Goal: Task Accomplishment & Management: Manage account settings

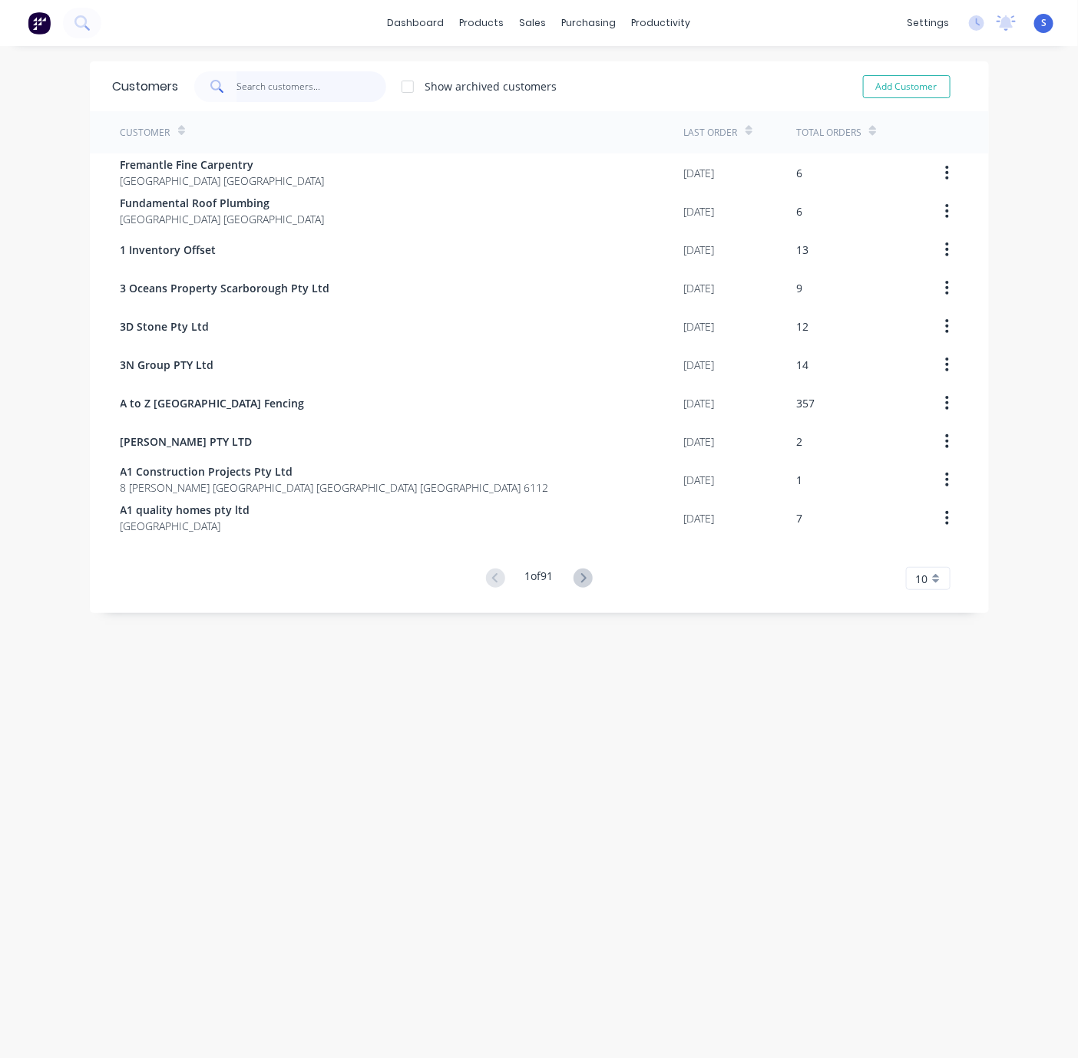
click at [262, 85] on input "text" at bounding box center [311, 86] width 150 height 31
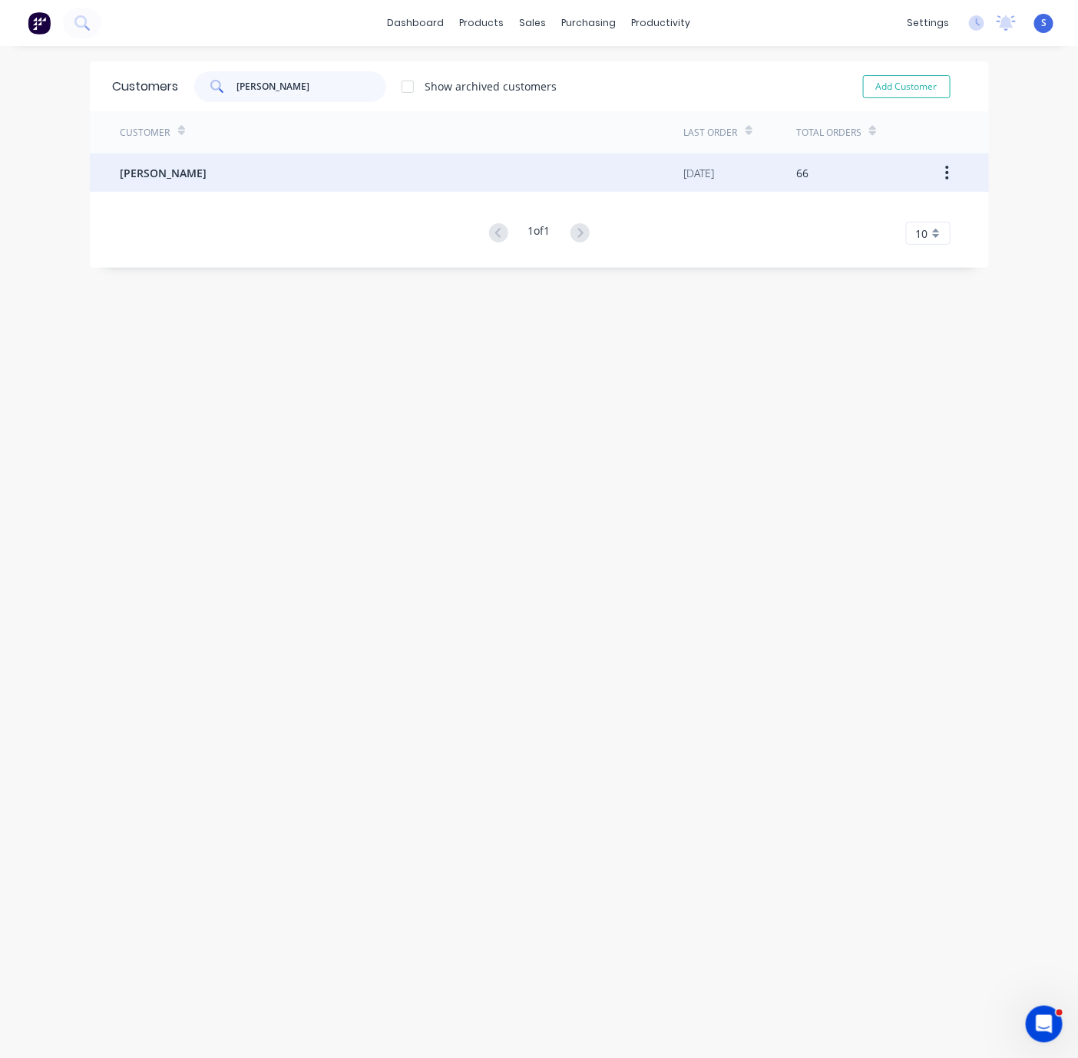
type input "arthur"
click at [209, 167] on div "Arthur Duan" at bounding box center [401, 172] width 563 height 38
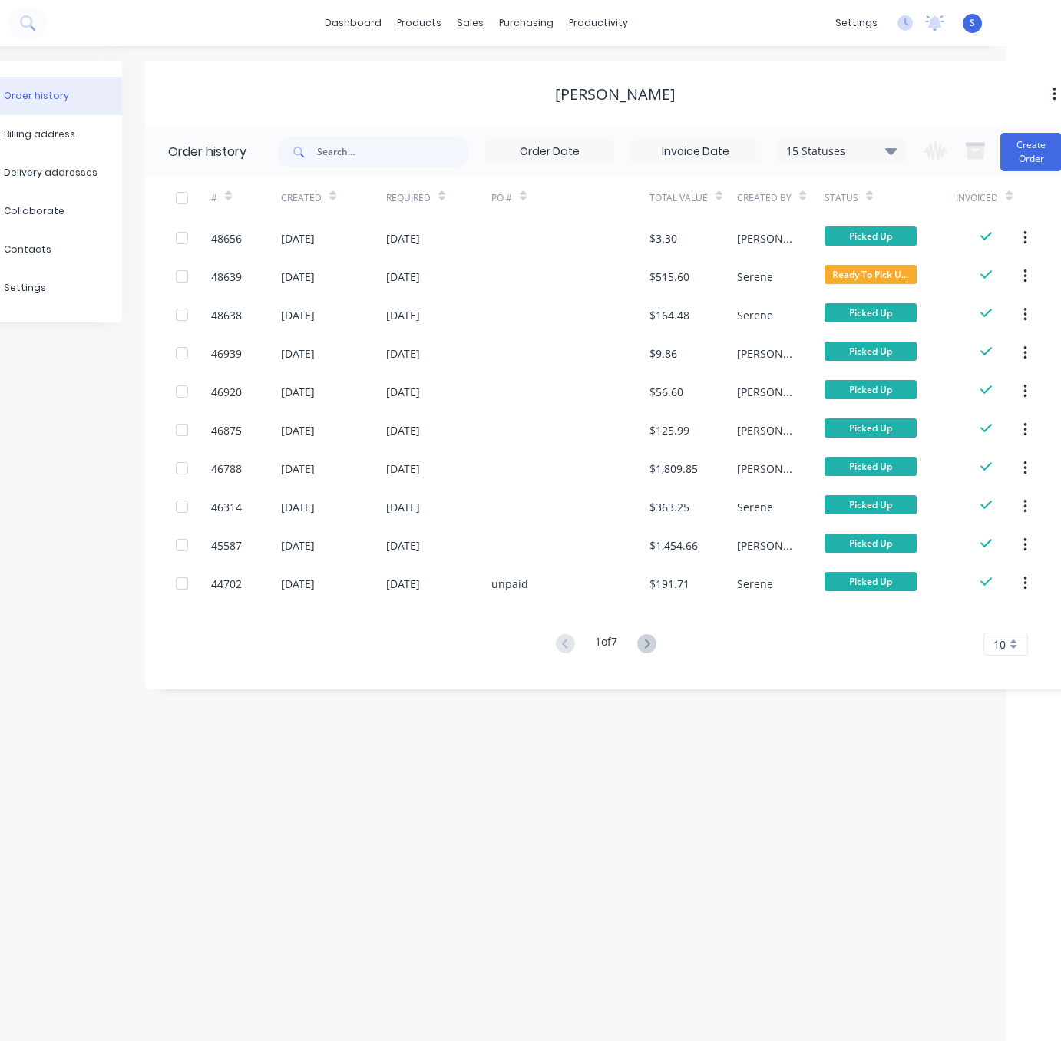
drag, startPoint x: 427, startPoint y: 72, endPoint x: 560, endPoint y: 197, distance: 182.4
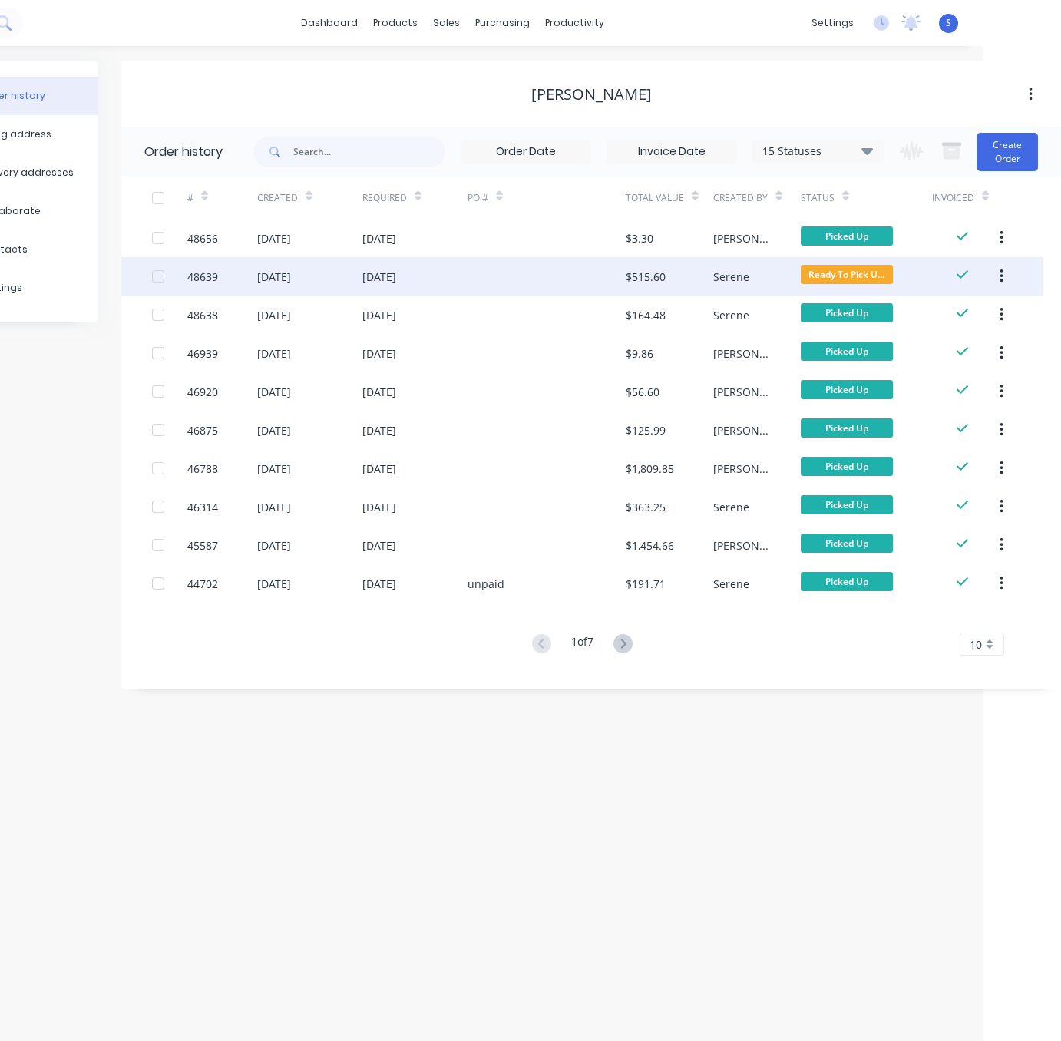
click at [516, 269] on div at bounding box center [546, 276] width 158 height 38
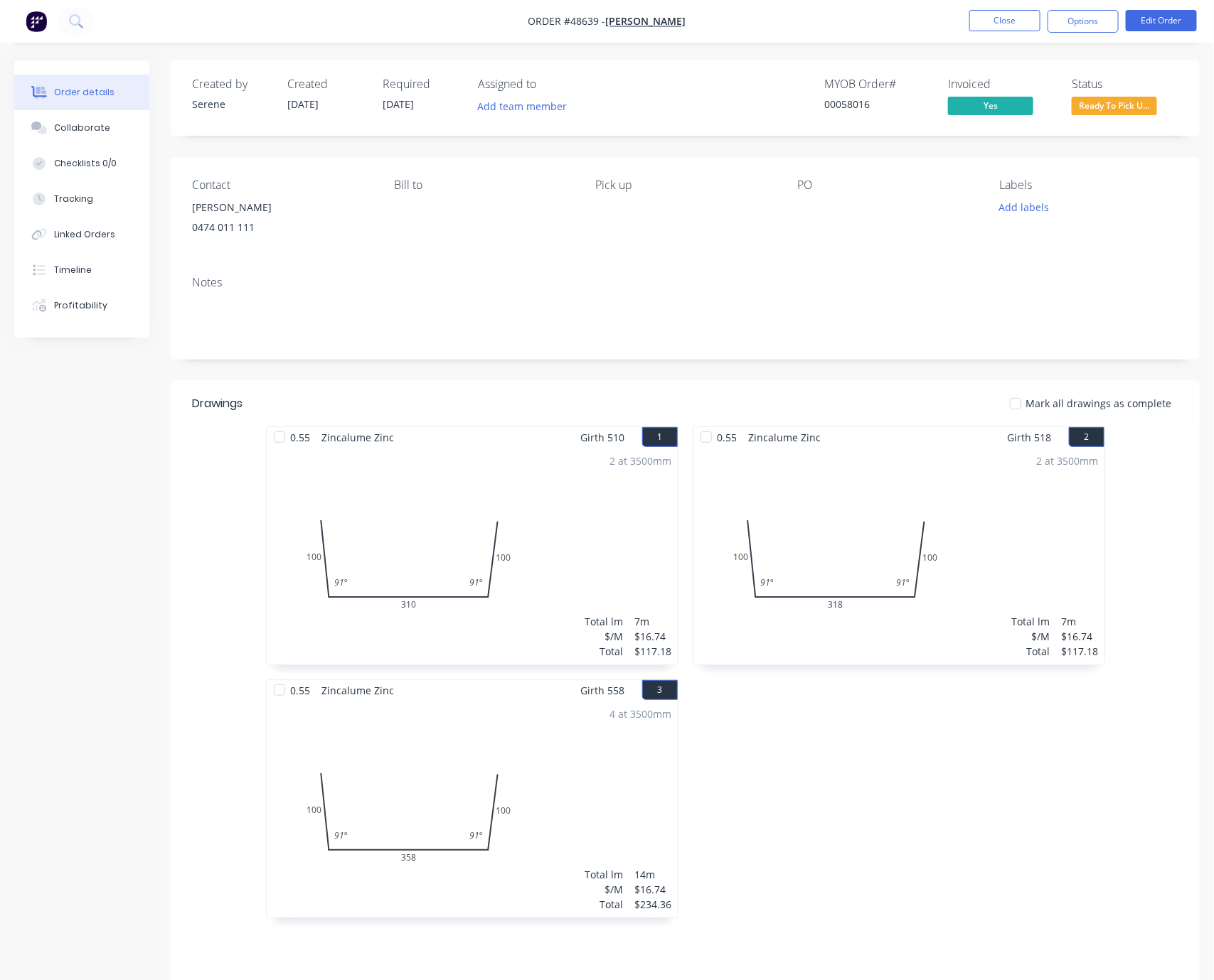
drag, startPoint x: 511, startPoint y: 410, endPoint x: 680, endPoint y: 420, distance: 169.3
click at [998, 106] on span "Ready To Pick U..." at bounding box center [1115, 105] width 85 height 18
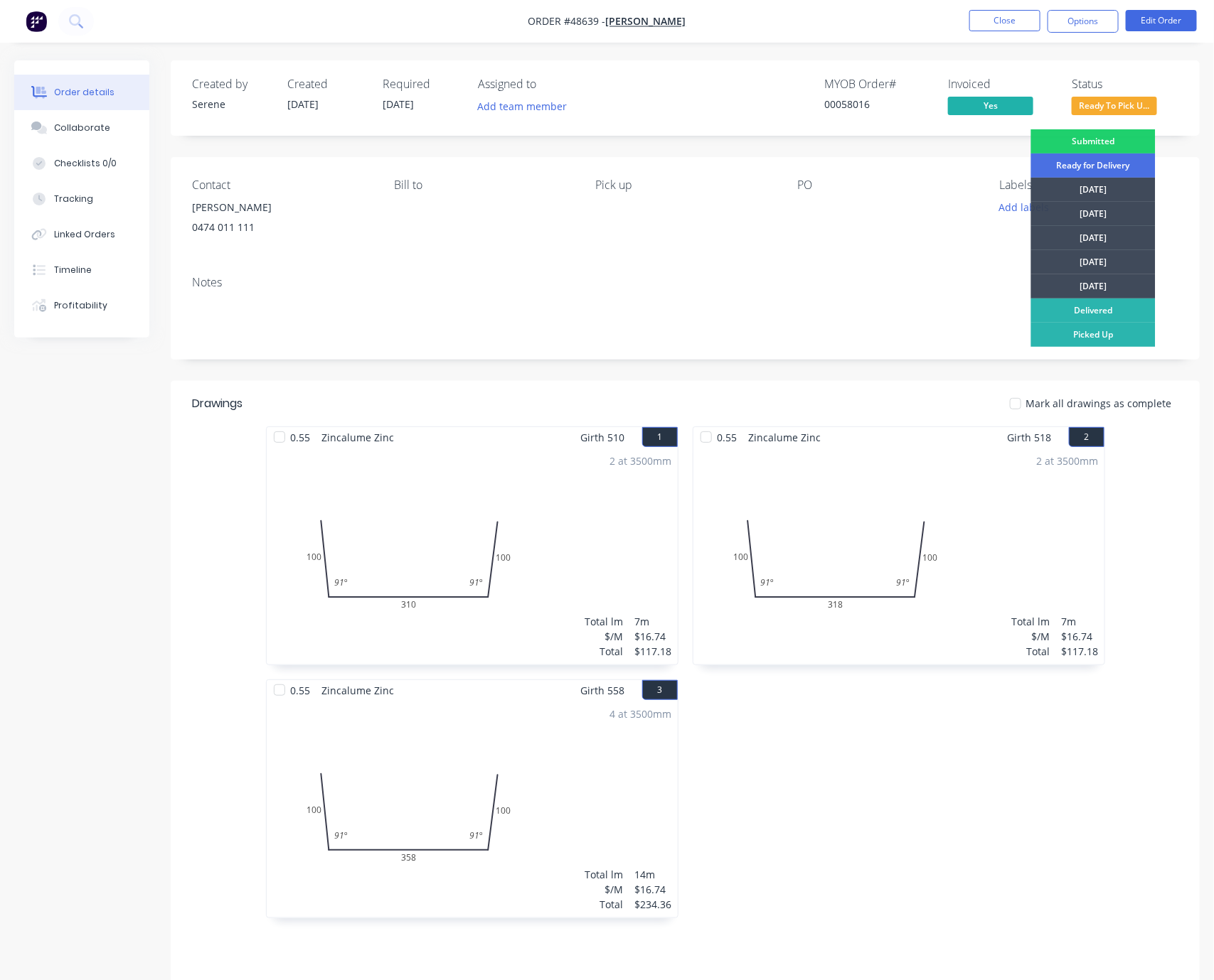
click at [998, 348] on div "Submitted Ready for Delivery Monday Tuesday Wednesday Thursday Friday Delivered…" at bounding box center [1094, 308] width 124 height 356
click at [998, 334] on div "Picked Up" at bounding box center [1094, 334] width 124 height 24
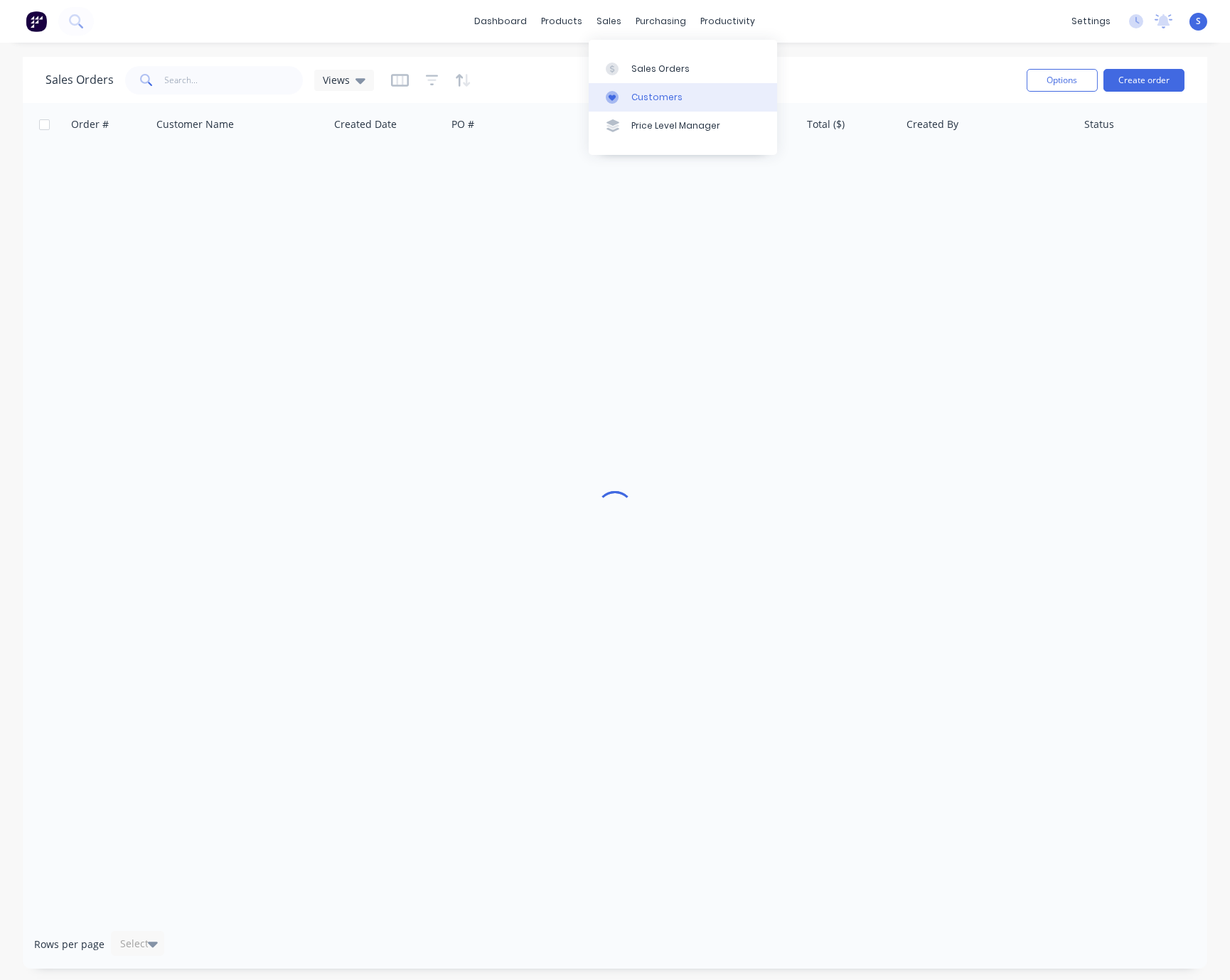
click at [644, 104] on div "Customers" at bounding box center [657, 97] width 51 height 13
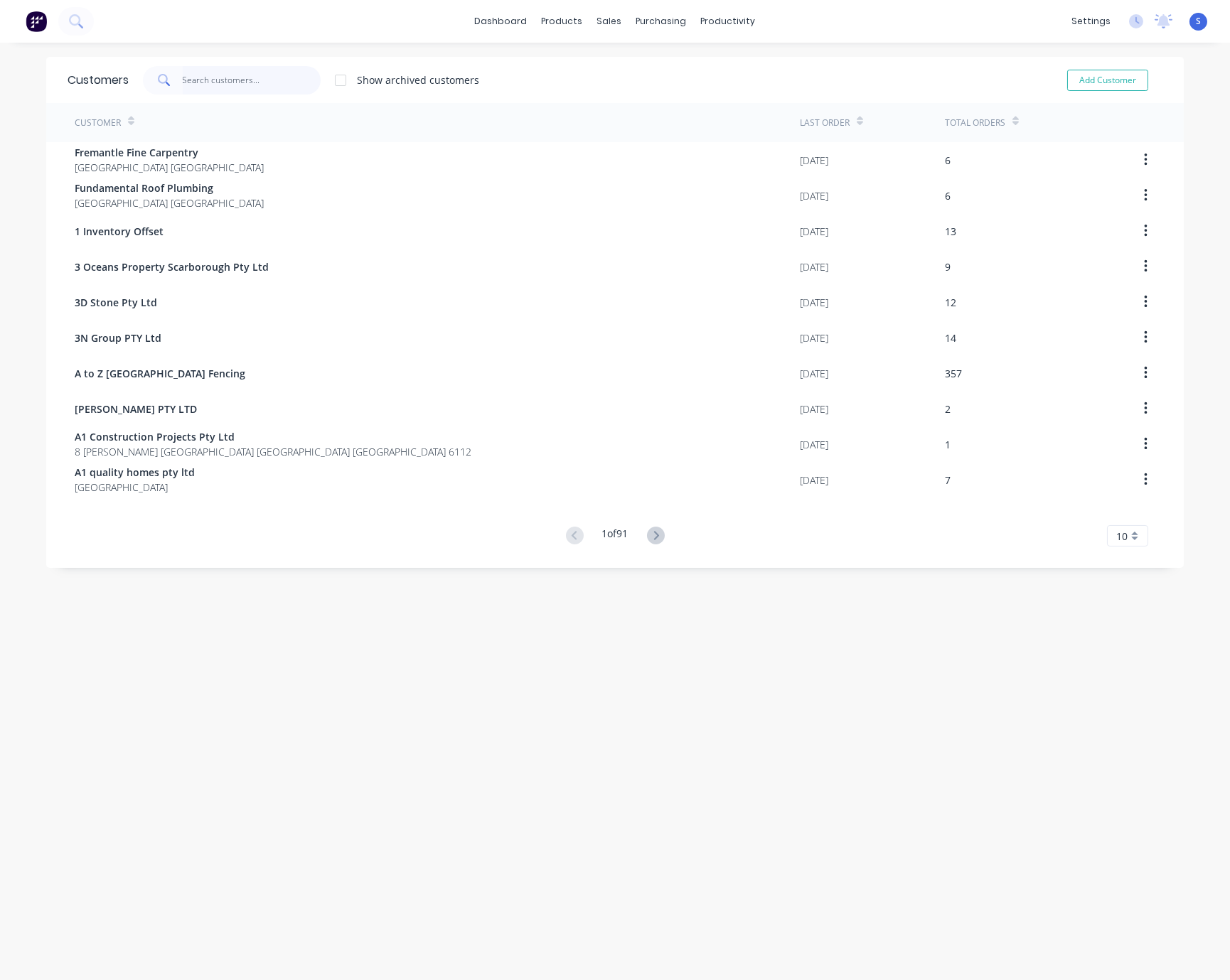
click at [214, 75] on input "text" at bounding box center [252, 80] width 139 height 29
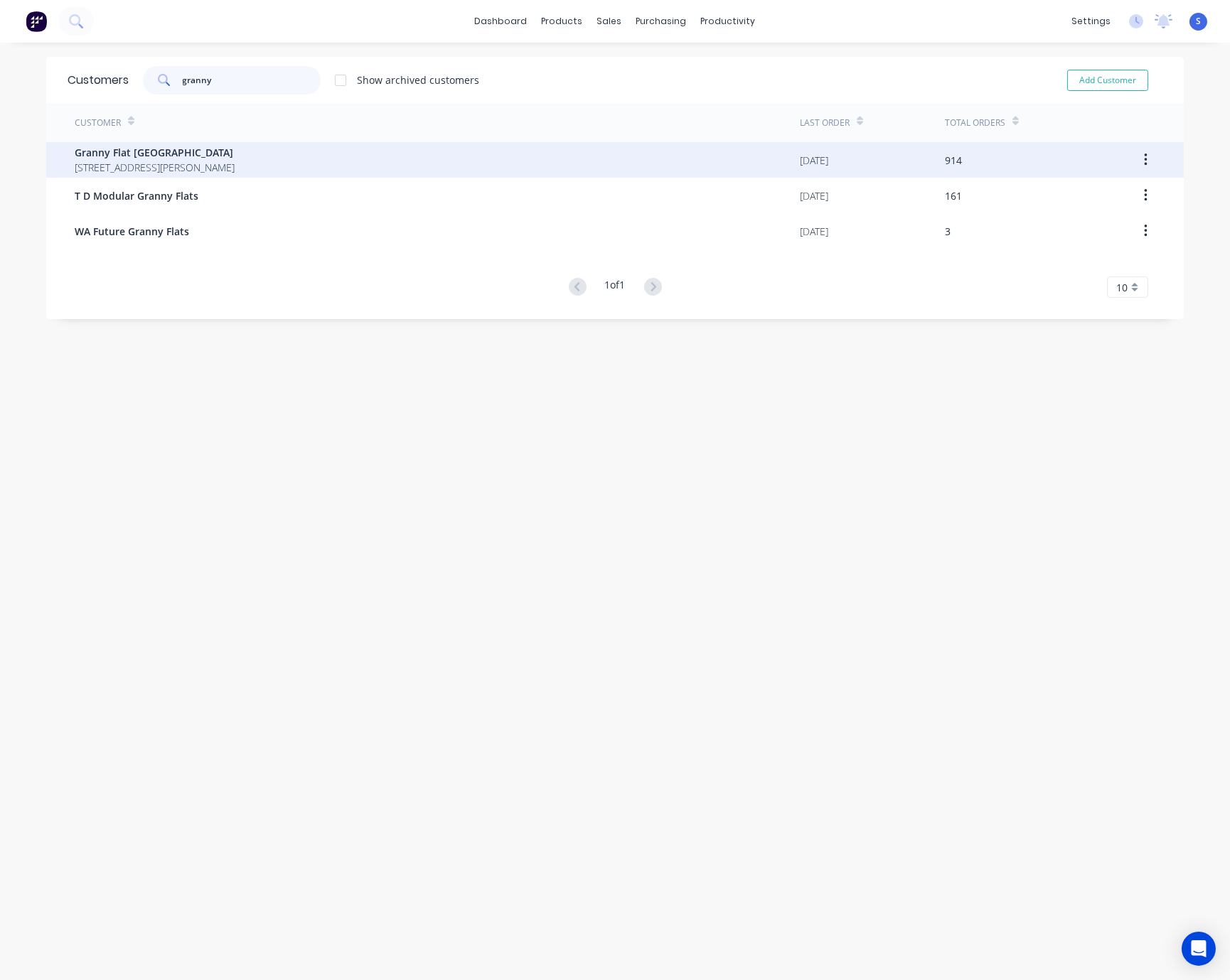
type input "granny"
click at [197, 173] on span "92 McCoy st Booragoon Western Australia Australia" at bounding box center [155, 168] width 160 height 15
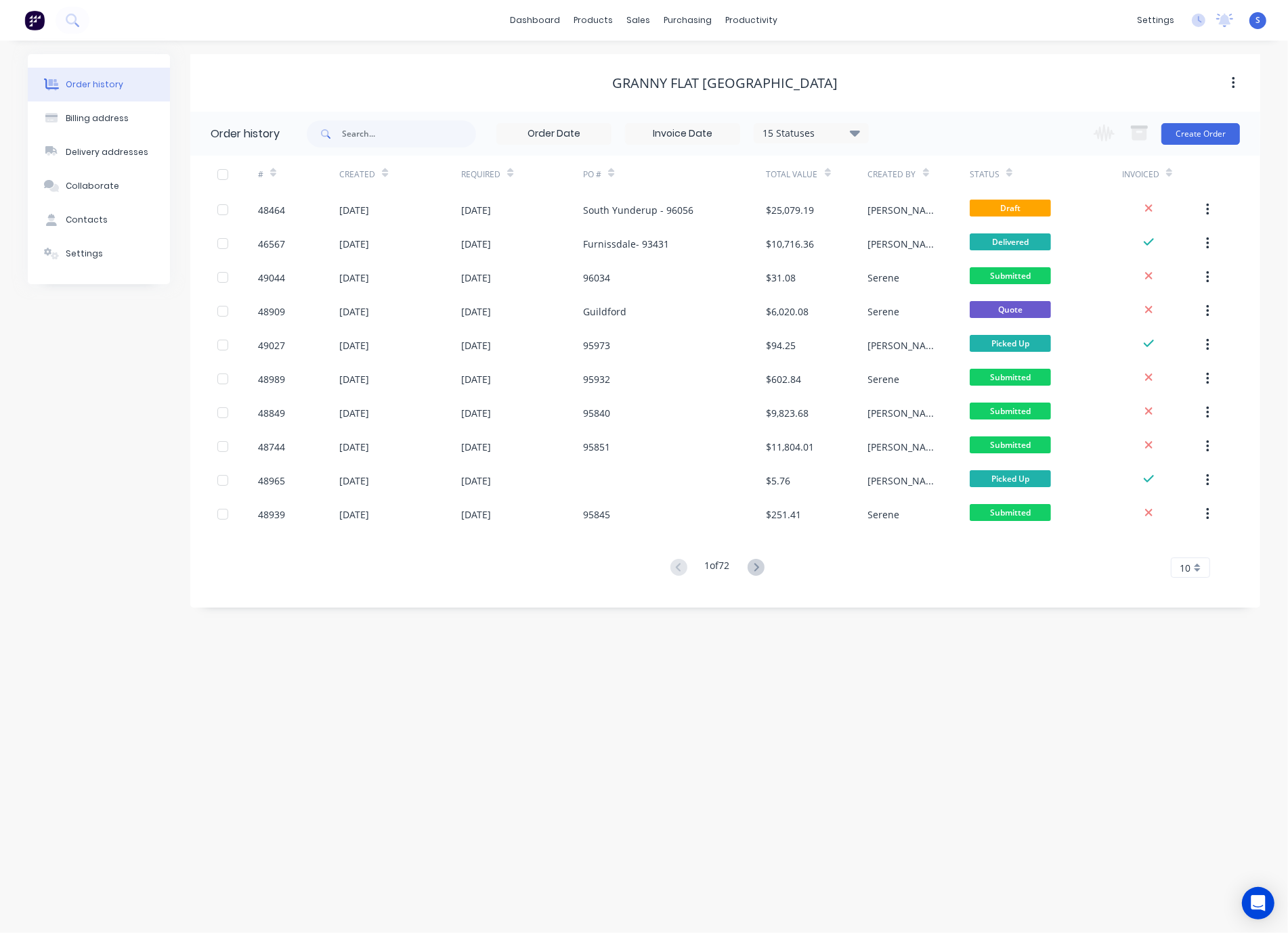
drag, startPoint x: 389, startPoint y: 64, endPoint x: 449, endPoint y: 69, distance: 60.2
drag, startPoint x: 595, startPoint y: 69, endPoint x: 680, endPoint y: 64, distance: 85.1
click at [1171, 136] on button "Create Order" at bounding box center [1200, 134] width 79 height 22
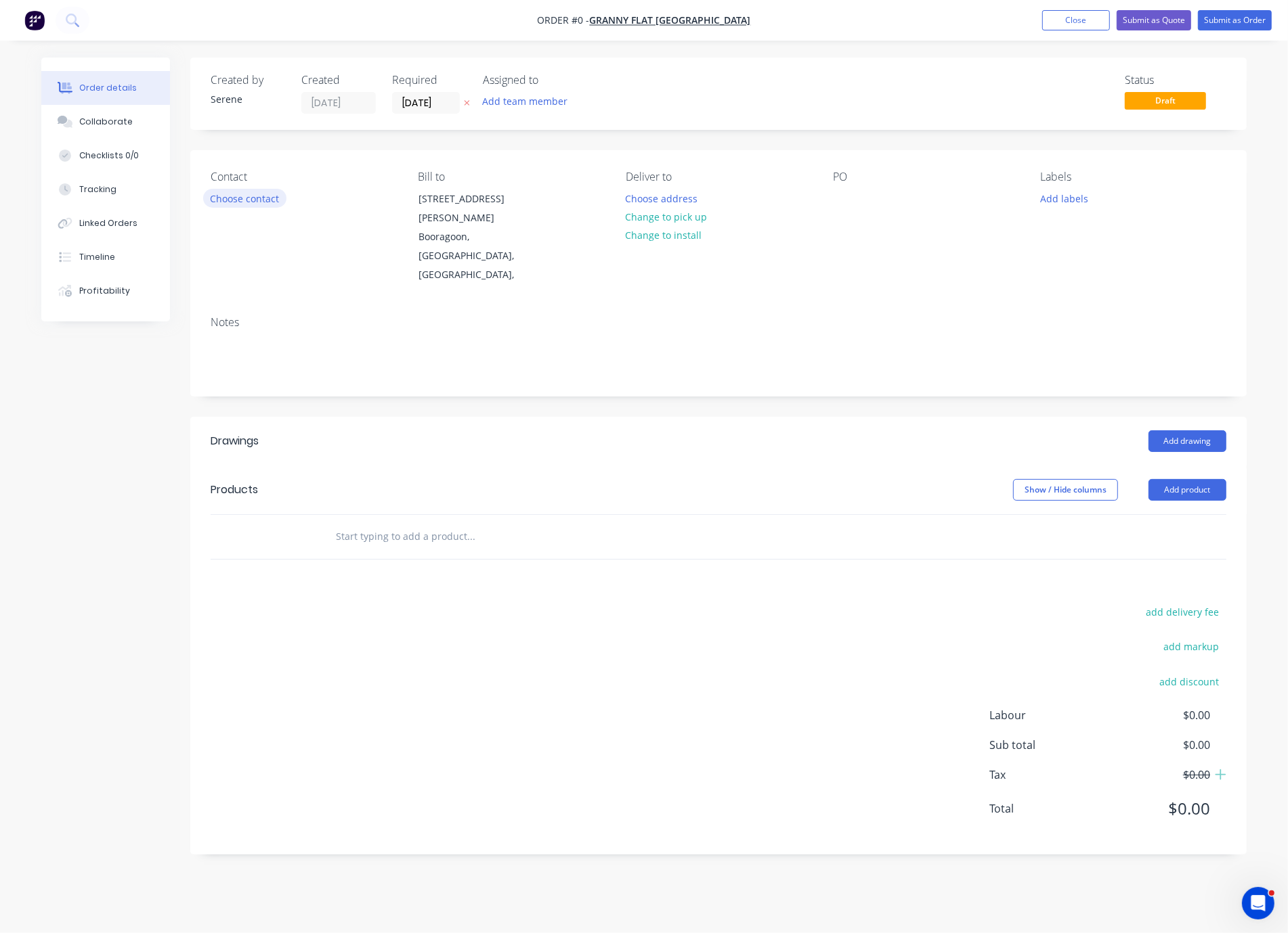
click at [260, 205] on button "Choose contact" at bounding box center [244, 198] width 83 height 19
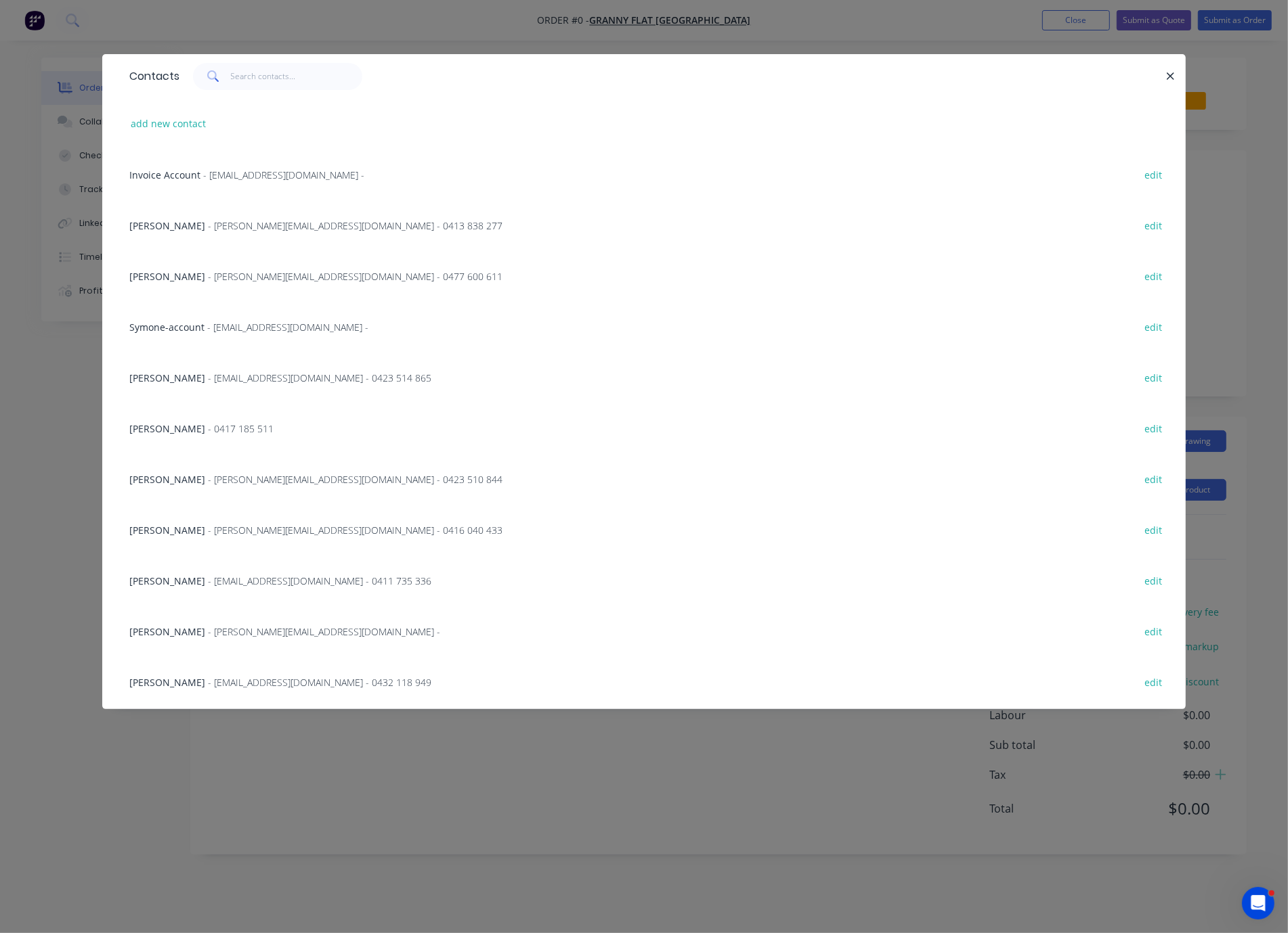
click at [215, 281] on span "- karl@grannyflatswa.com - 0477 600 611" at bounding box center [356, 276] width 295 height 13
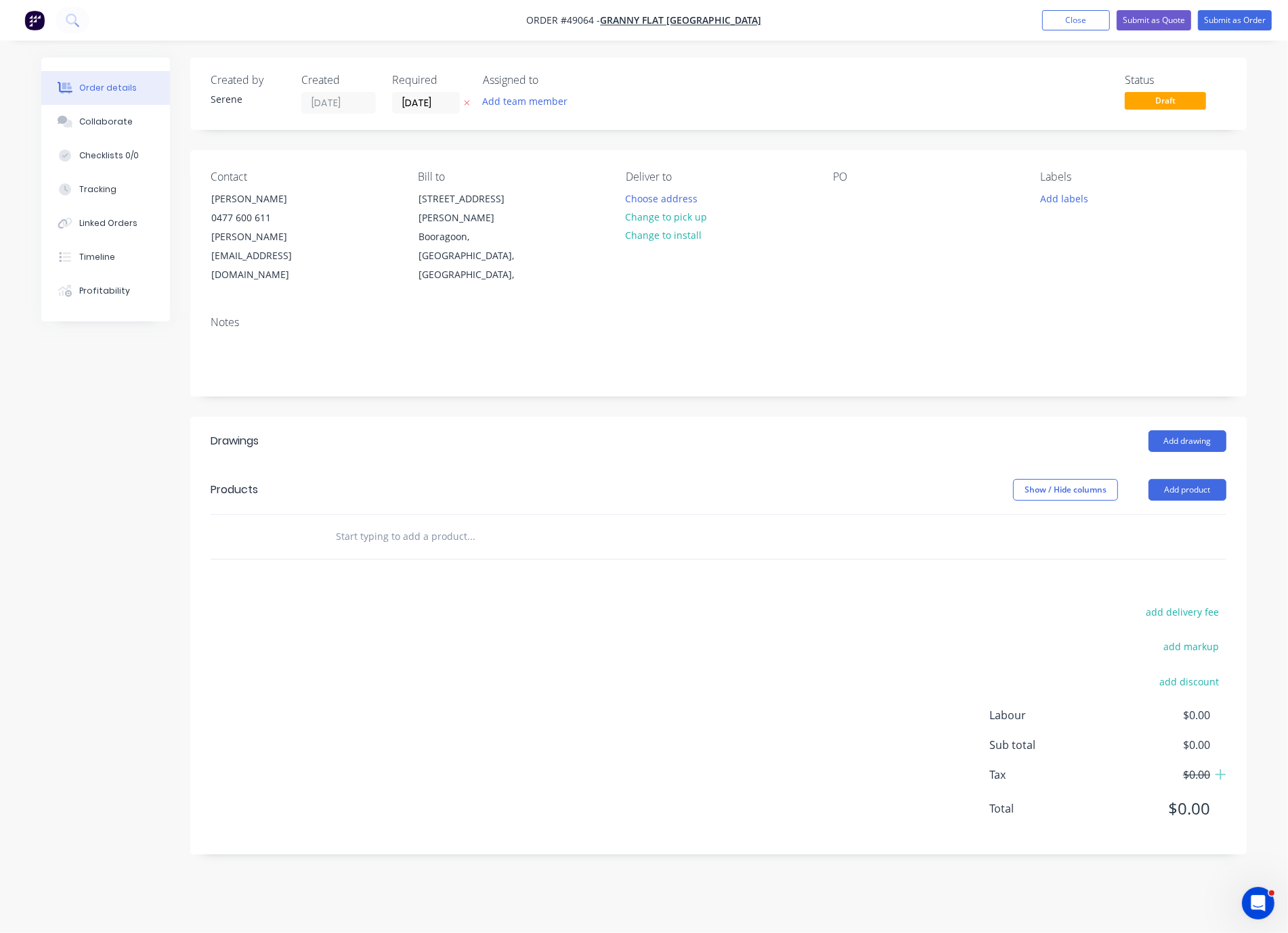
drag, startPoint x: 431, startPoint y: 442, endPoint x: 578, endPoint y: 441, distance: 147.0
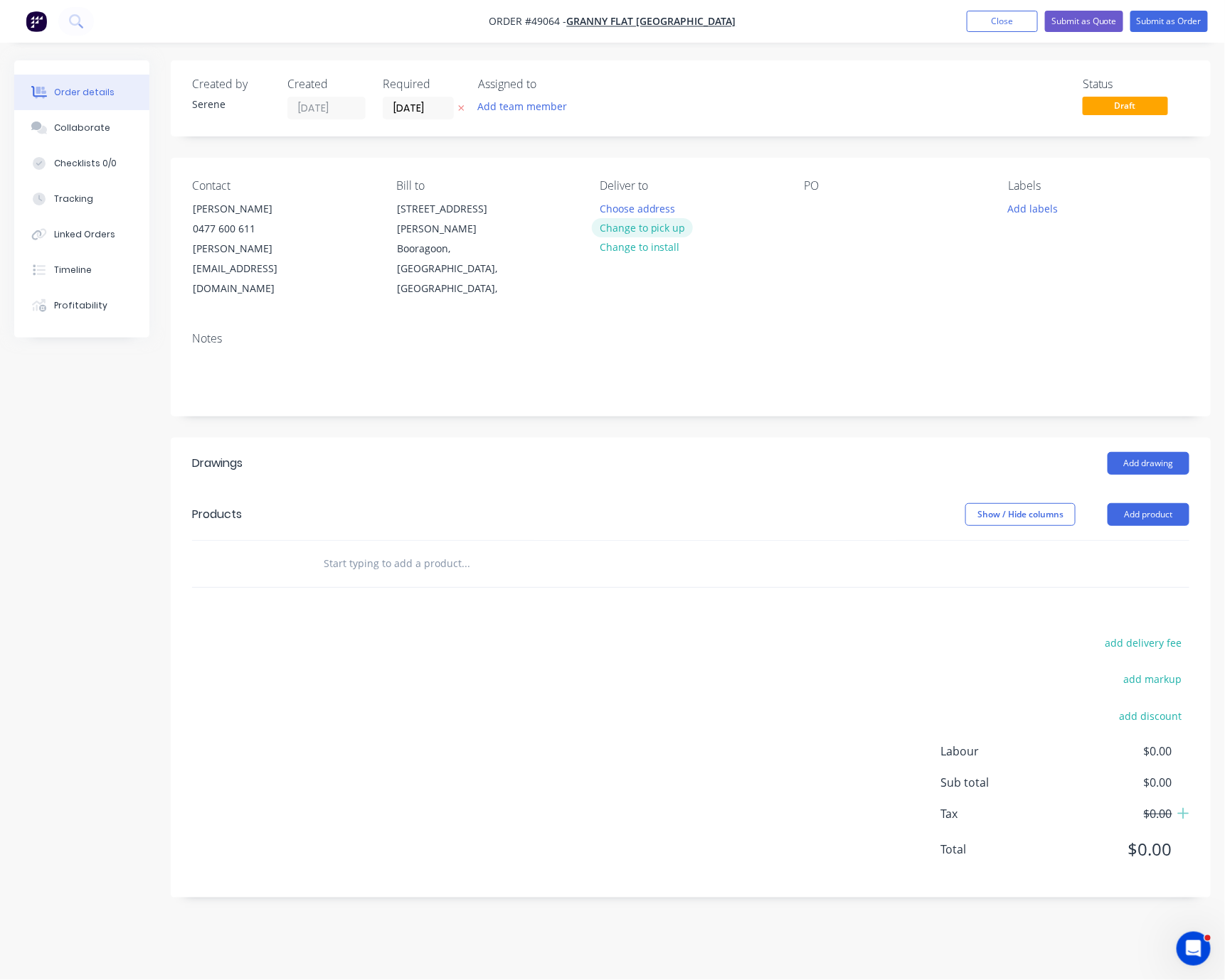
click at [651, 237] on button "Change to pick up" at bounding box center [642, 228] width 101 height 19
drag, startPoint x: 477, startPoint y: 457, endPoint x: 803, endPoint y: 462, distance: 326.0
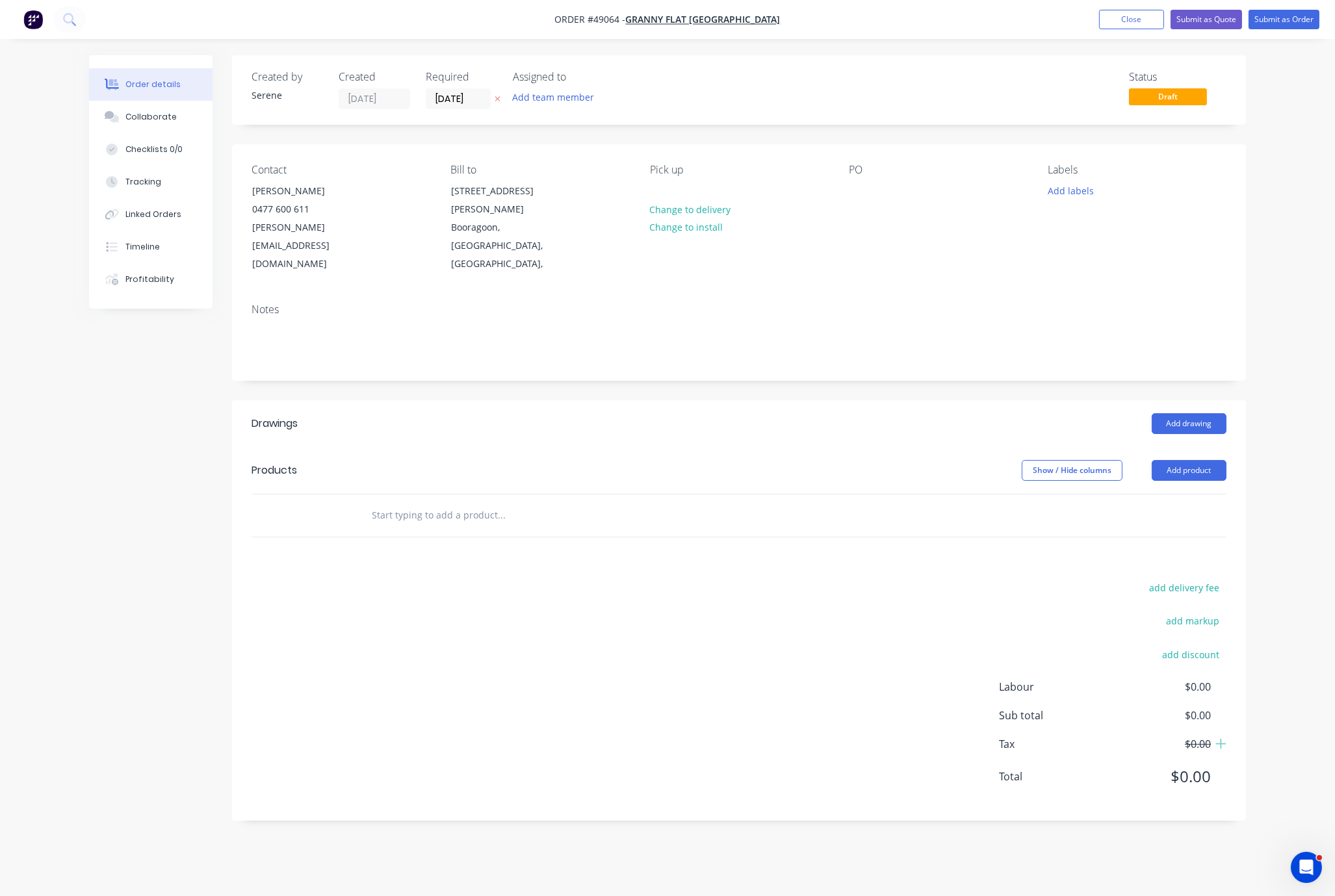
click at [491, 413] on div "Add drawing" at bounding box center [843, 423] width 767 height 21
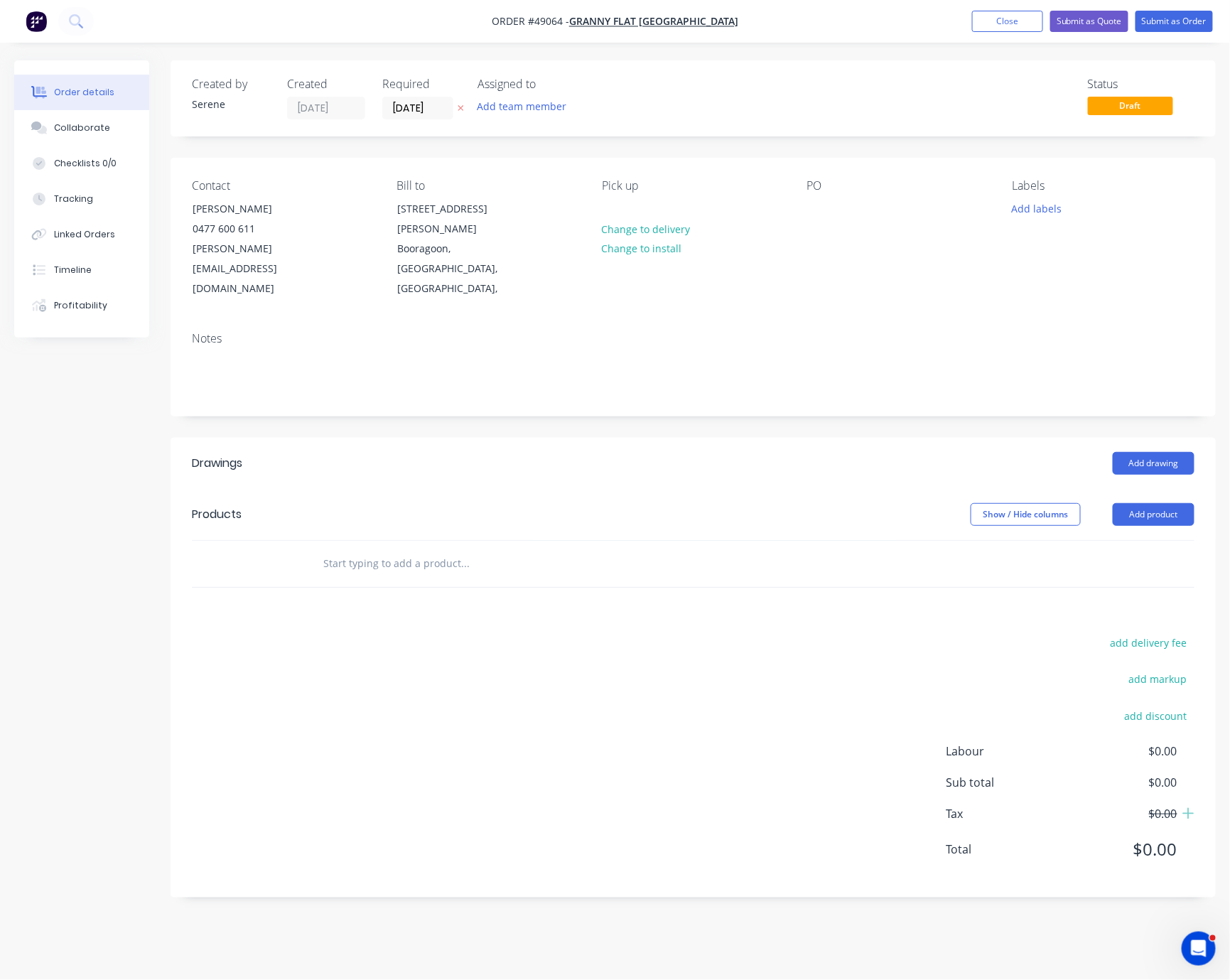
drag, startPoint x: 596, startPoint y: 466, endPoint x: 700, endPoint y: 462, distance: 104.1
click at [984, 30] on button "Close" at bounding box center [1008, 21] width 71 height 21
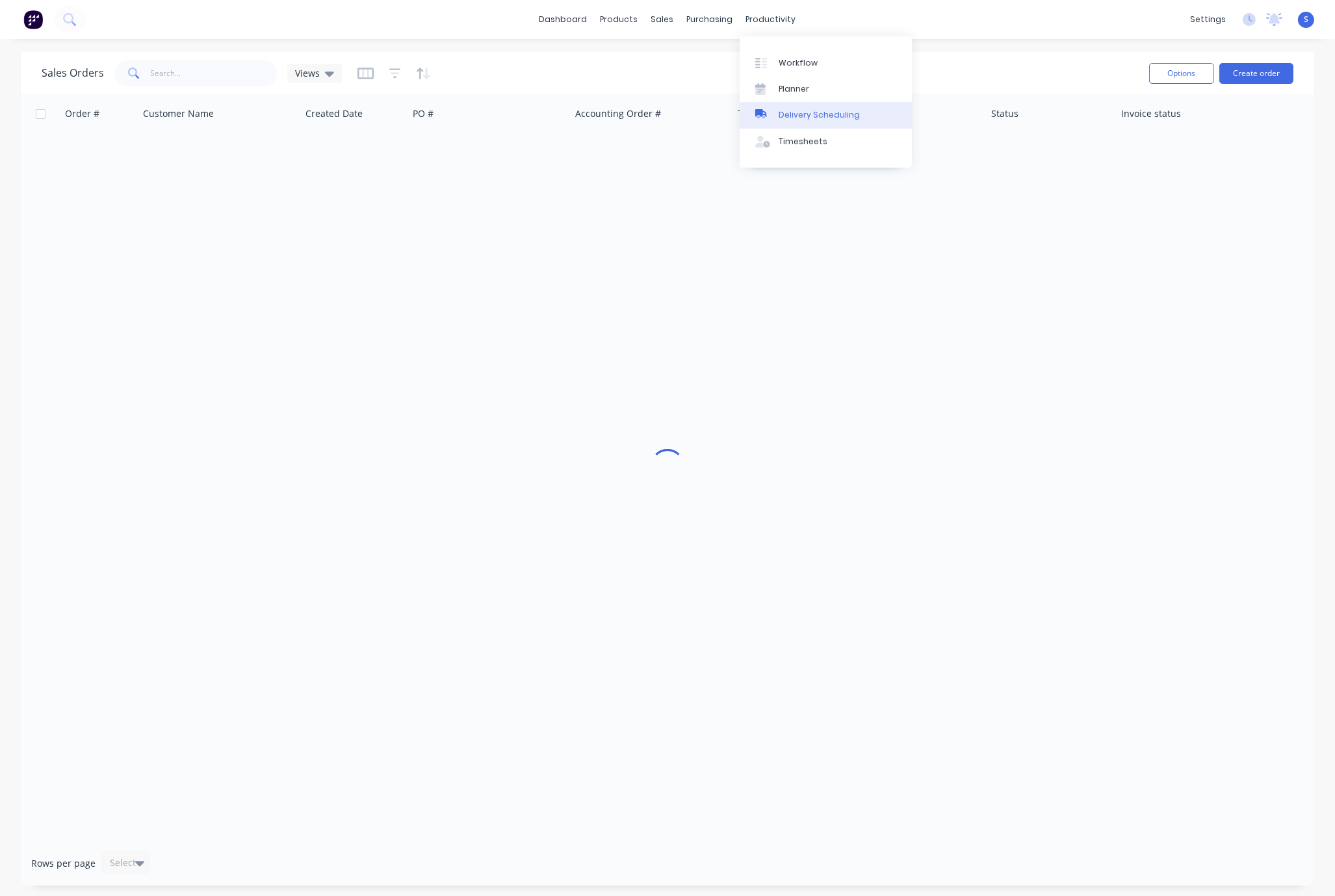
click at [806, 115] on div "Delivery Scheduling" at bounding box center [819, 115] width 81 height 12
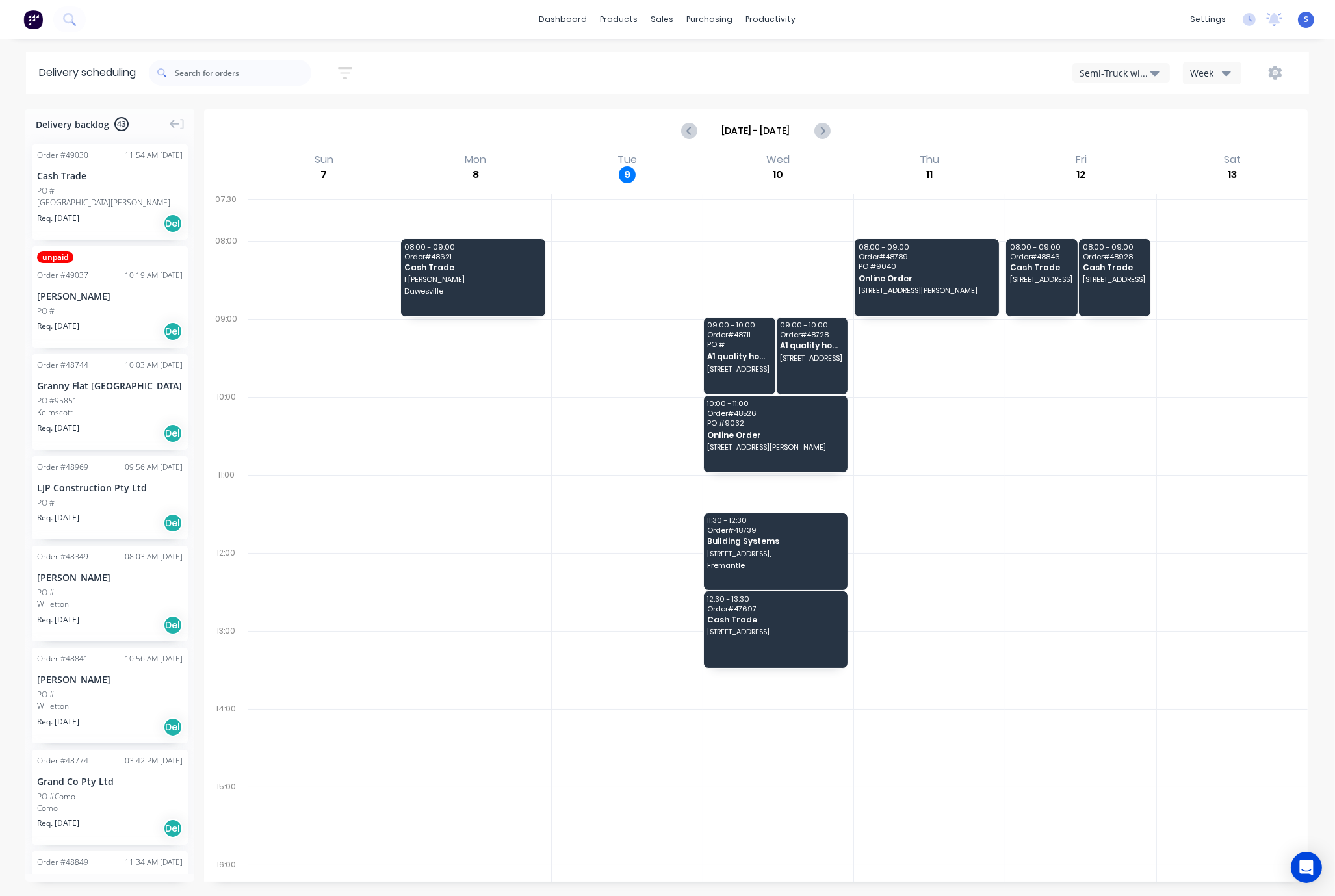
click at [1120, 74] on div "Semi-Truck with Hiab" at bounding box center [1116, 73] width 71 height 14
click at [1115, 156] on div "Utes Delivery" at bounding box center [1138, 157] width 129 height 26
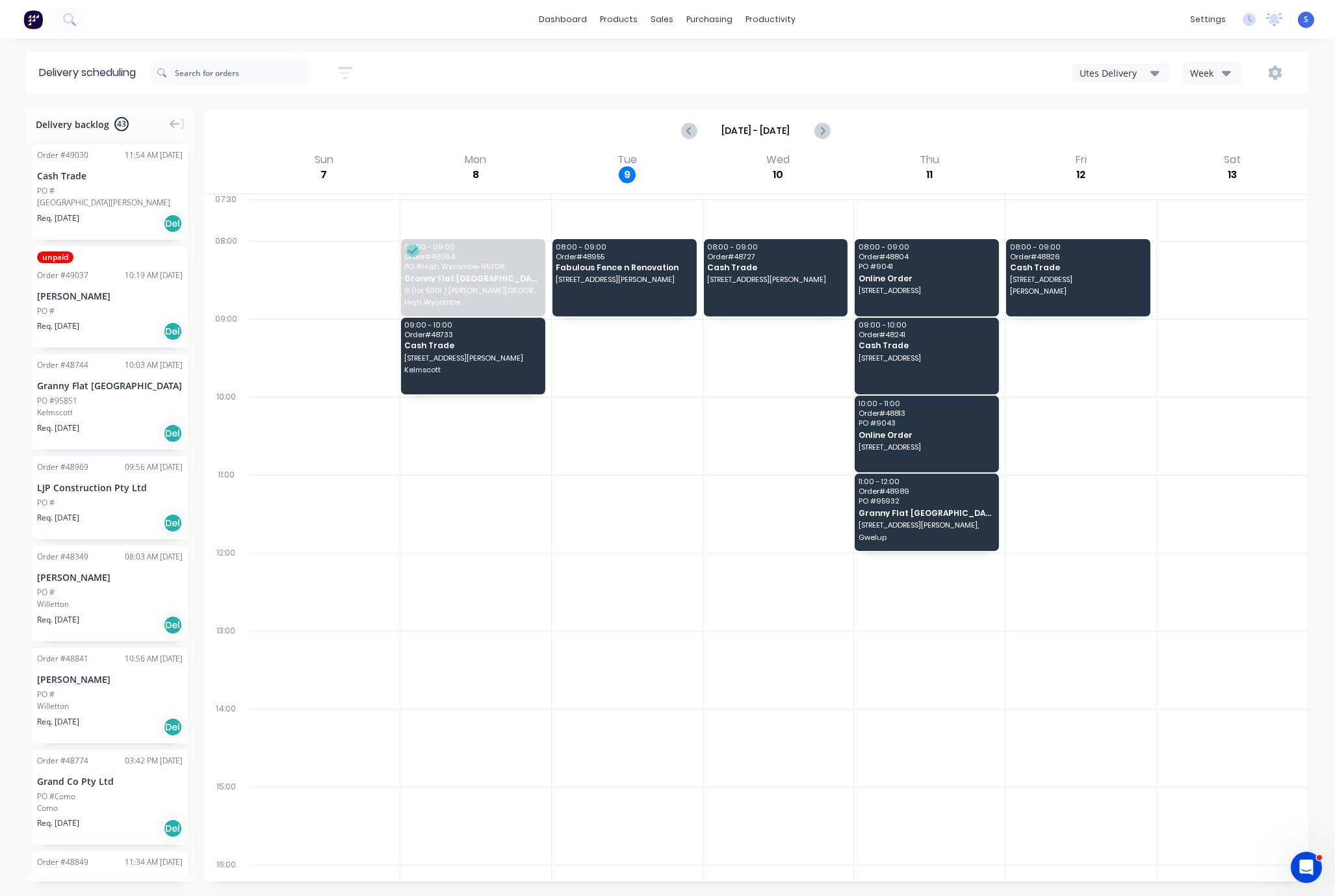
click at [683, 446] on div at bounding box center [628, 436] width 151 height 78
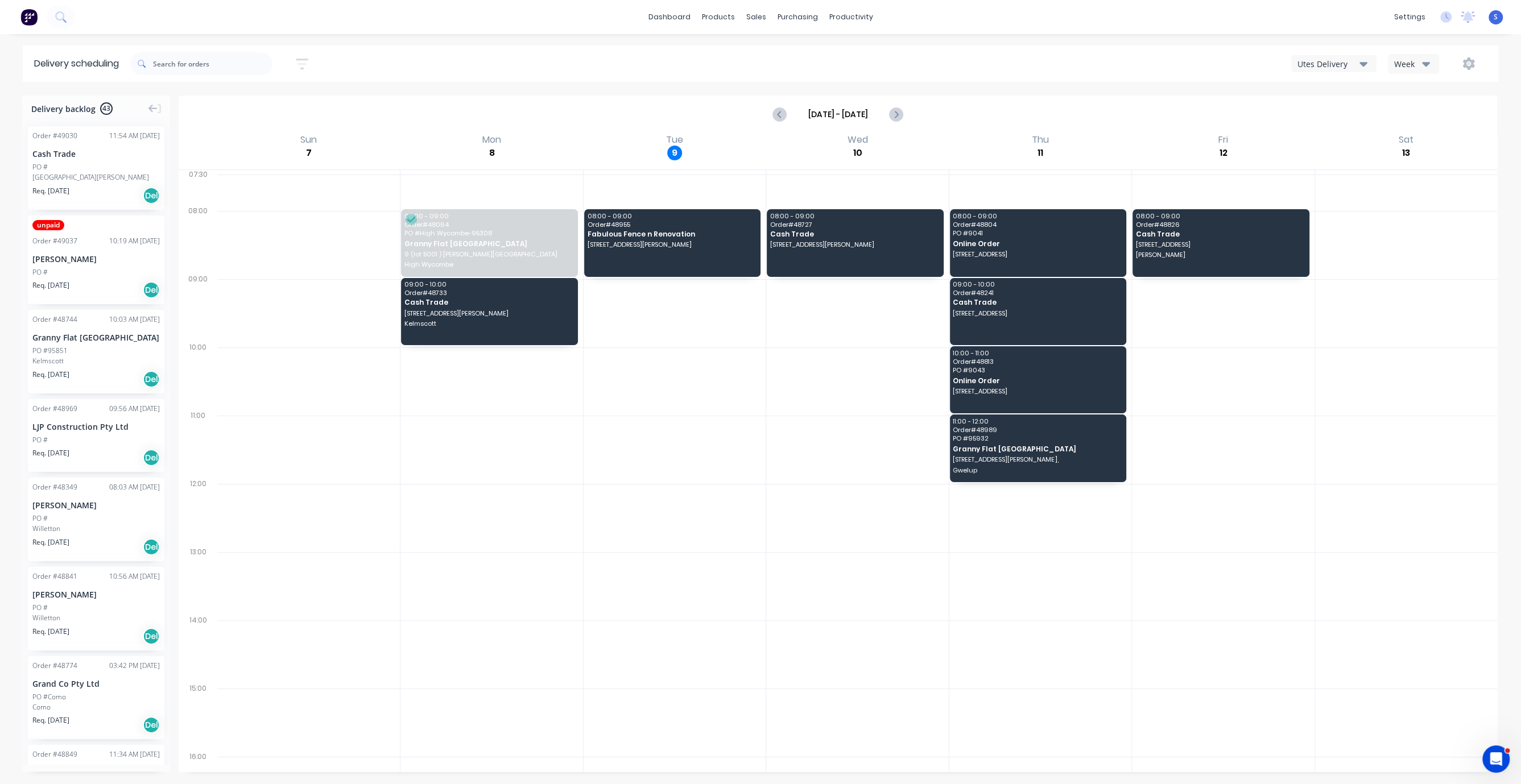
click at [1168, 456] on div at bounding box center [1223, 450] width 182 height 68
click at [841, 348] on div at bounding box center [858, 313] width 182 height 68
click at [1168, 438] on div at bounding box center [1223, 450] width 182 height 68
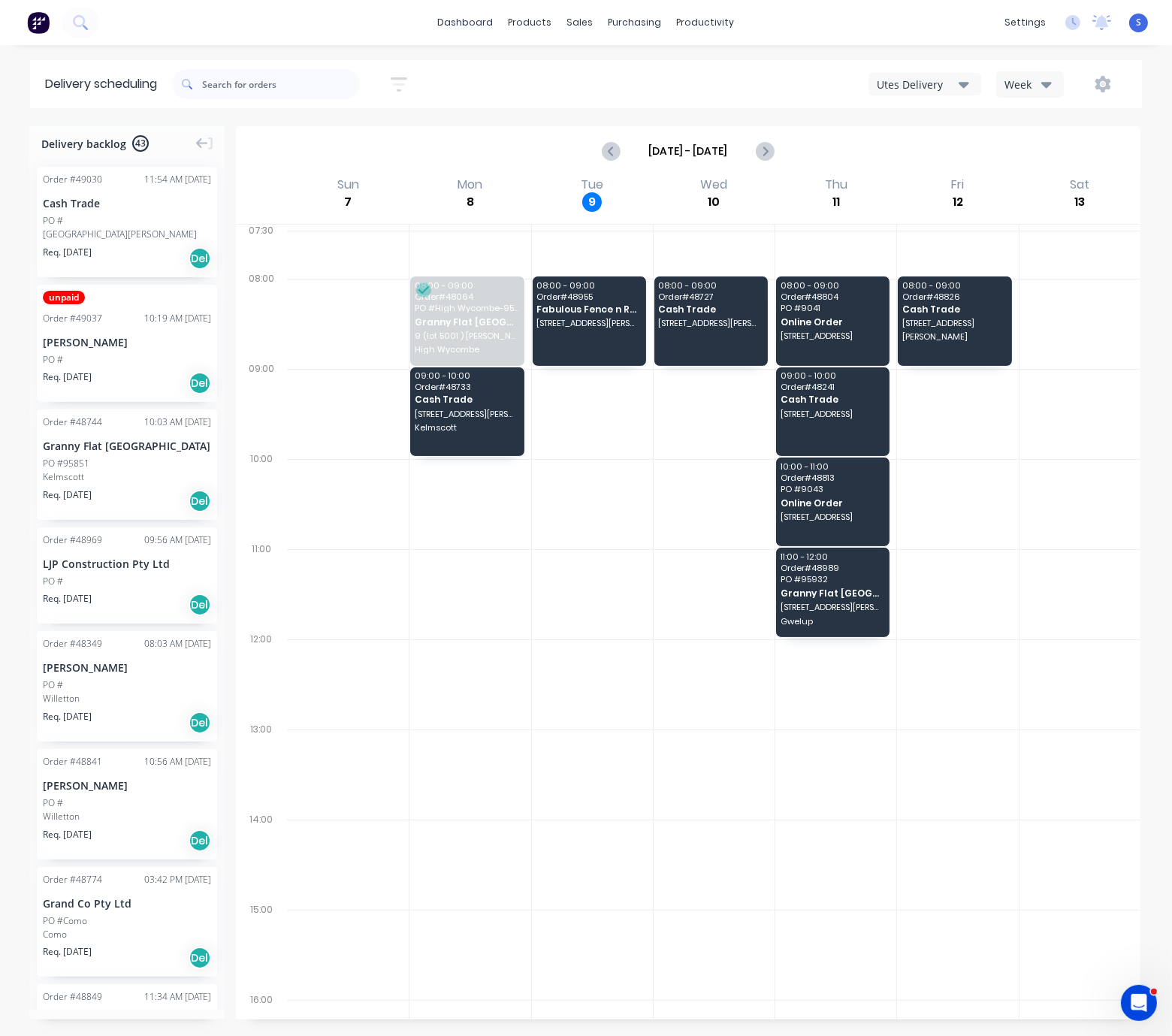
drag, startPoint x: 633, startPoint y: 529, endPoint x: 680, endPoint y: 522, distance: 47.5
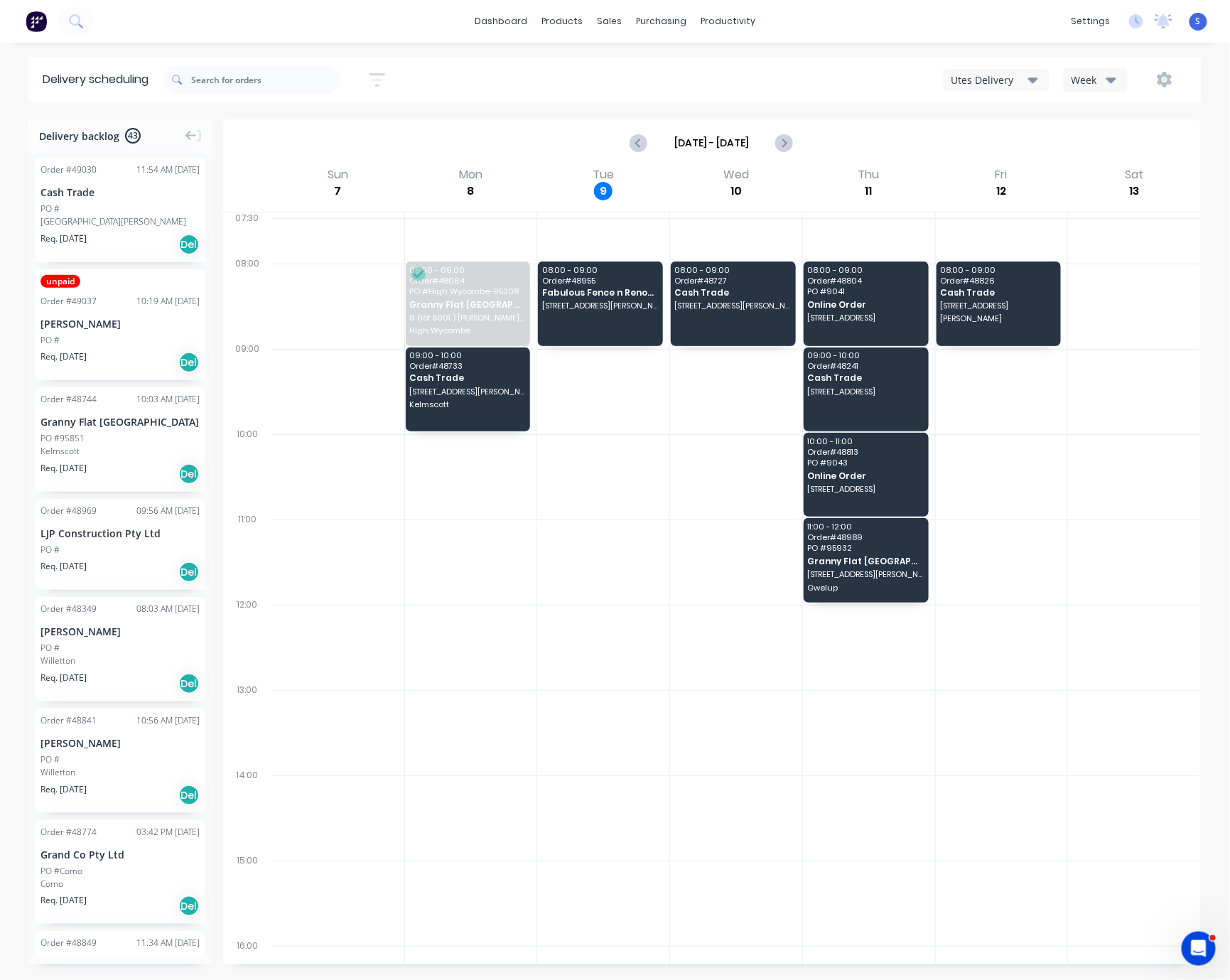
click at [12, 212] on div "Delivery backlog 43 Order # 49030 11:54 AM 09/09/25 Cash Trade PO # EAST VICTOR…" at bounding box center [615, 549] width 1230 height 860
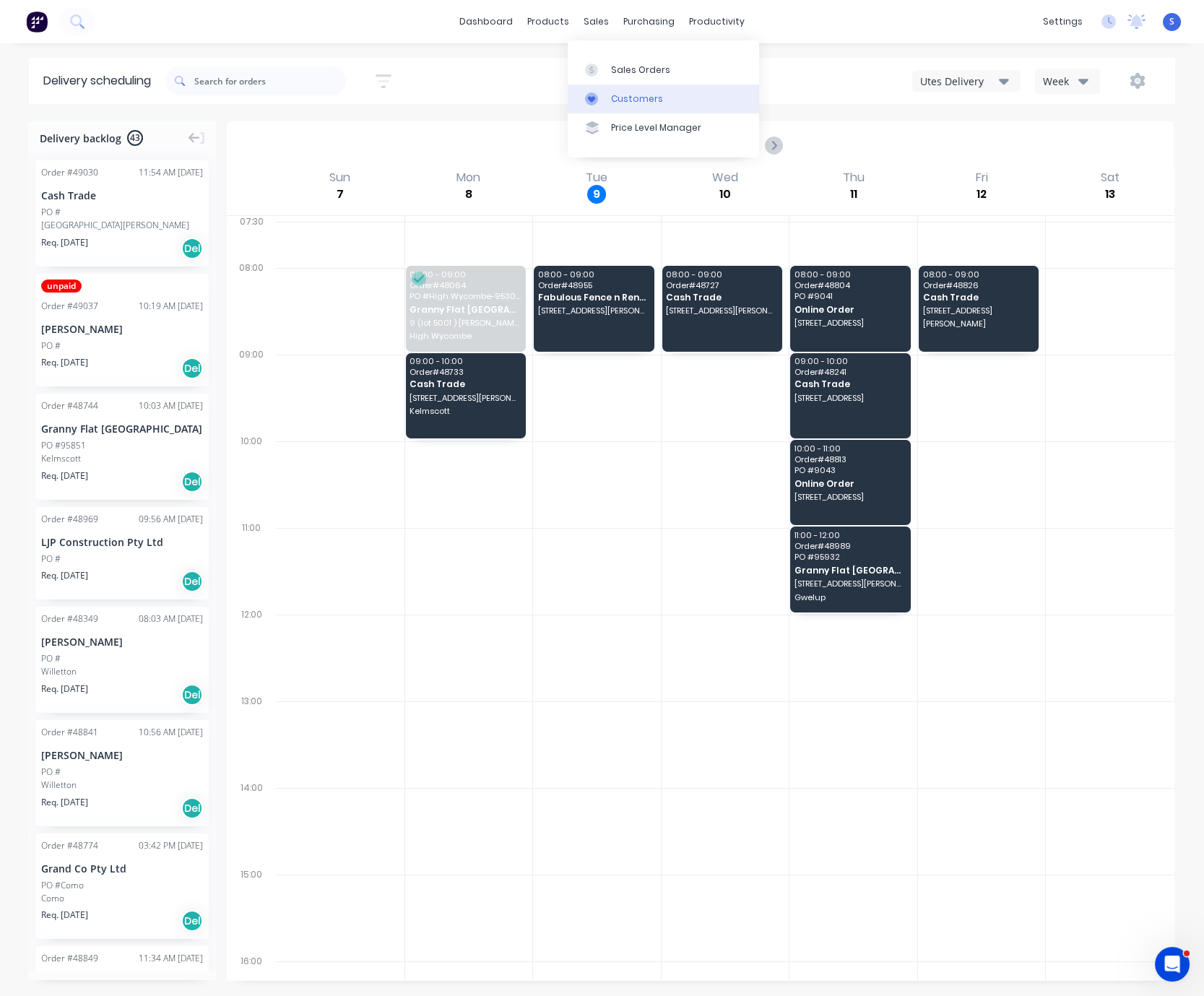
click at [632, 104] on div "Customers" at bounding box center [636, 99] width 52 height 13
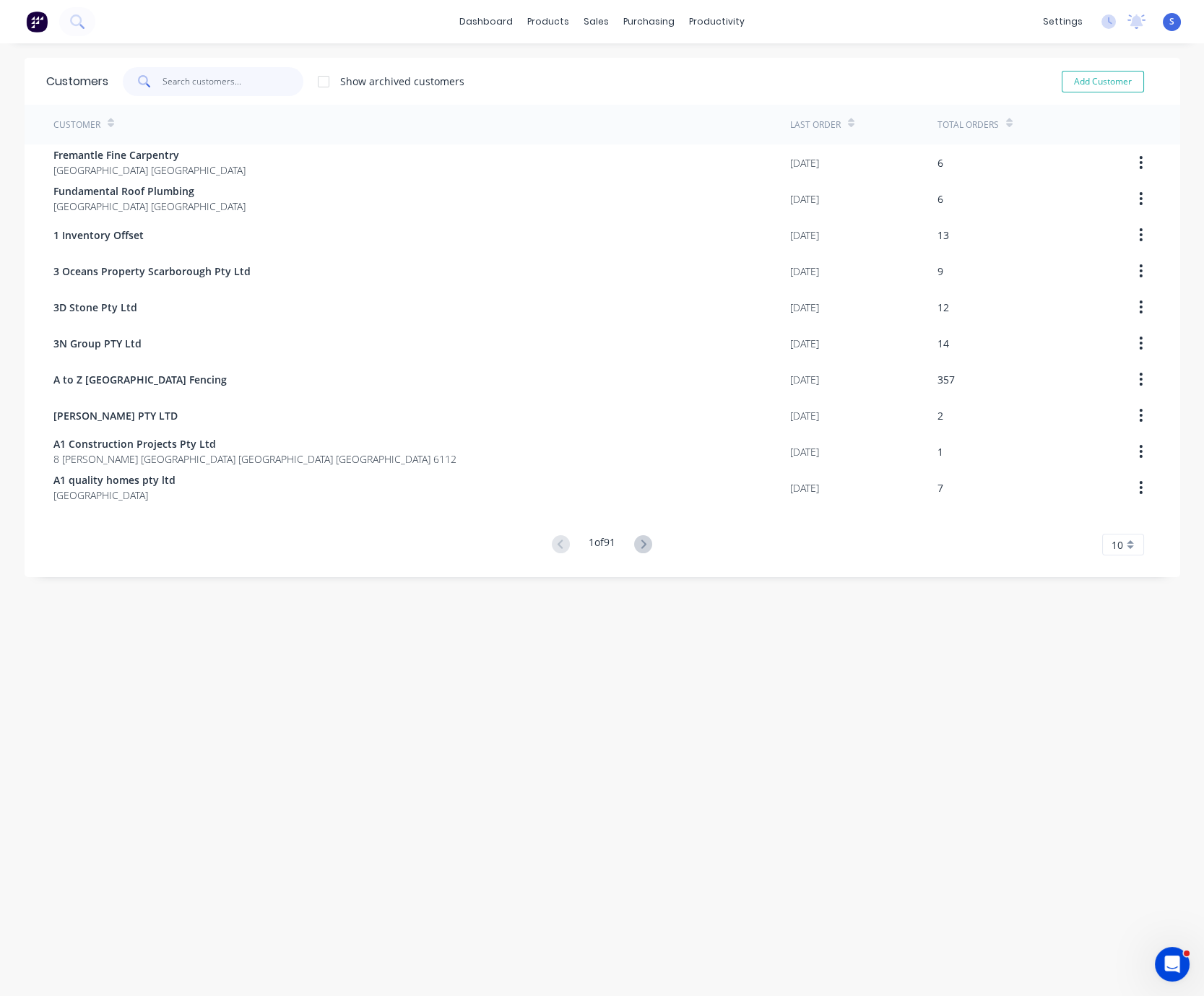
click at [219, 88] on input "text" at bounding box center [233, 81] width 141 height 29
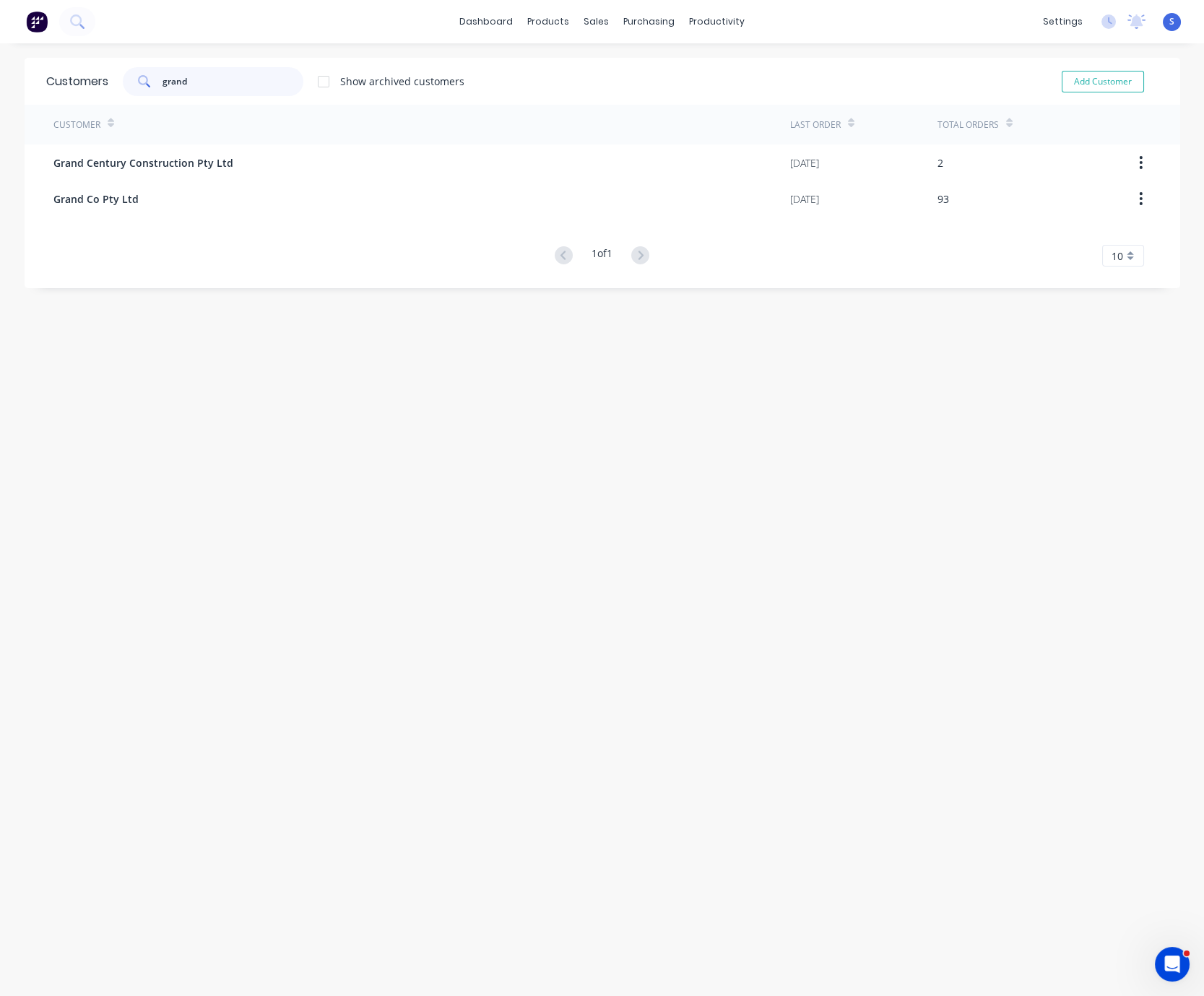
type input "grand"
click at [332, 406] on div "Customers grand Show archived customers Add Customer Customer Last Order Total …" at bounding box center [602, 534] width 1156 height 953
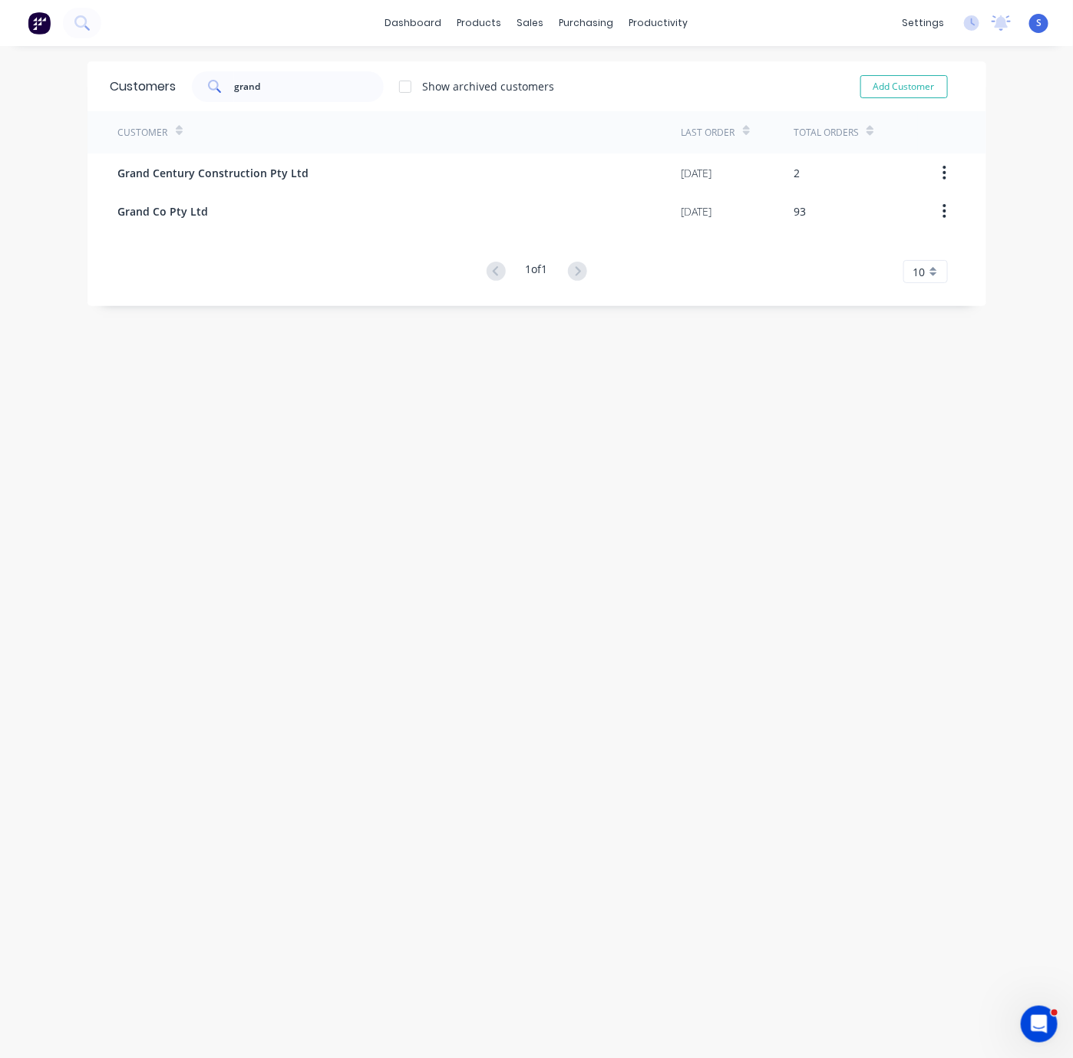
click at [321, 540] on div "Customers grand Show archived customers Add Customer Customer Last Order Total …" at bounding box center [536, 567] width 1073 height 1012
drag, startPoint x: 434, startPoint y: 650, endPoint x: 376, endPoint y: 543, distance: 122.3
click at [434, 650] on div "Customers grand Show archived customers Add Customer Customer Last Order Total …" at bounding box center [536, 567] width 1073 height 1012
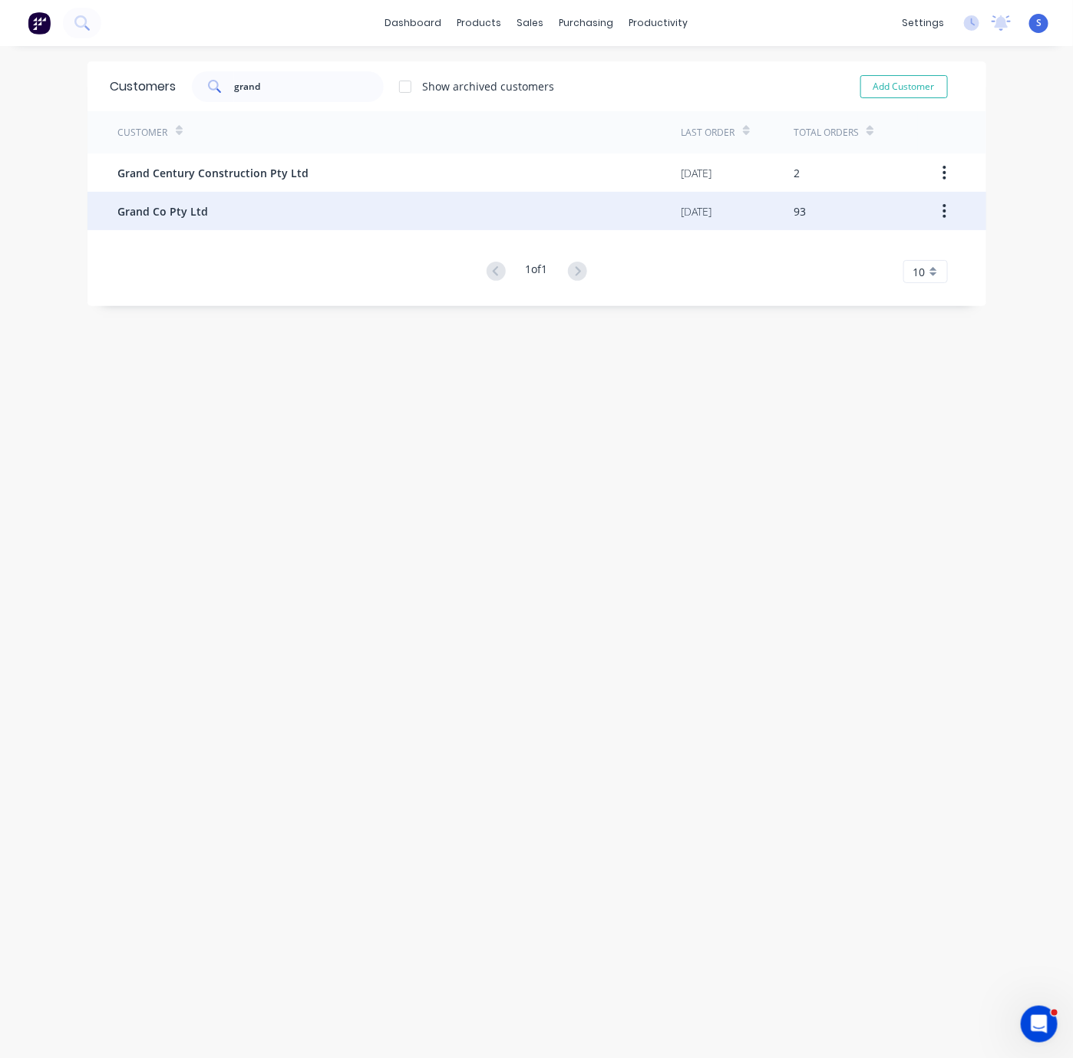
click at [157, 214] on span "Grand Co Pty Ltd" at bounding box center [163, 211] width 91 height 16
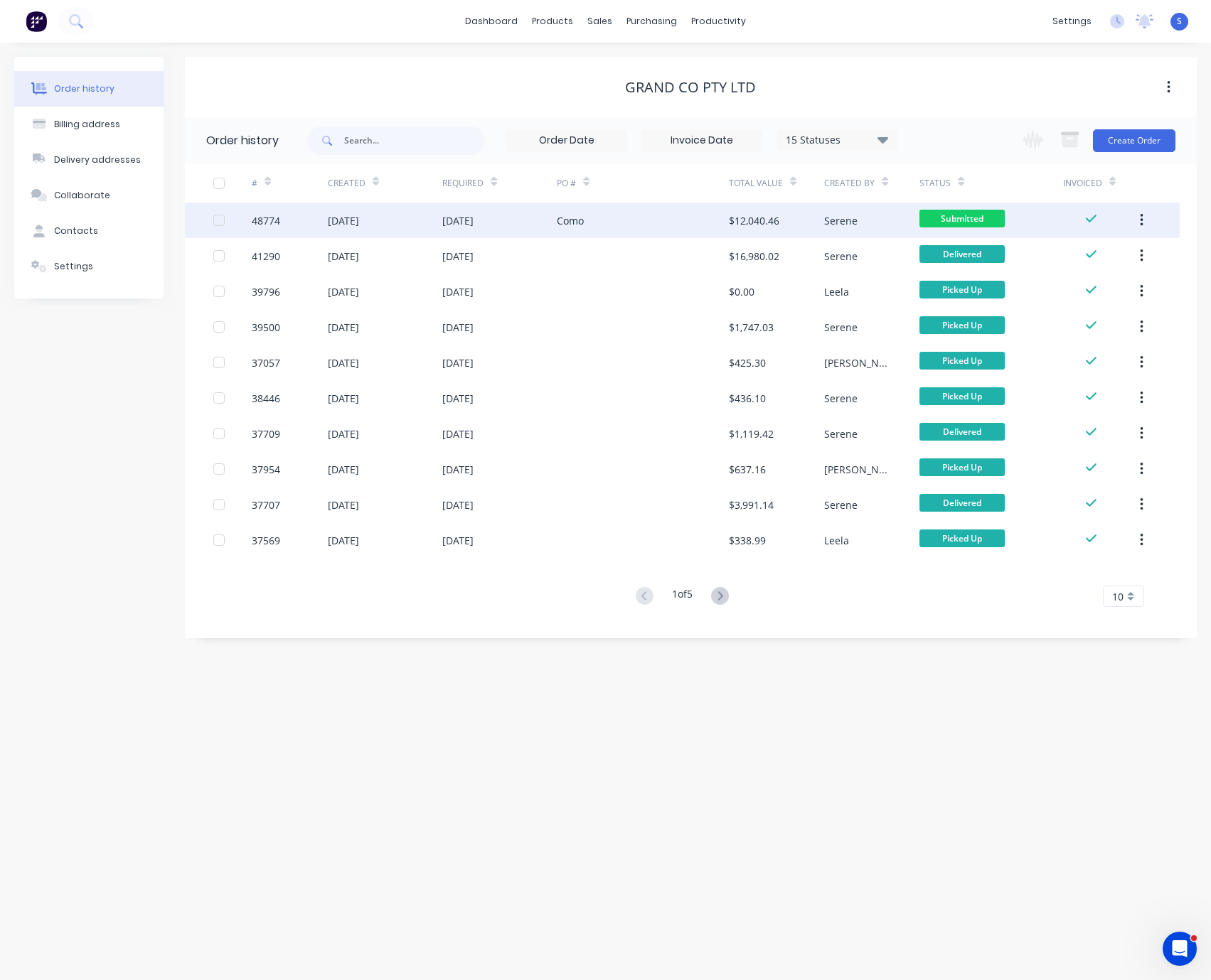
click at [610, 221] on div "Como" at bounding box center [643, 220] width 172 height 35
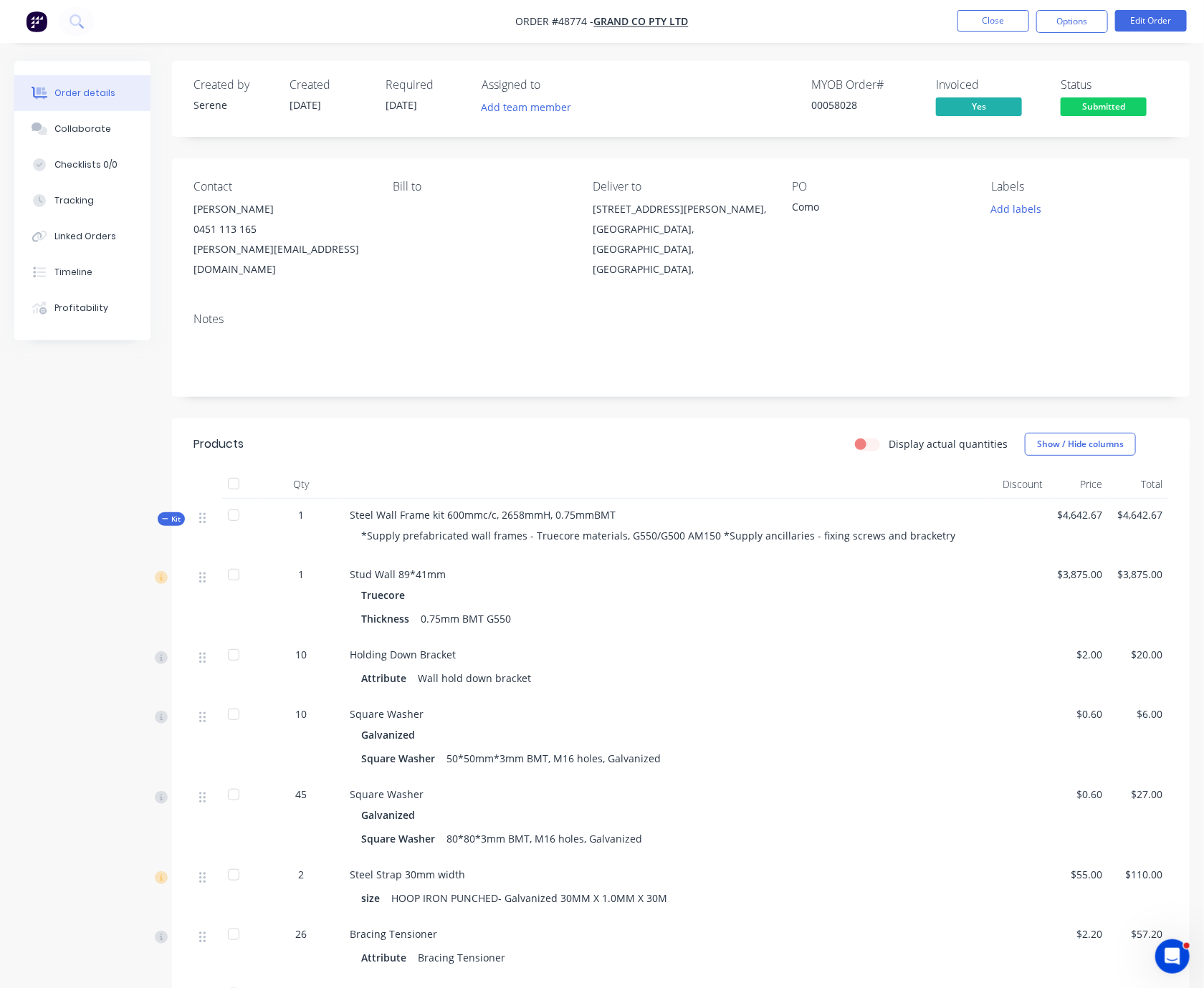
drag, startPoint x: 555, startPoint y: 456, endPoint x: 661, endPoint y: 448, distance: 106.3
click at [600, 429] on header "Products Display actual quantities Show / Hide columns" at bounding box center [681, 444] width 1018 height 51
drag, startPoint x: 541, startPoint y: 444, endPoint x: 578, endPoint y: 446, distance: 37.1
click at [527, 430] on header "Products Display actual quantities Show / Hide columns" at bounding box center [678, 444] width 1013 height 51
click at [543, 435] on div "Display actual quantities Show / Hide columns" at bounding box center [782, 445] width 764 height 23
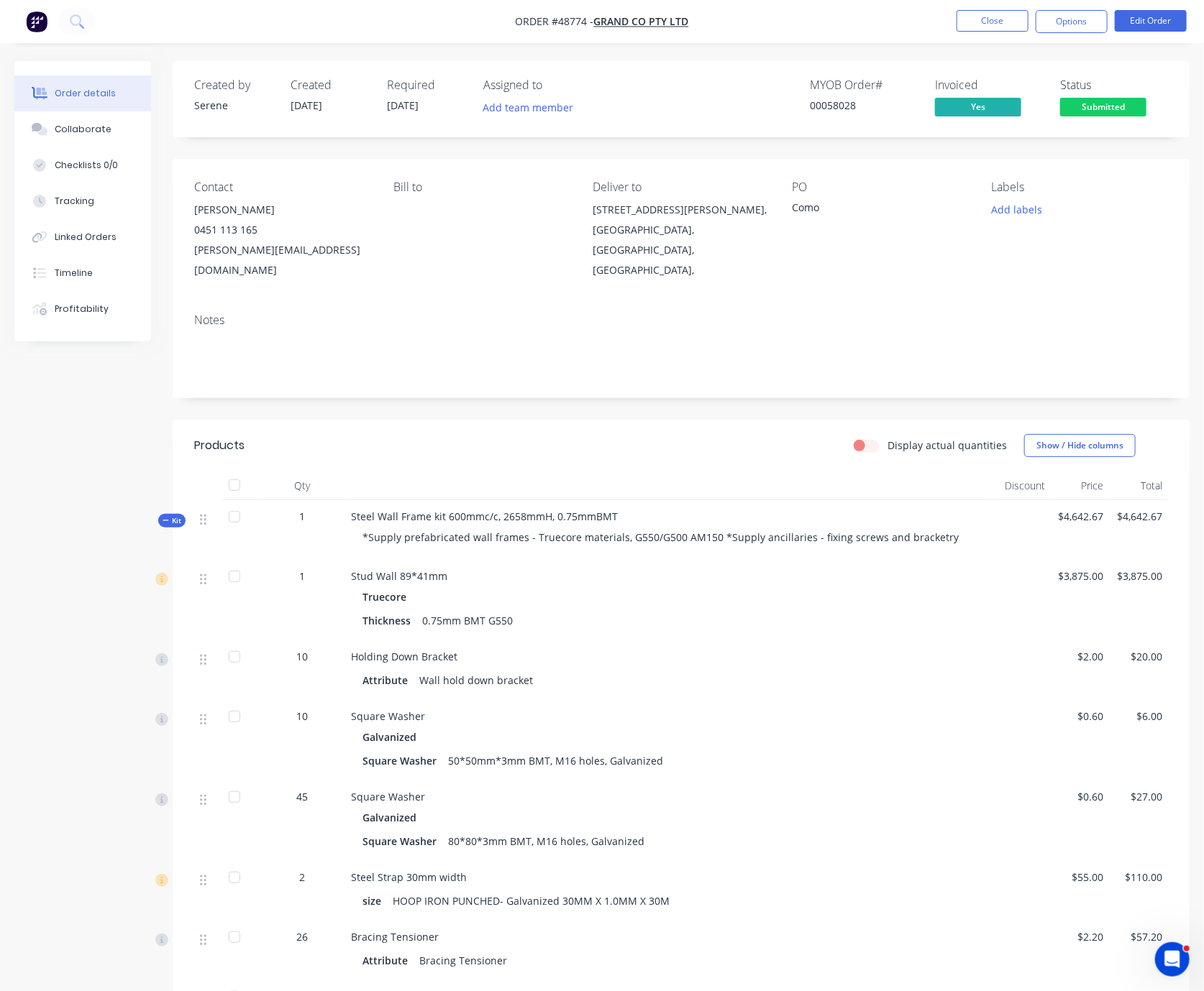
drag, startPoint x: 541, startPoint y: 436, endPoint x: 577, endPoint y: 437, distance: 36.0
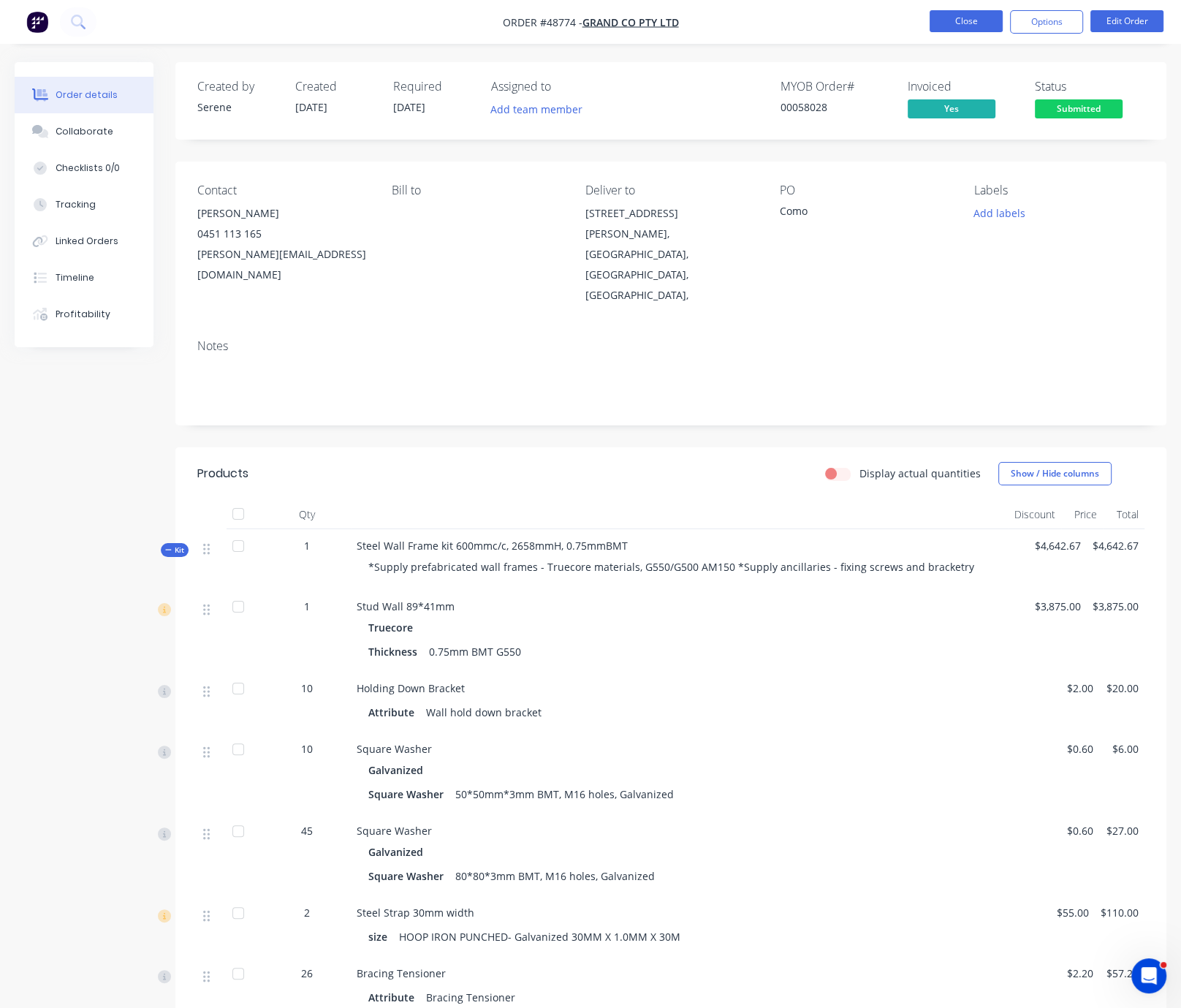
click at [960, 20] on button "Close" at bounding box center [966, 21] width 73 height 22
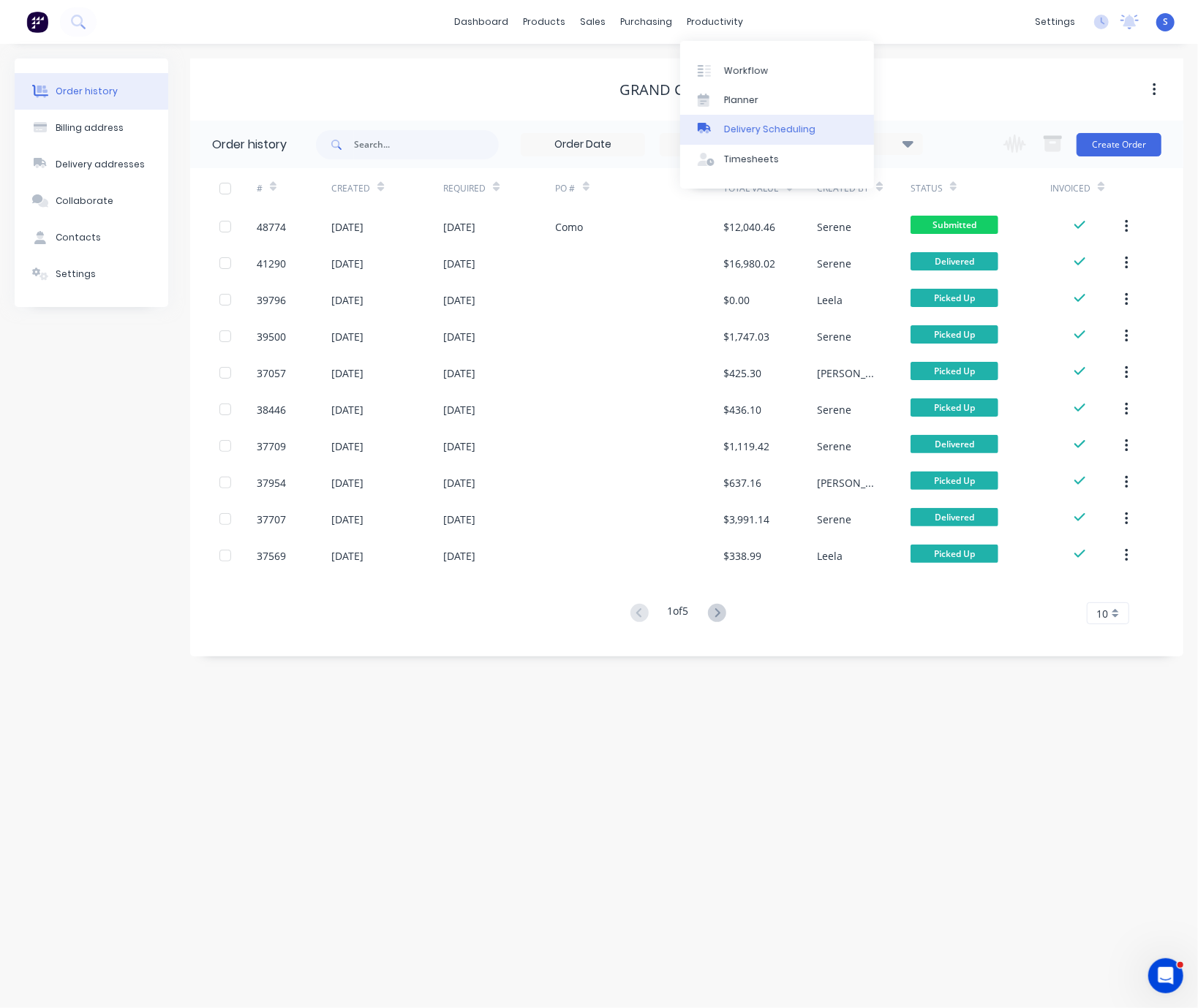
click at [756, 136] on div "Delivery Scheduling" at bounding box center [770, 130] width 91 height 13
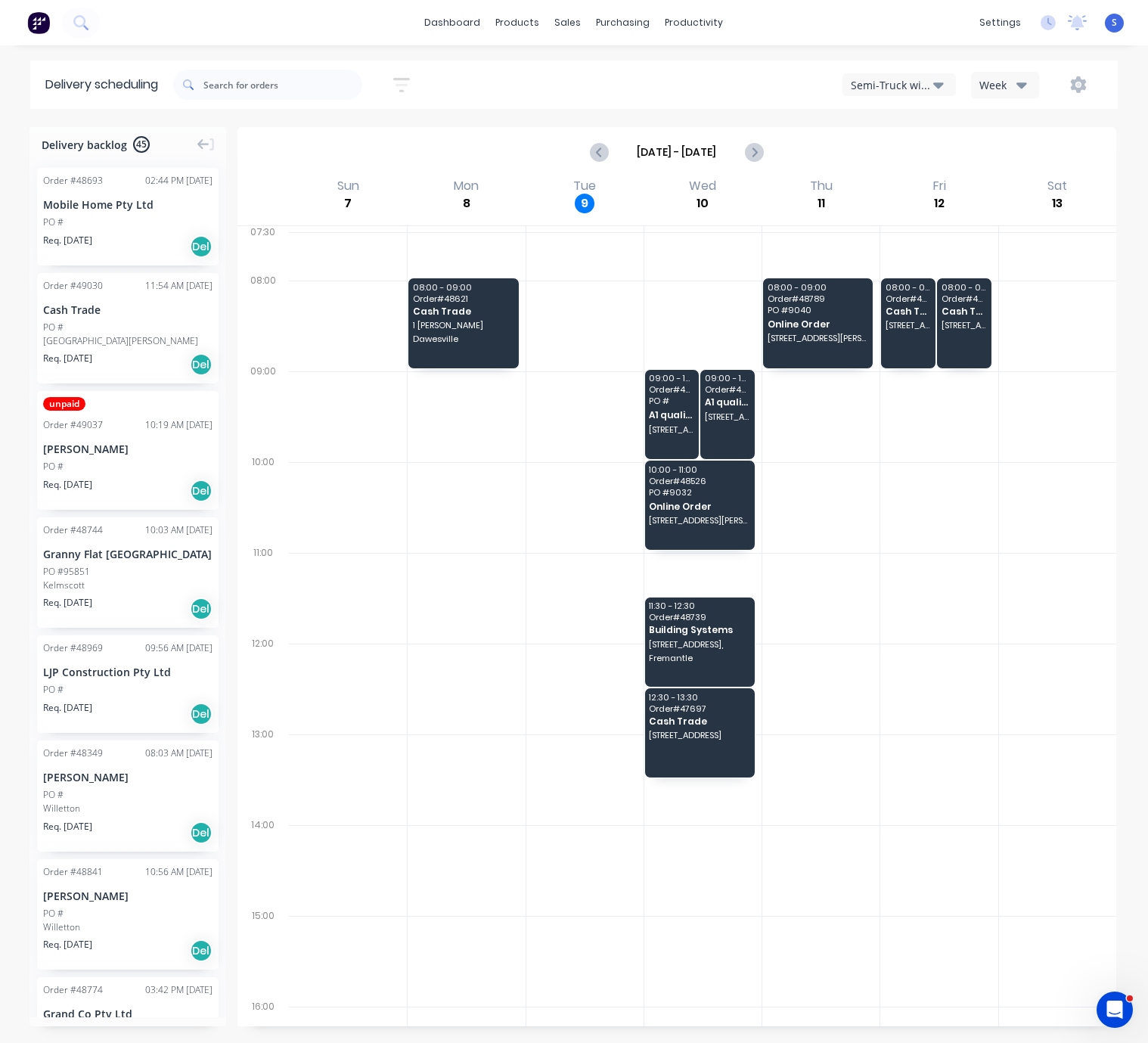
click at [933, 83] on icon "button" at bounding box center [938, 85] width 11 height 17
click at [903, 125] on div "Semi-Truck with Hiab" at bounding box center [918, 122] width 150 height 31
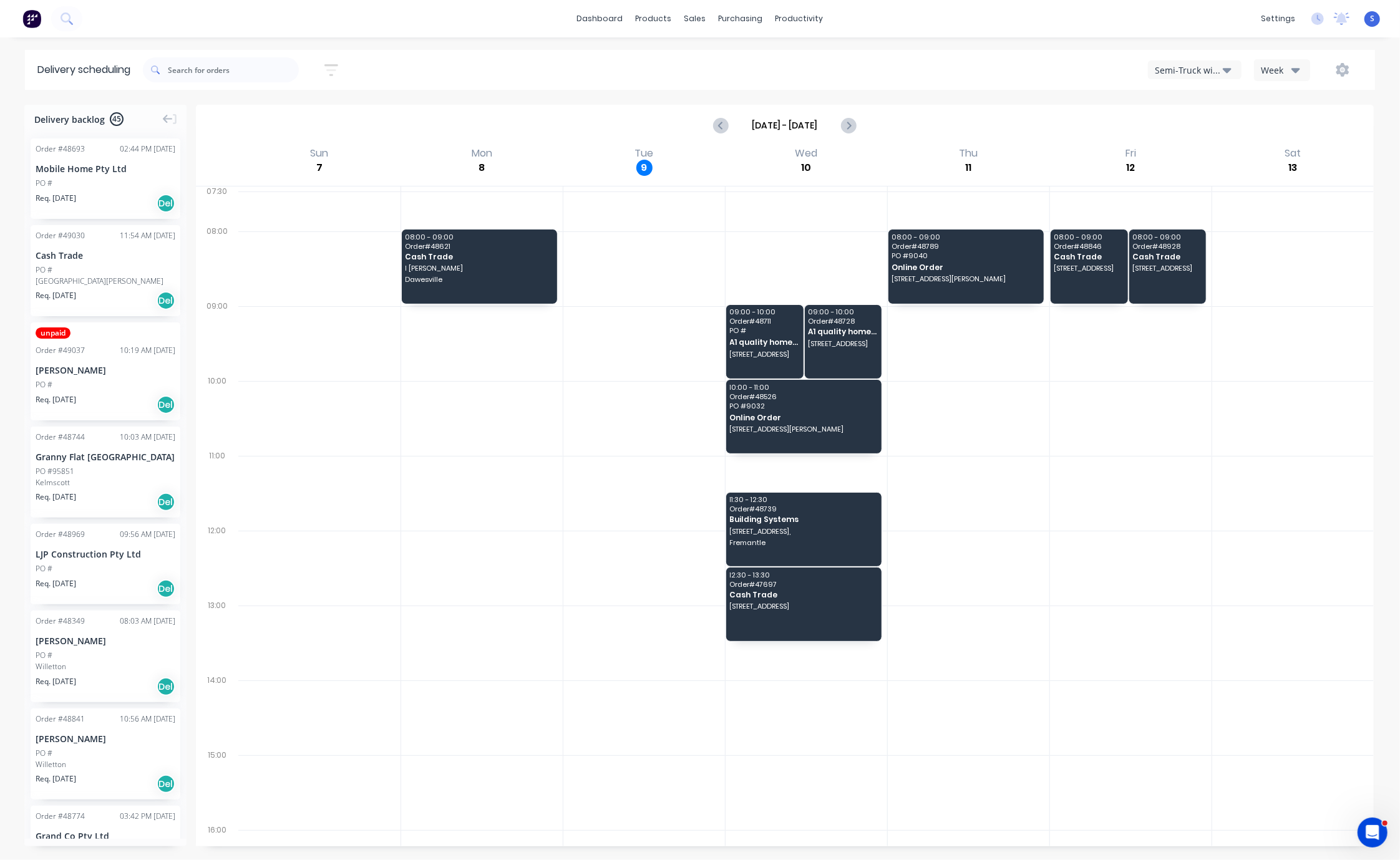
click at [0, 213] on html "dashboard products sales purchasing productivity dashboard products Product Cat…" at bounding box center [700, 430] width 1400 height 860
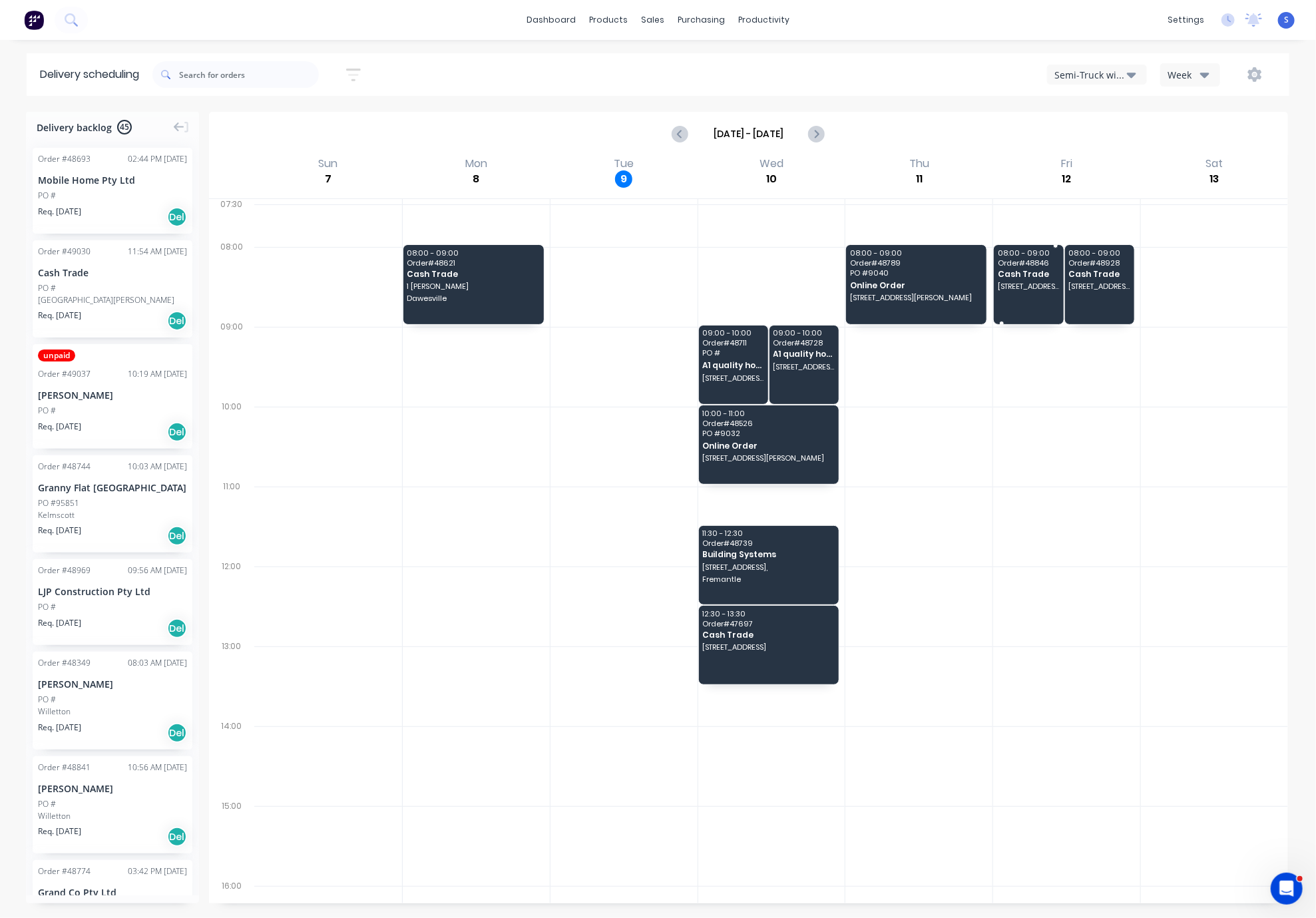
click at [1009, 279] on span "Cash Trade" at bounding box center [1028, 274] width 62 height 9
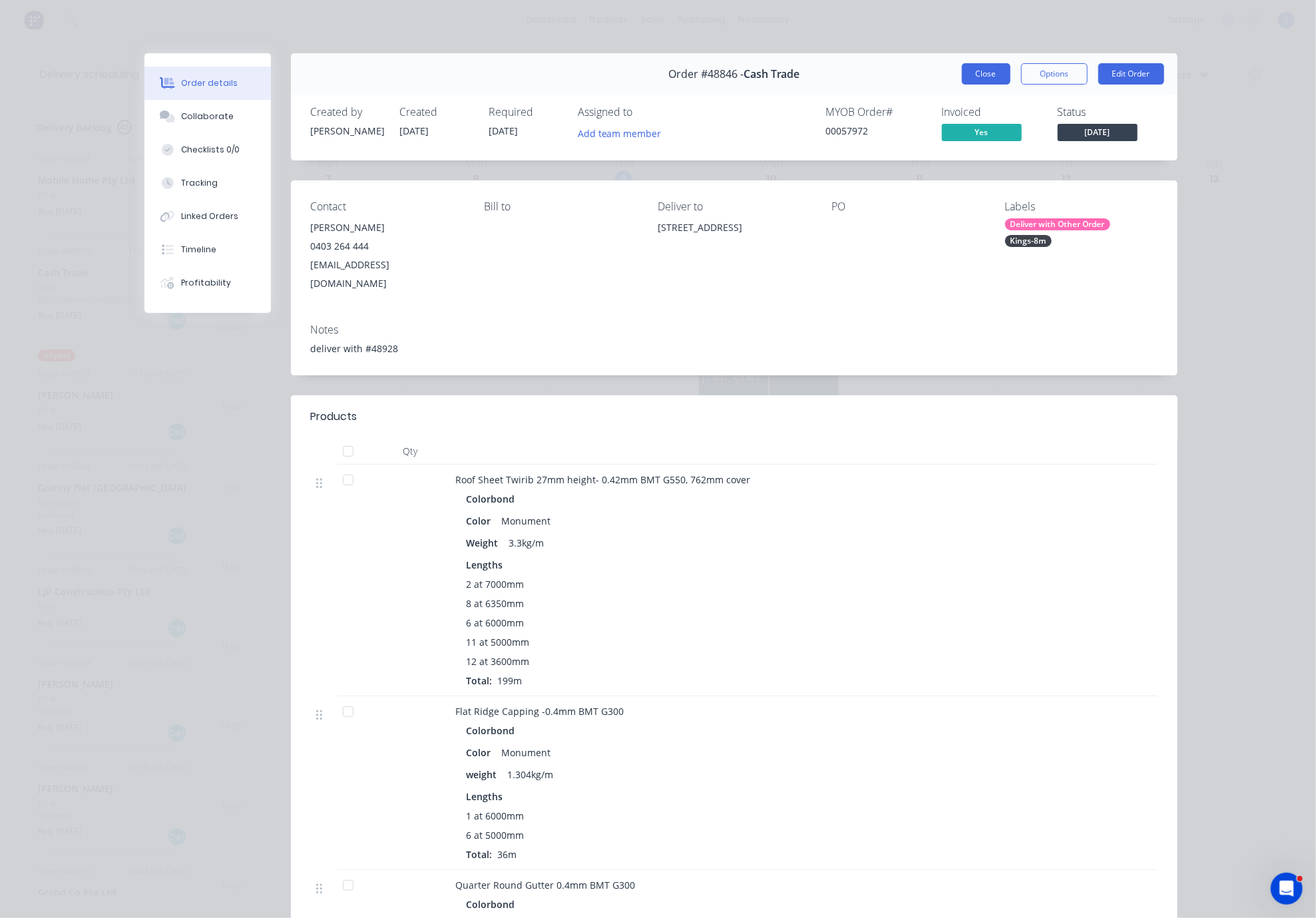
click at [975, 73] on button "Close" at bounding box center [986, 74] width 49 height 22
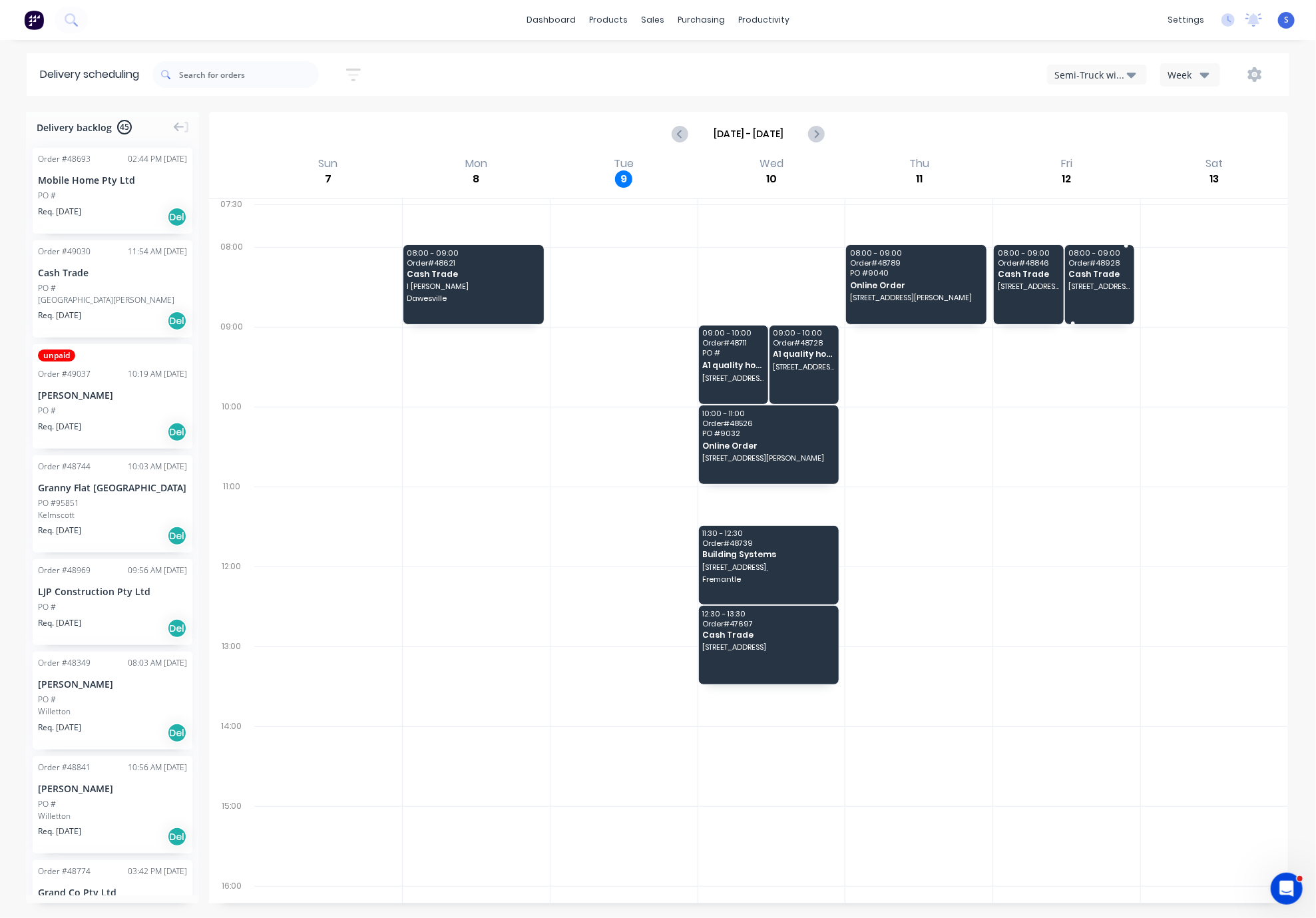
click at [1075, 285] on div "08:00 - 09:00 Order # 48928 Cash Trade 368 The Strand, Dianella WA 6059" at bounding box center [1100, 284] width 69 height 79
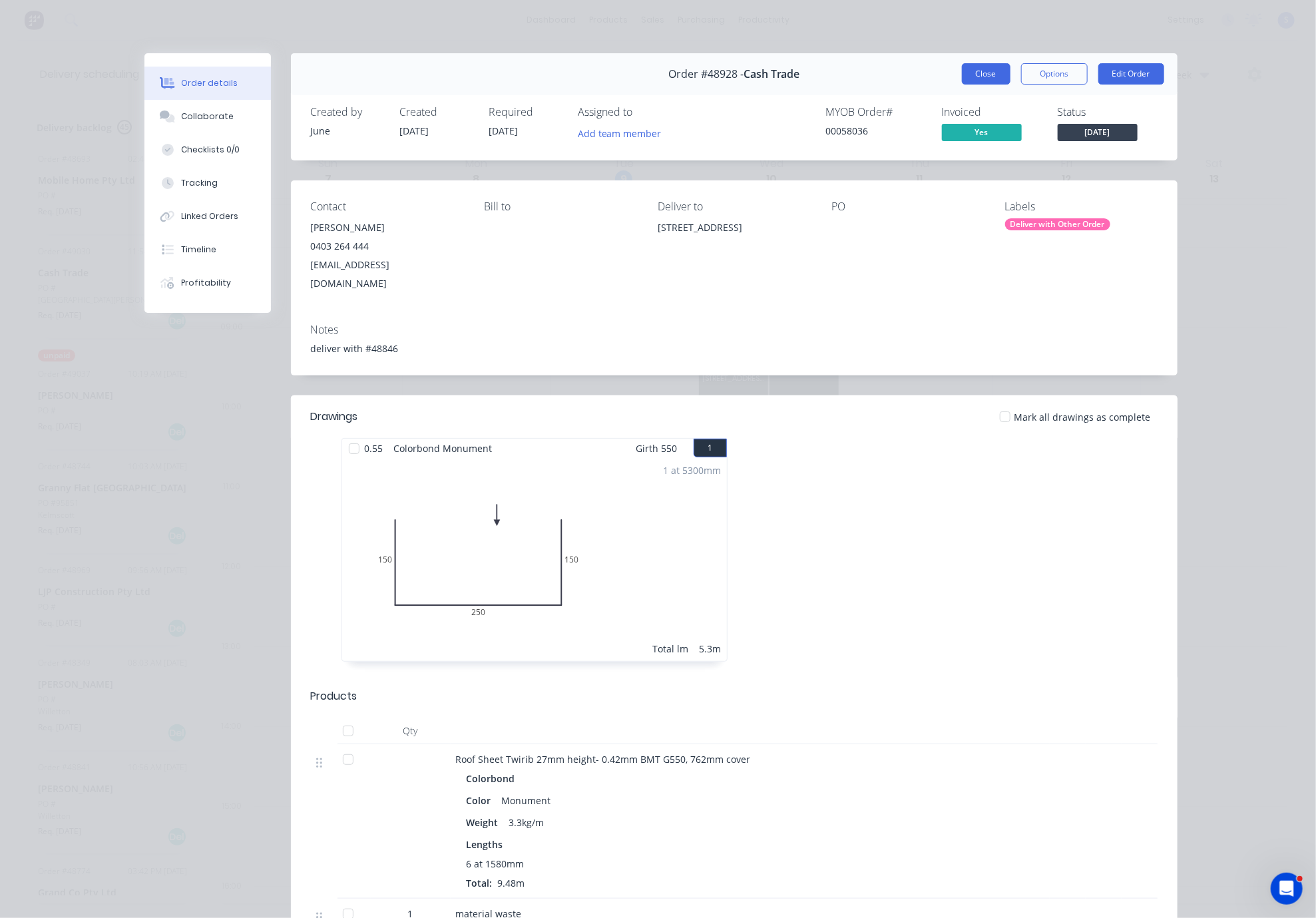
click at [984, 74] on button "Close" at bounding box center [986, 74] width 49 height 22
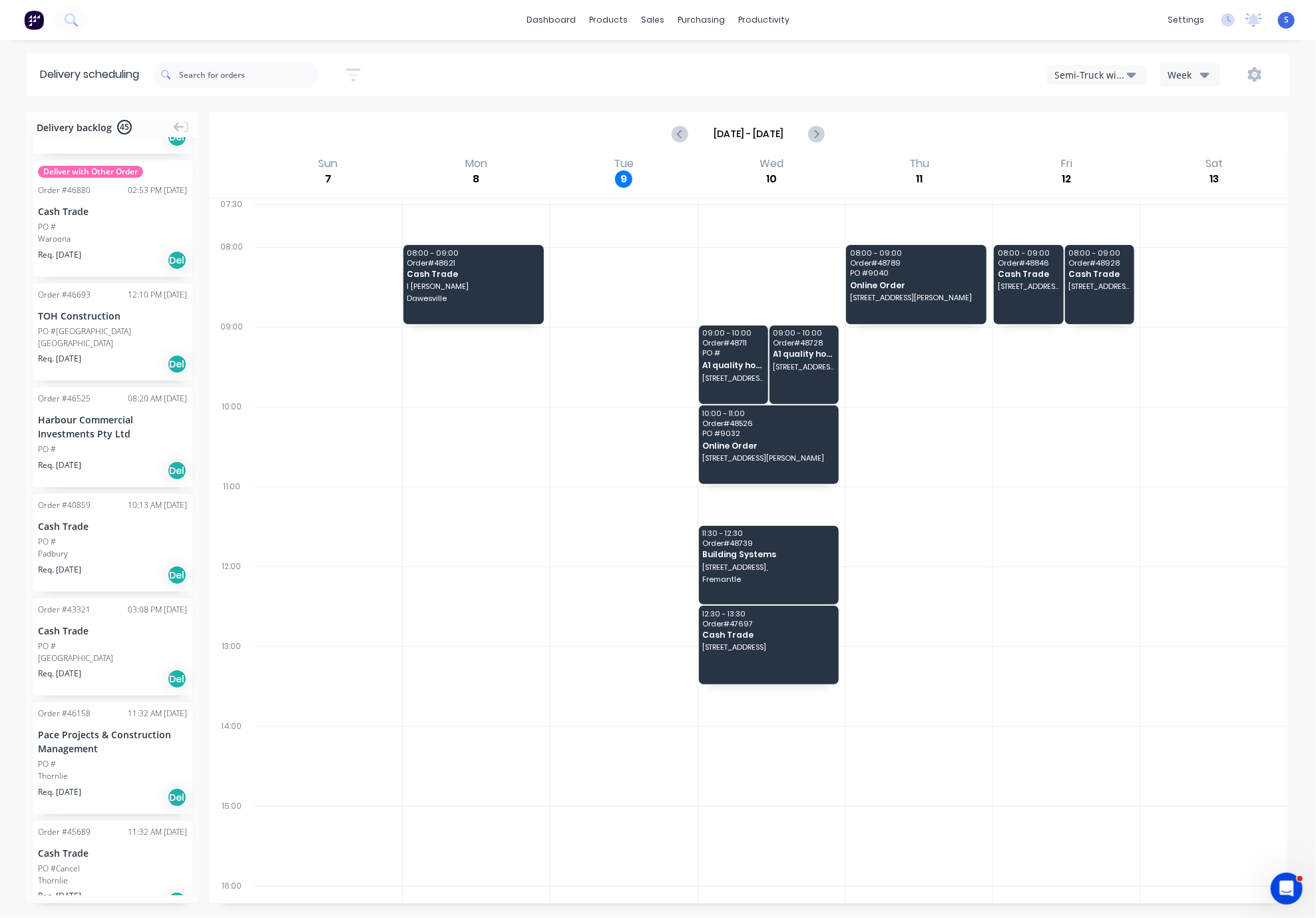
scroll to position [2797, 0]
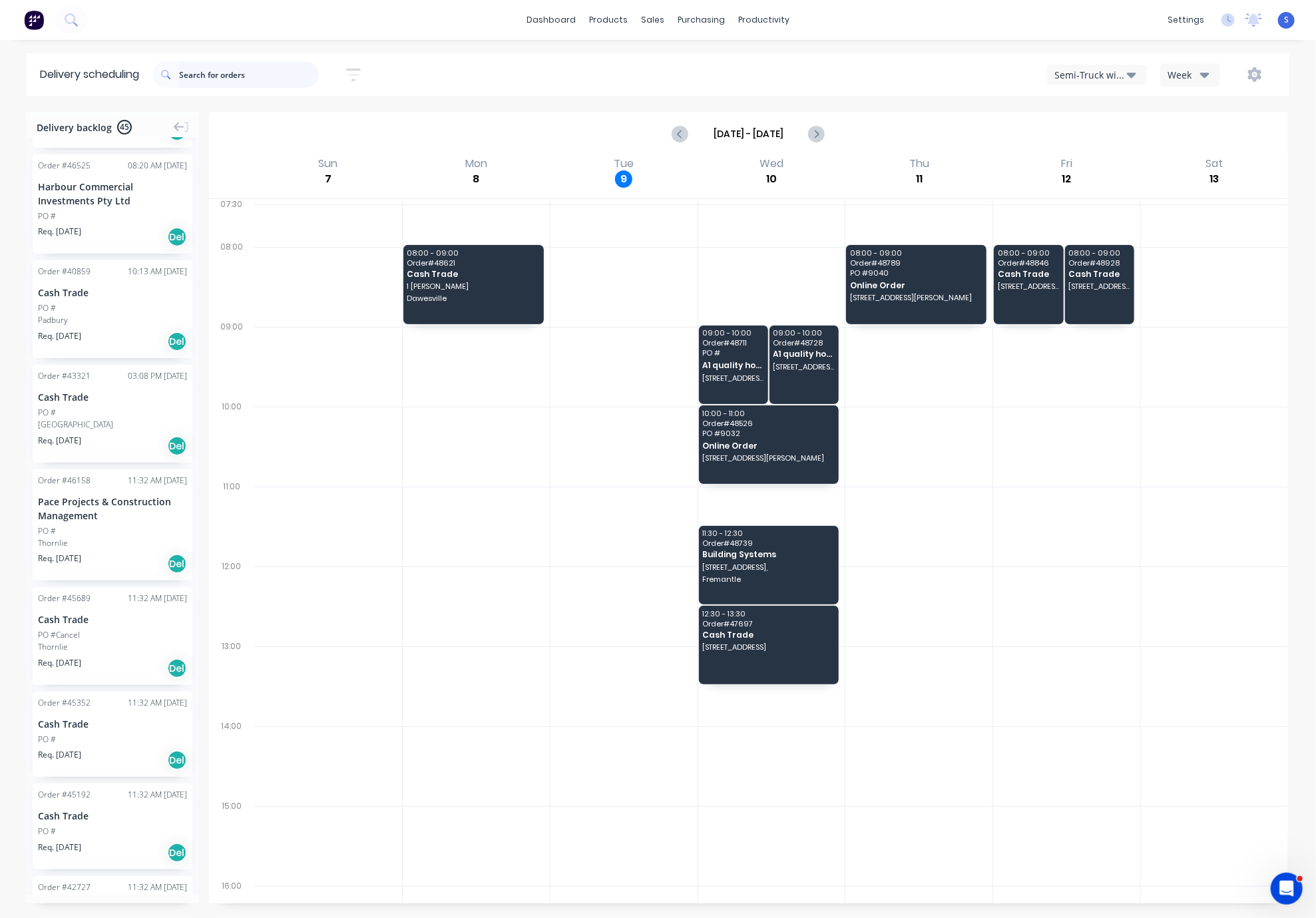
click at [274, 73] on input "text" at bounding box center [248, 75] width 140 height 27
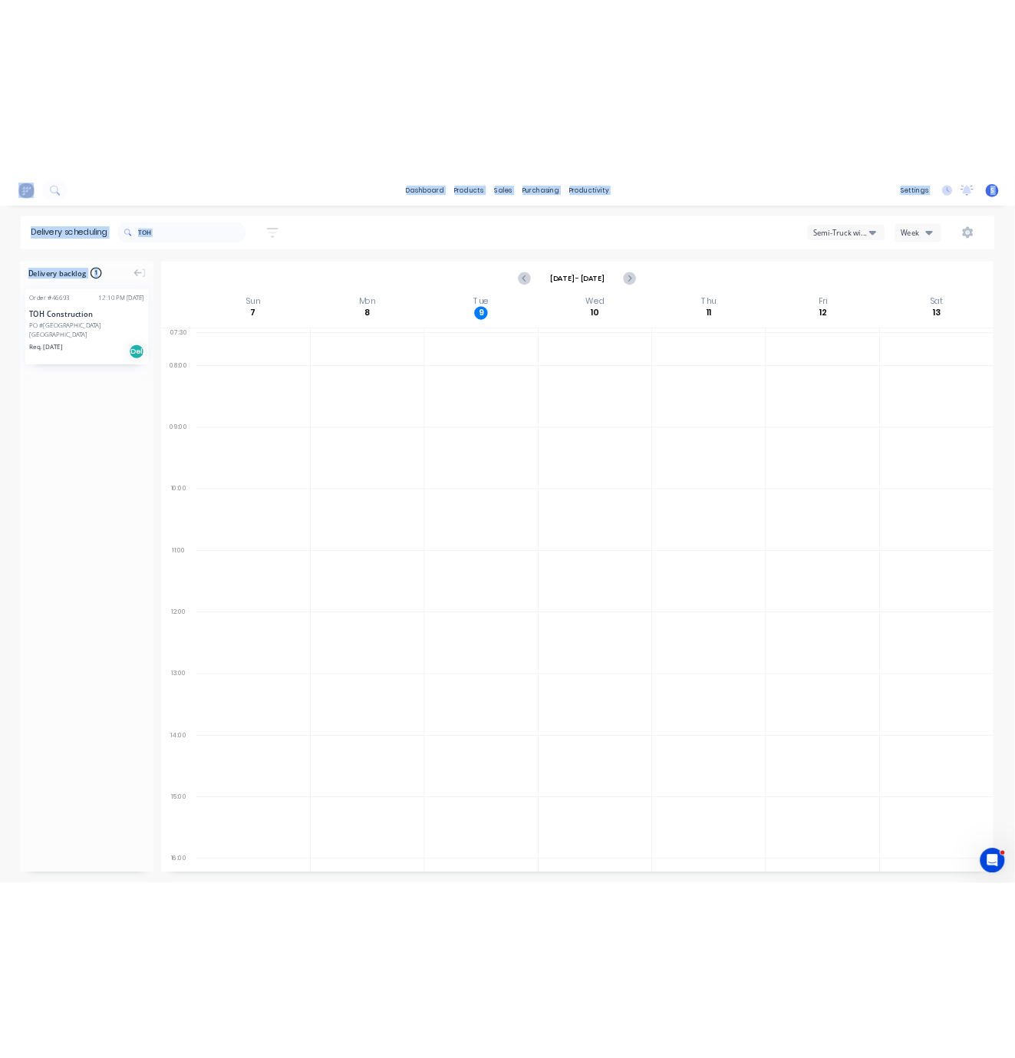
scroll to position [0, 0]
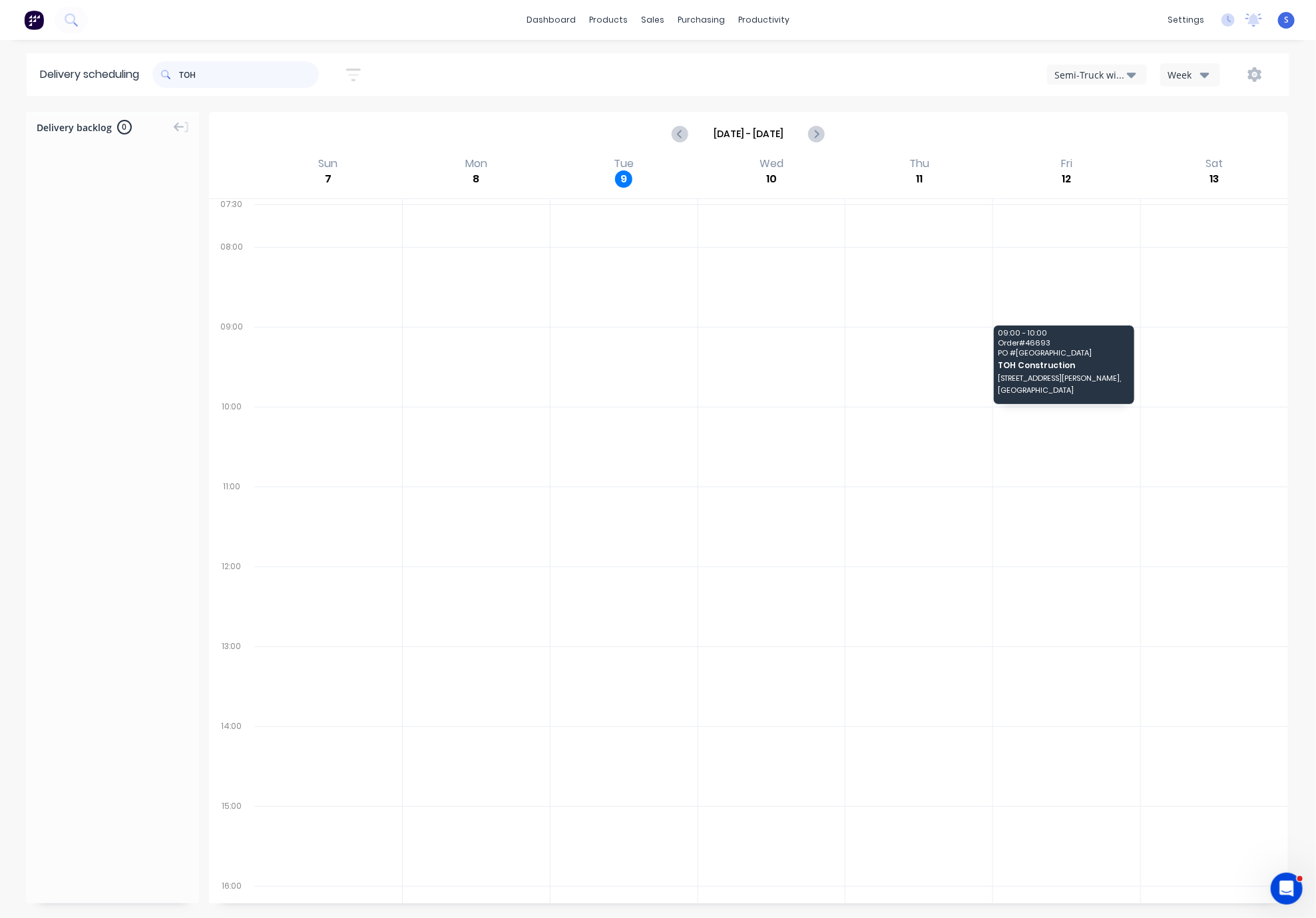
click at [228, 74] on input "TOH" at bounding box center [248, 75] width 140 height 27
type input "T"
click at [998, 116] on div "Sep 7 - Sep 13" at bounding box center [749, 134] width 1079 height 44
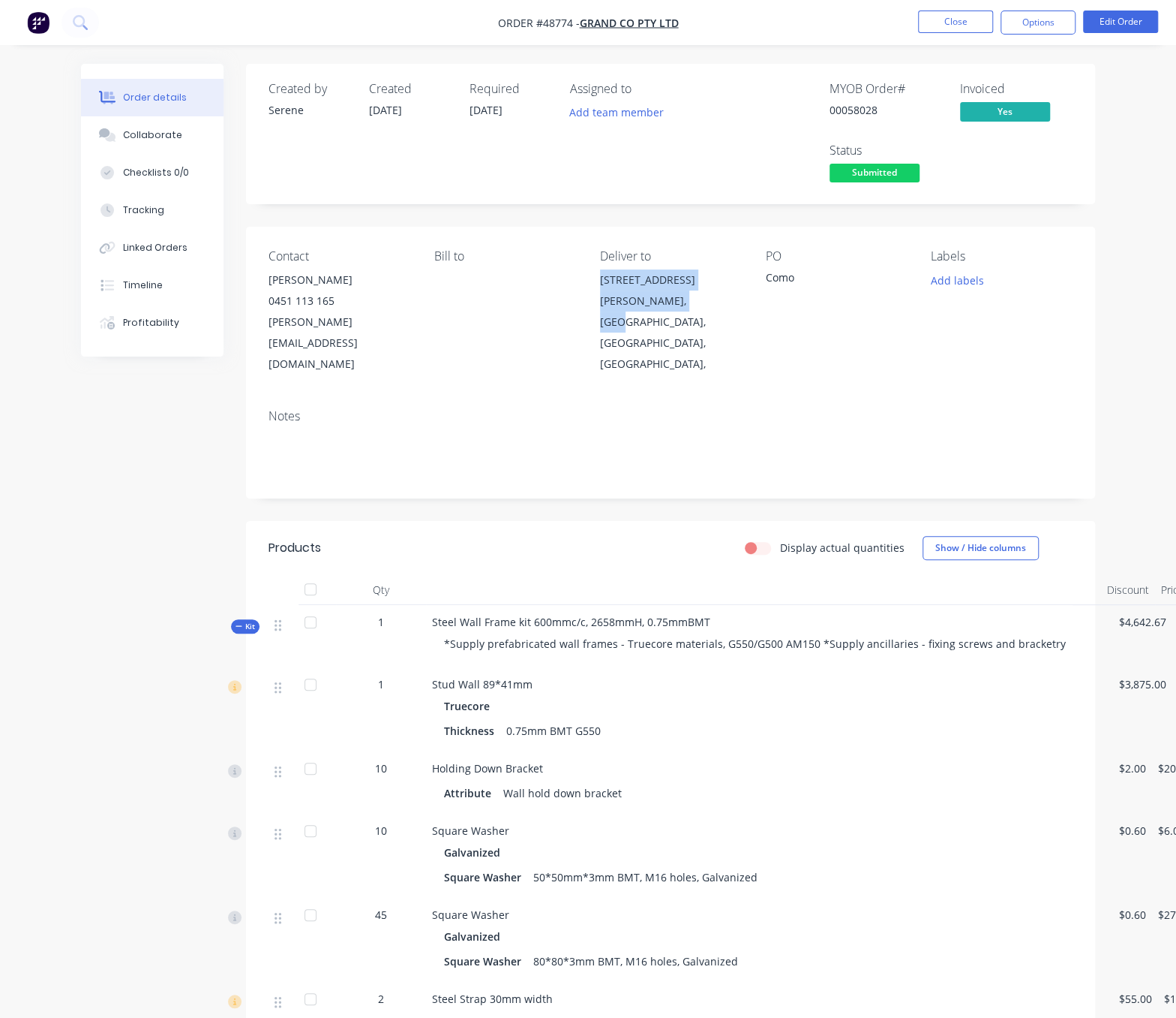
click at [670, 286] on div "41a Bruce st," at bounding box center [671, 290] width 142 height 42
click at [672, 291] on div "41a Bruce st," at bounding box center [671, 290] width 142 height 42
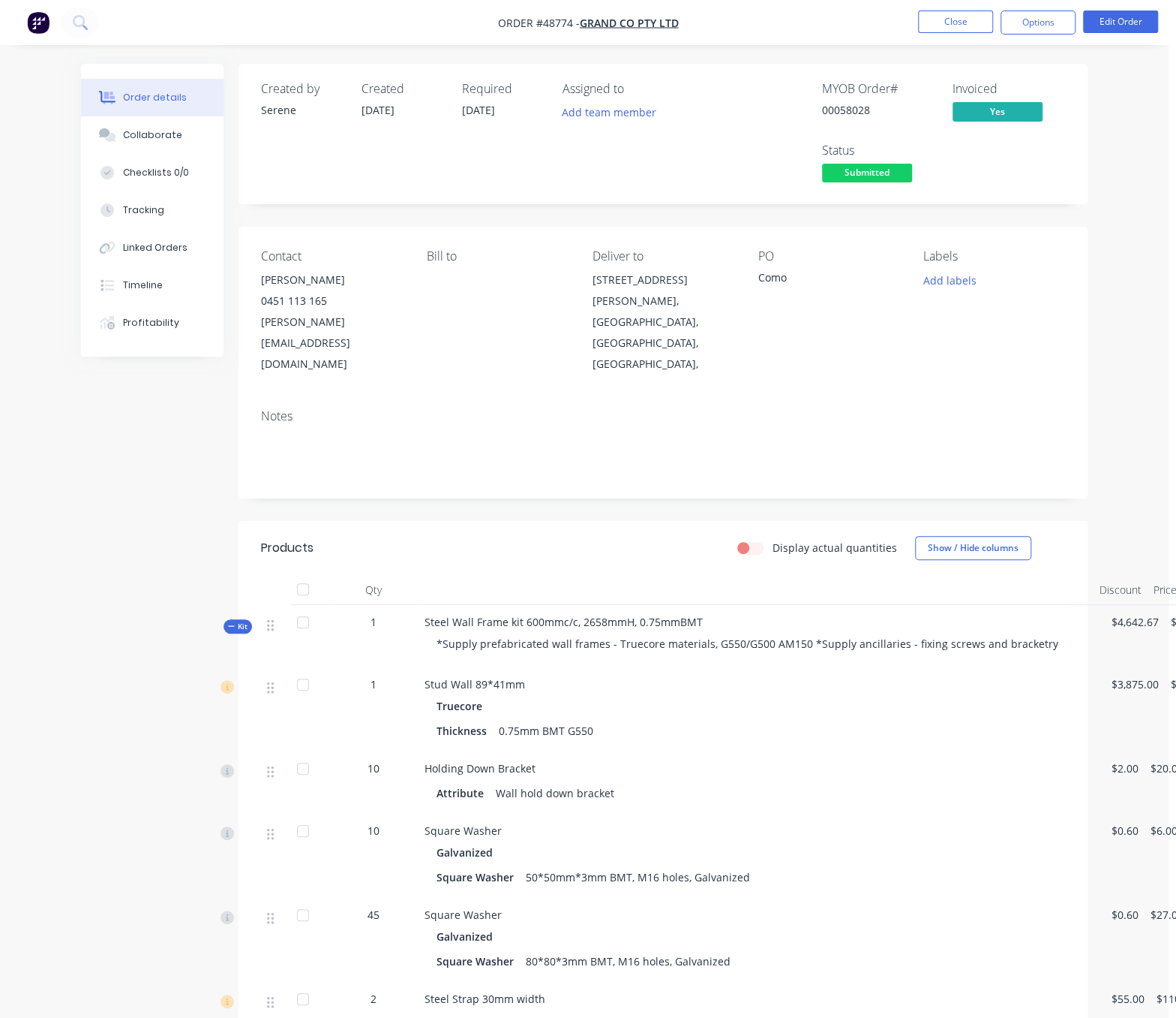
scroll to position [0, 66]
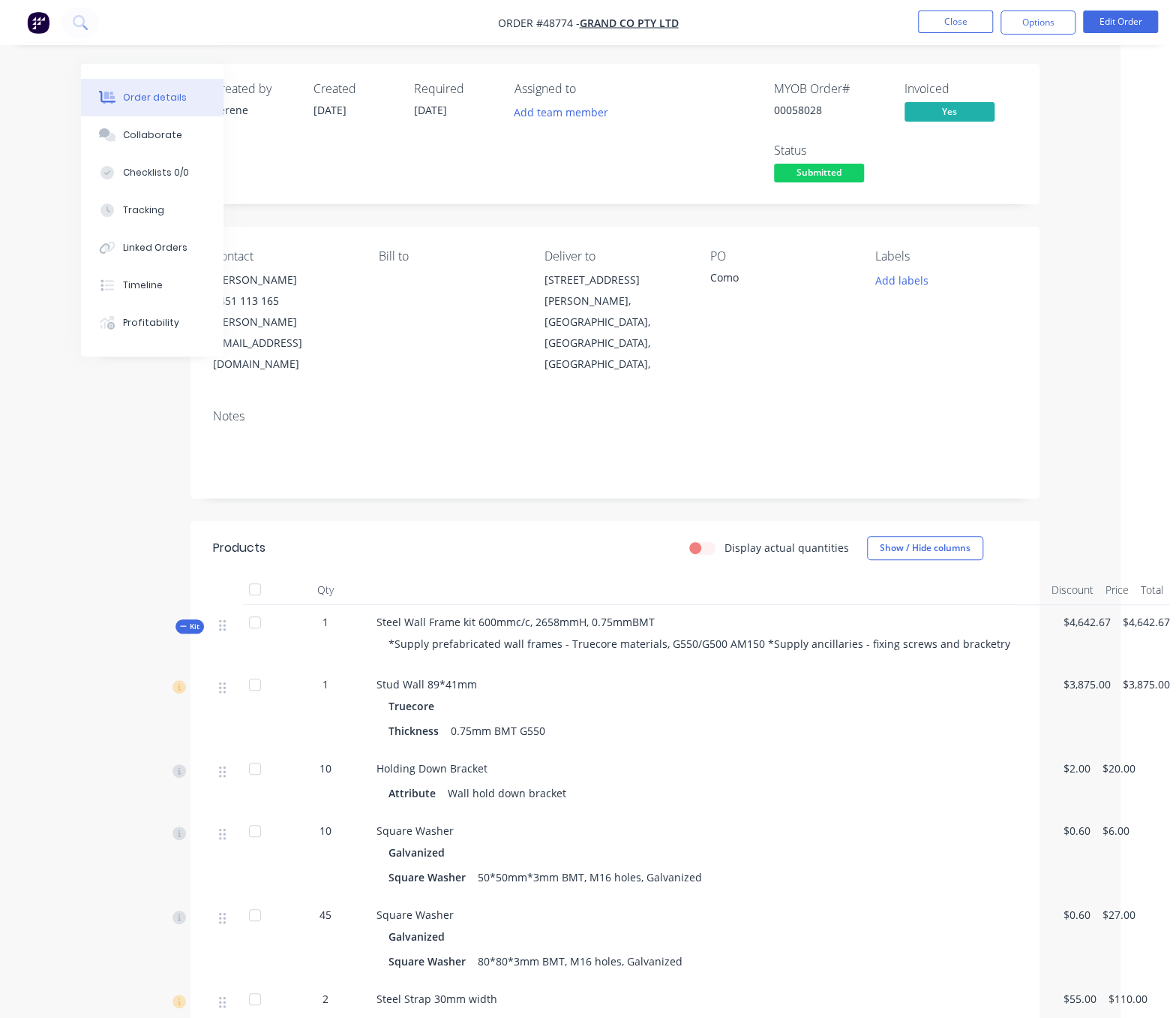
drag, startPoint x: 939, startPoint y: 306, endPoint x: 1120, endPoint y: 315, distance: 181.2
click at [973, 25] on button "Close" at bounding box center [955, 22] width 75 height 22
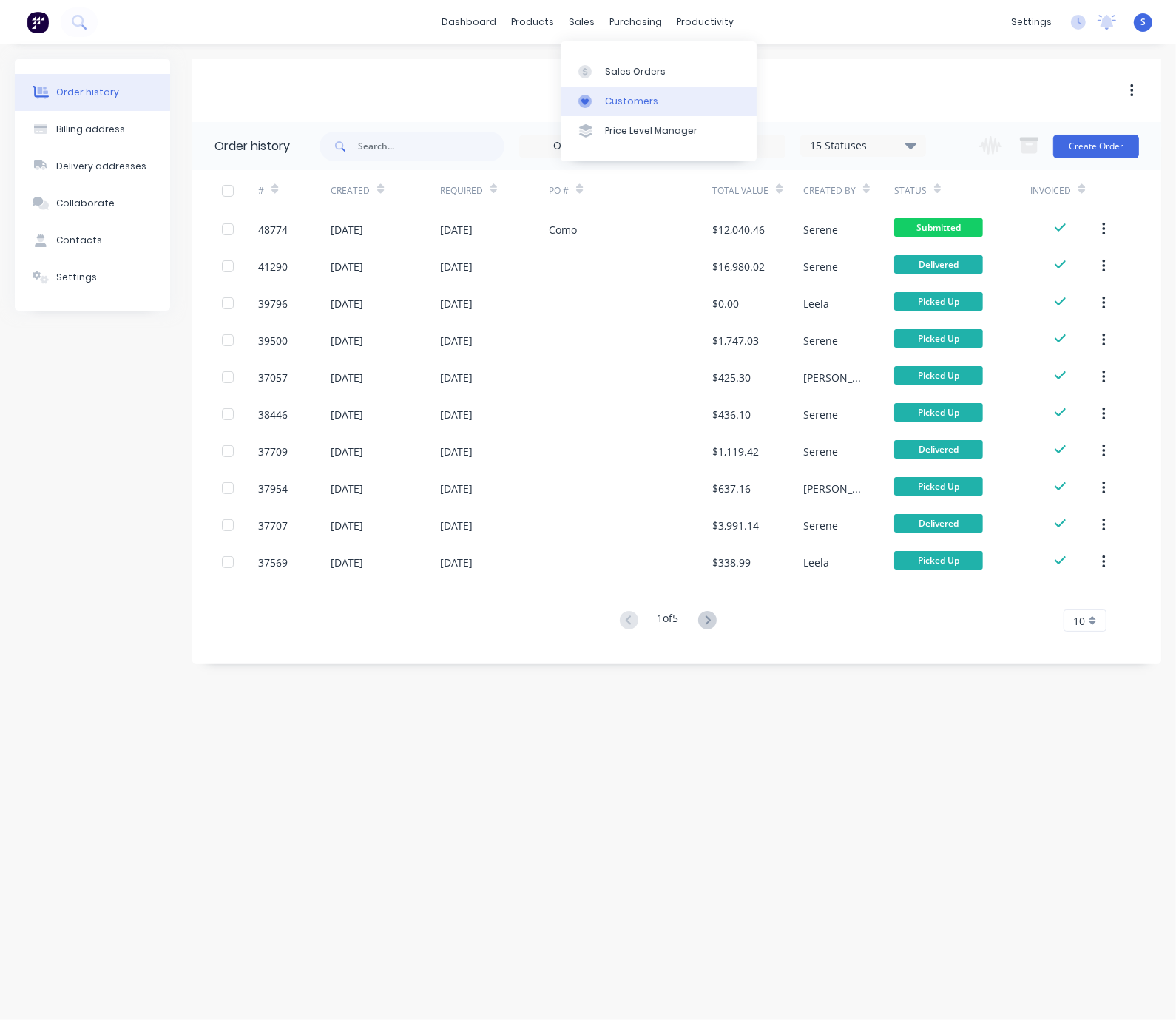
click at [622, 113] on link "Customers" at bounding box center [658, 101] width 196 height 30
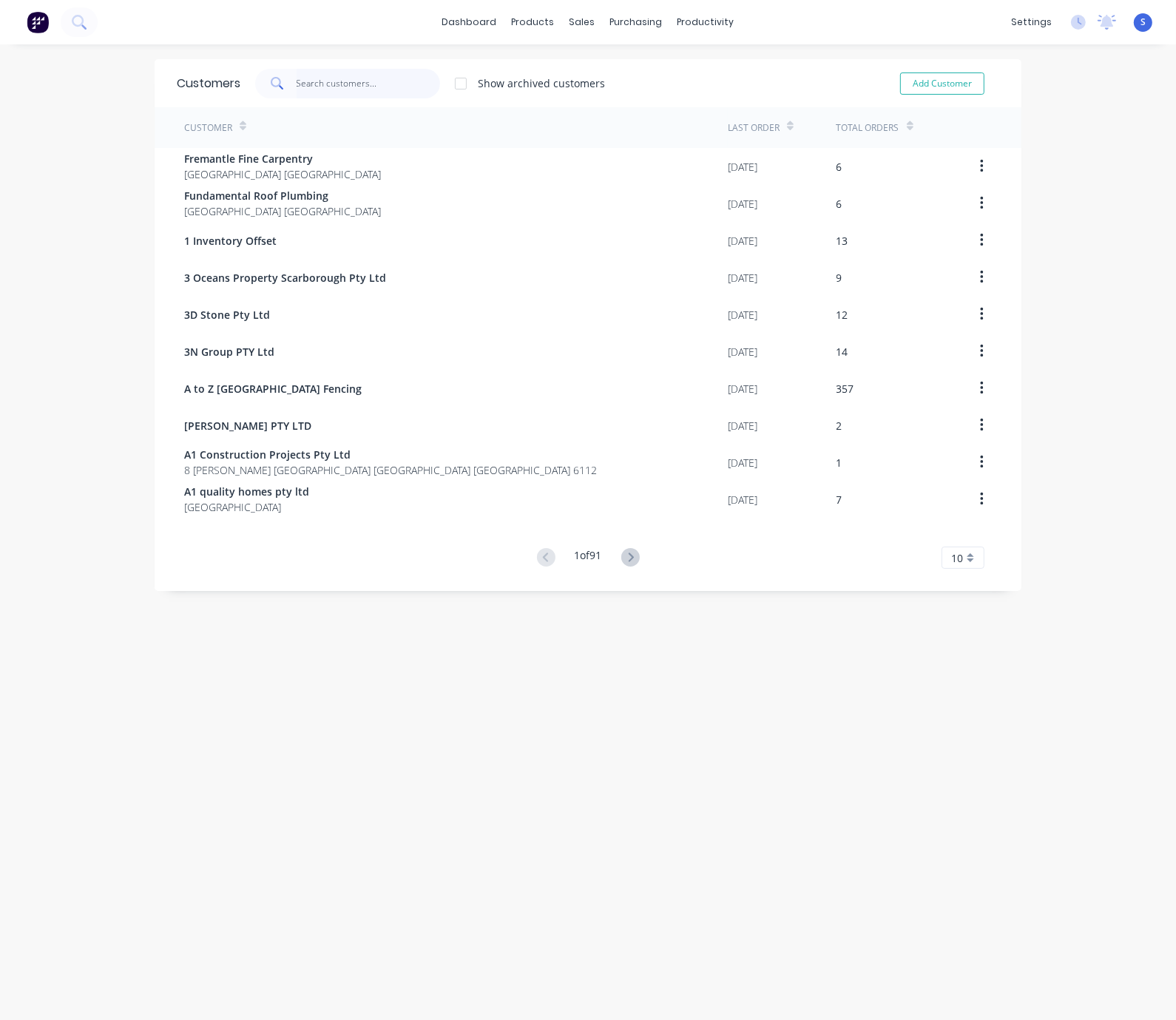
click at [327, 91] on input "text" at bounding box center [369, 83] width 145 height 30
click at [335, 71] on input "text" at bounding box center [369, 83] width 145 height 30
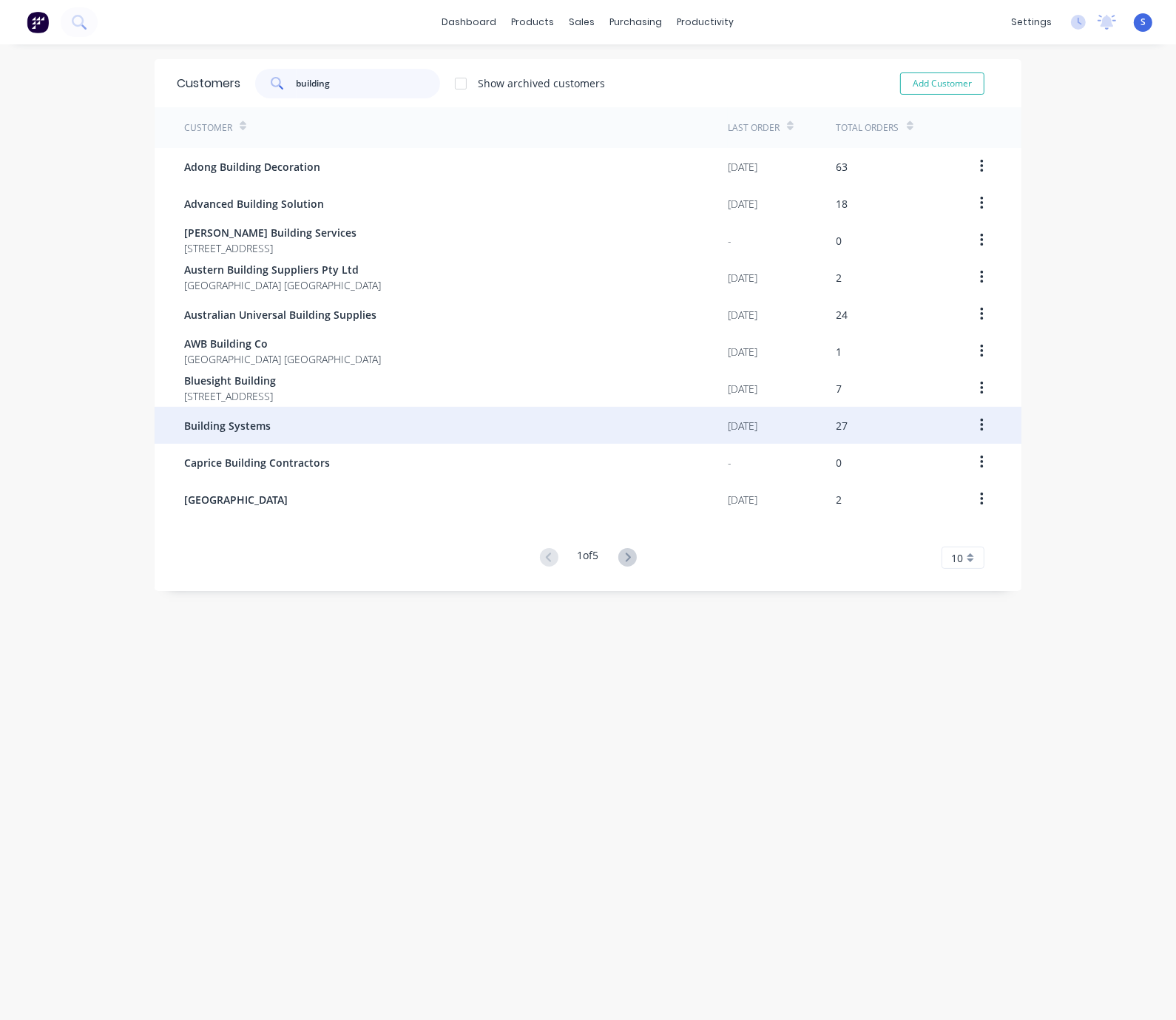
type input "building"
click at [307, 414] on div "Building Systems" at bounding box center [456, 425] width 544 height 37
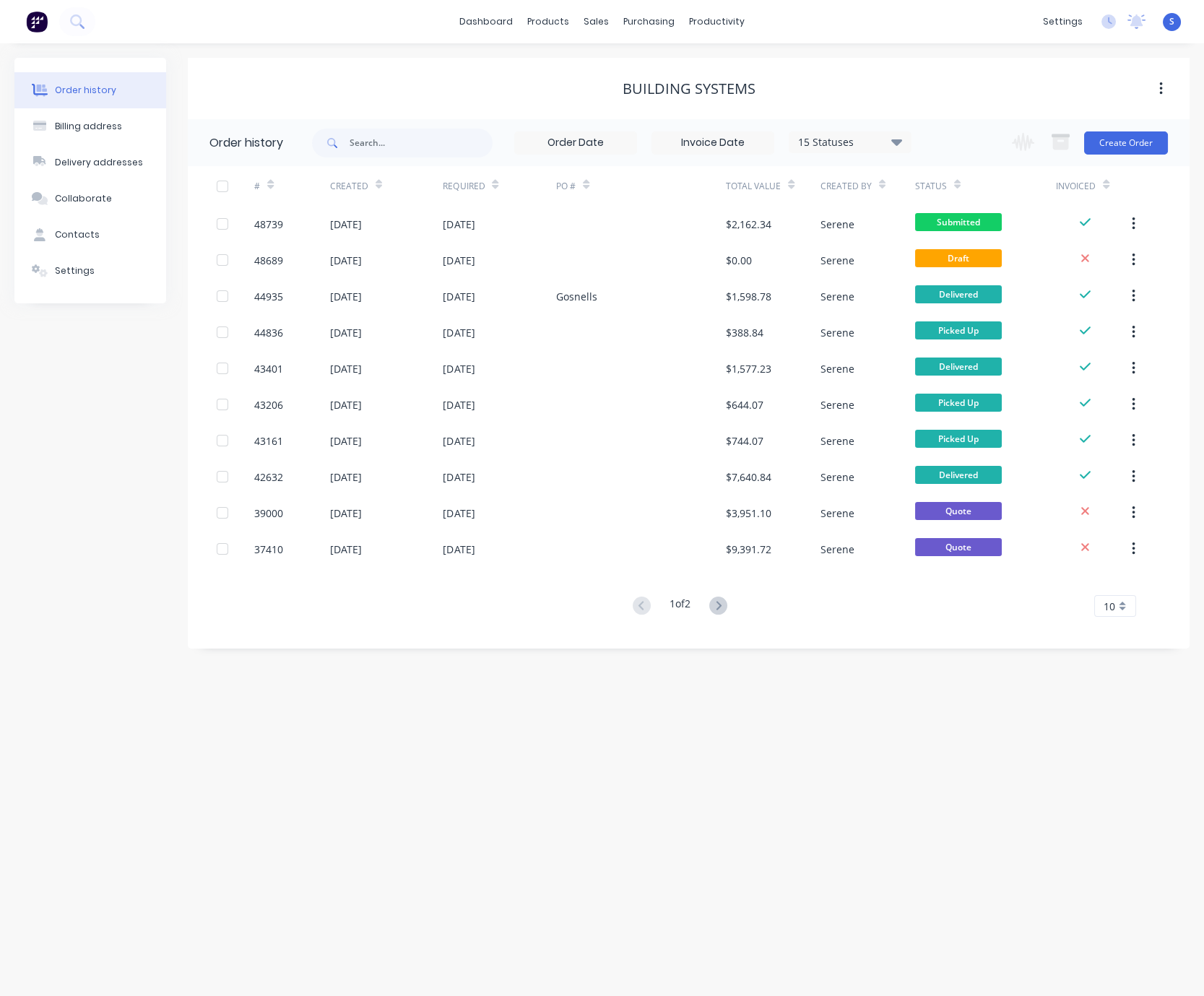
drag, startPoint x: 823, startPoint y: 87, endPoint x: 961, endPoint y: 95, distance: 138.2
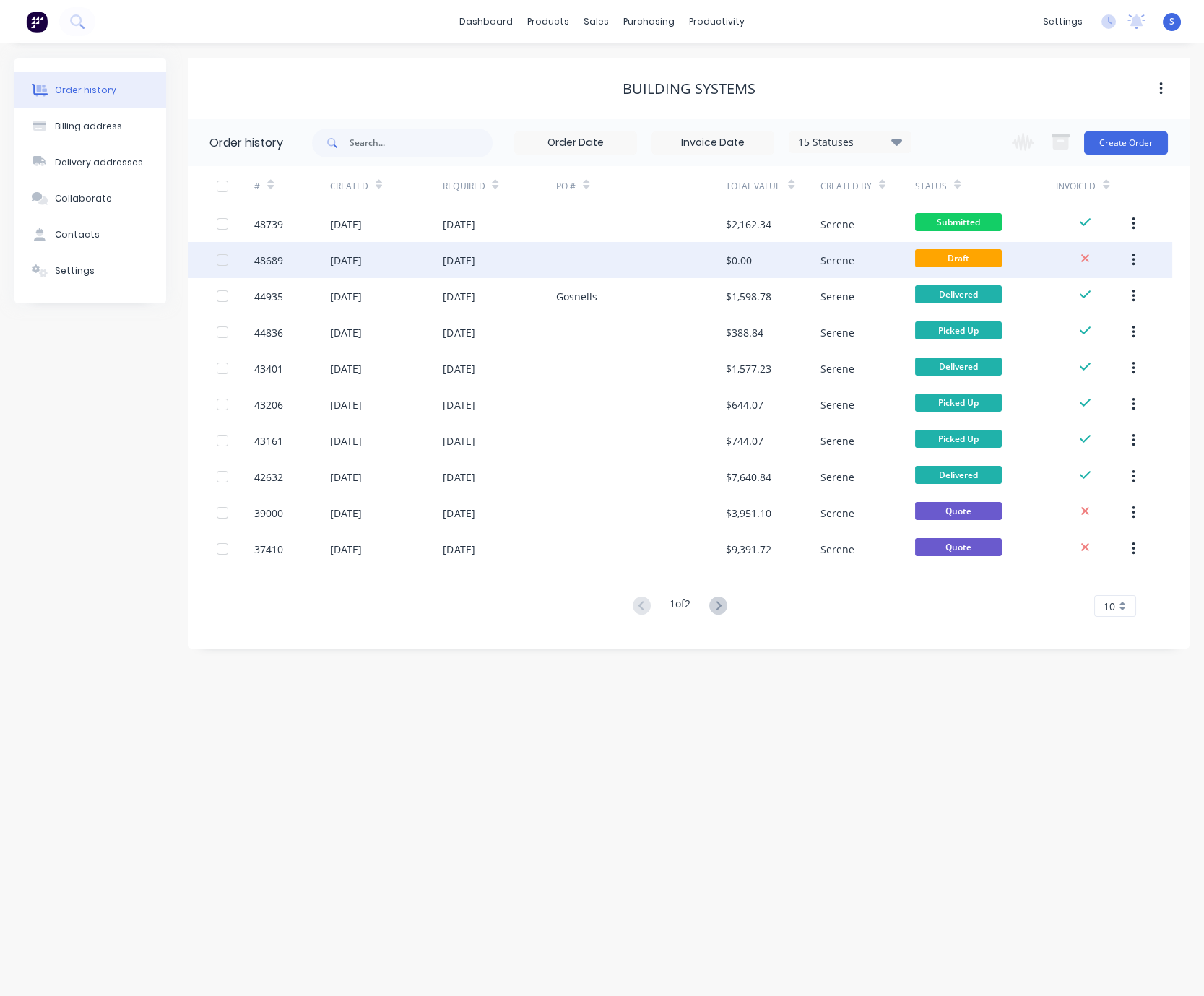
click at [856, 260] on div "Serene" at bounding box center [868, 260] width 95 height 36
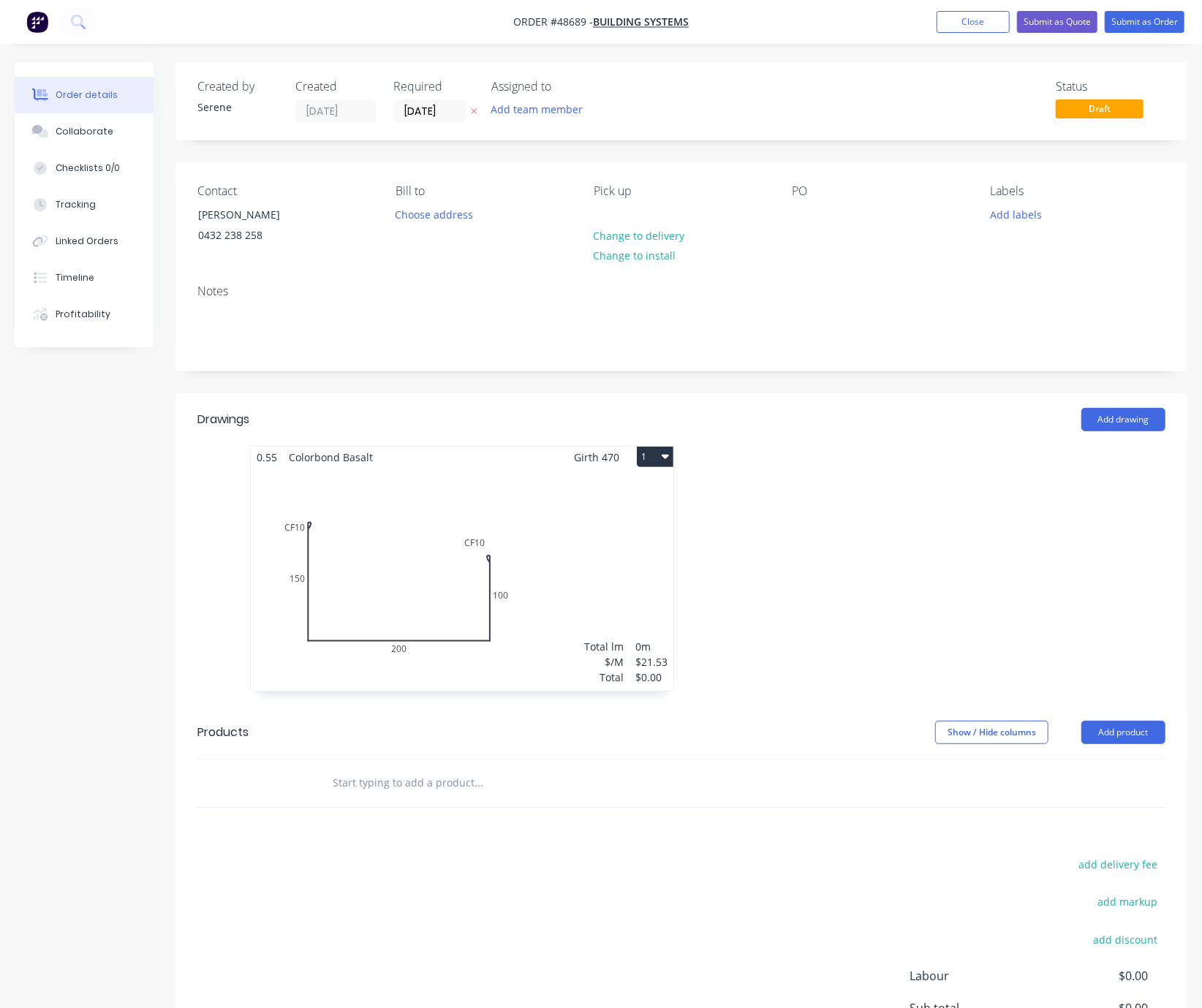
click at [796, 554] on div at bounding box center [900, 575] width 438 height 260
click at [658, 467] on button "1" at bounding box center [654, 456] width 36 height 20
click at [609, 561] on div "Delete" at bounding box center [604, 551] width 112 height 21
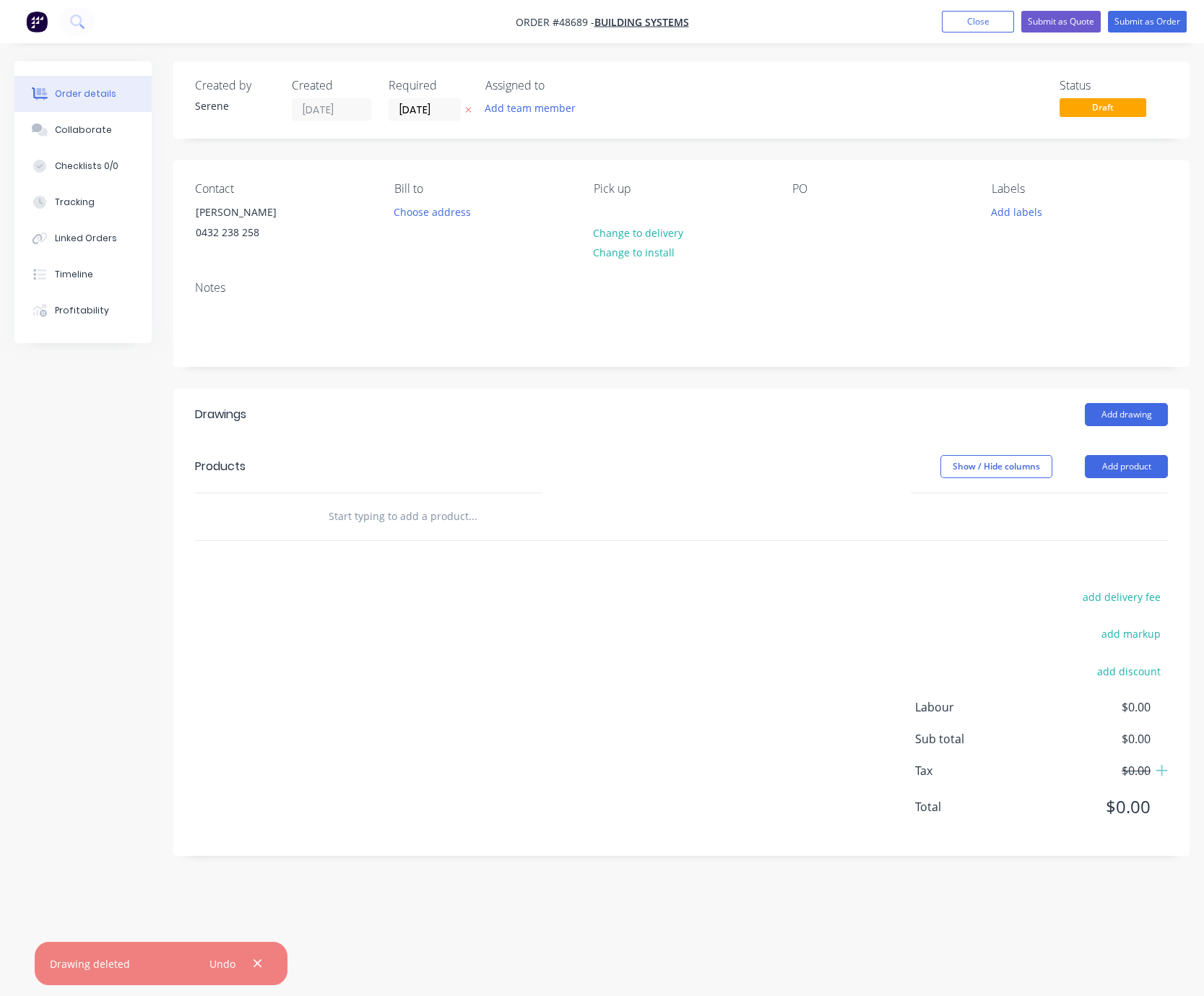
drag, startPoint x: 543, startPoint y: 446, endPoint x: 825, endPoint y: 468, distance: 282.9
click at [733, 426] on div "Add drawing" at bounding box center [785, 414] width 766 height 24
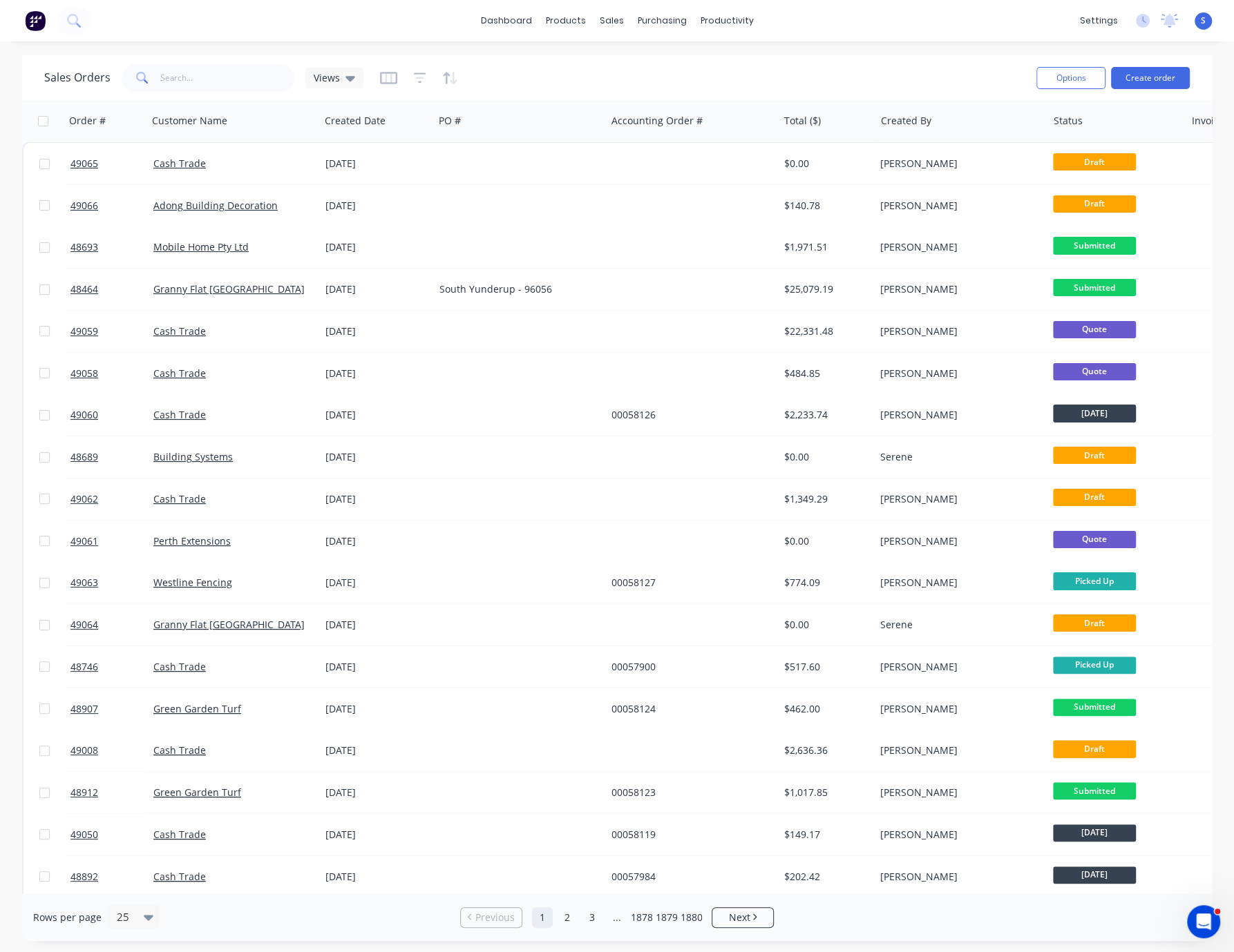
click at [573, 64] on div "Sales Orders Views" at bounding box center [535, 78] width 981 height 34
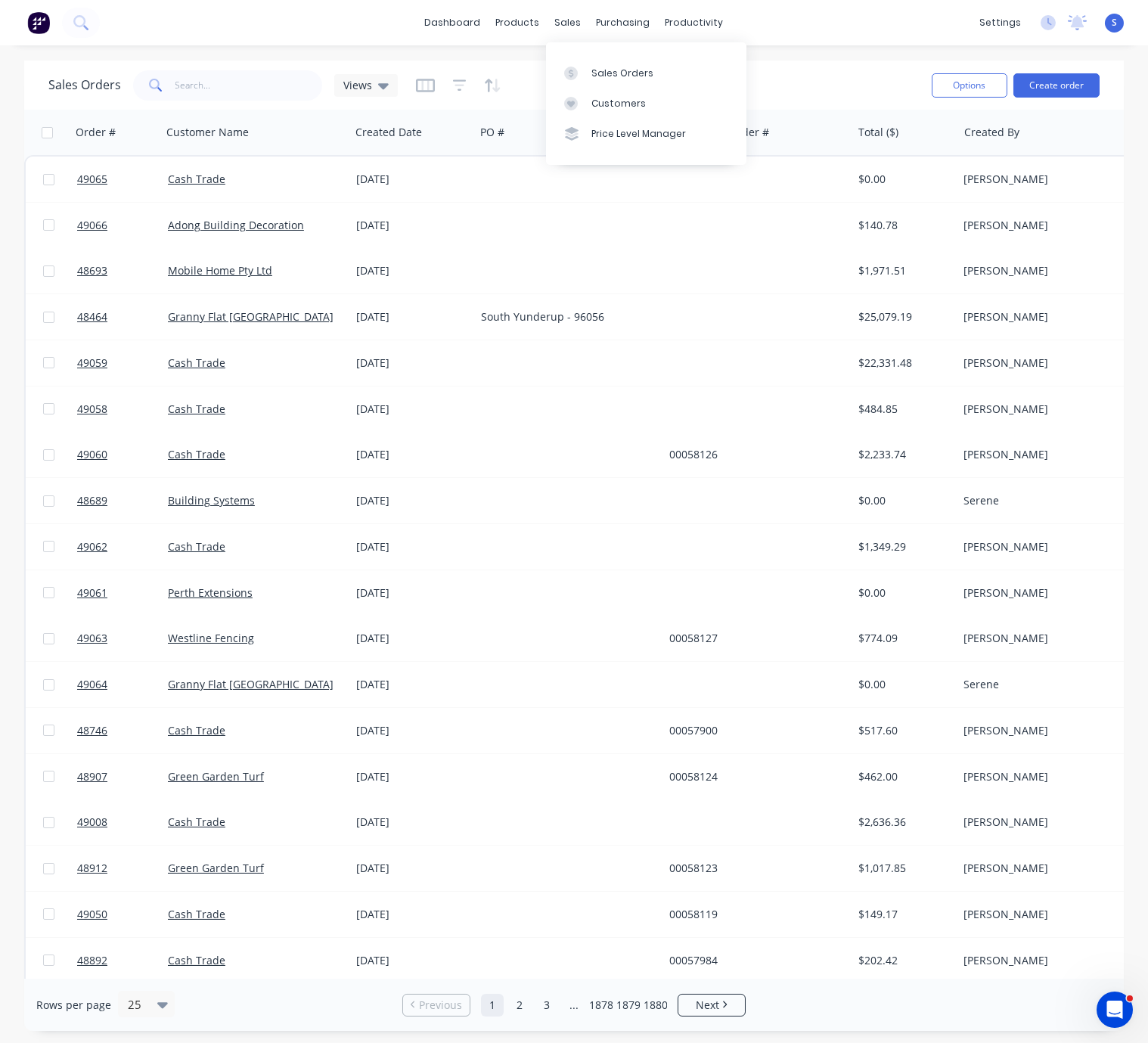
drag, startPoint x: 610, startPoint y: 81, endPoint x: 428, endPoint y: 96, distance: 182.6
click at [610, 80] on div "Sales Orders" at bounding box center [622, 74] width 62 height 14
click at [210, 79] on input "text" at bounding box center [249, 85] width 148 height 31
type input "44532"
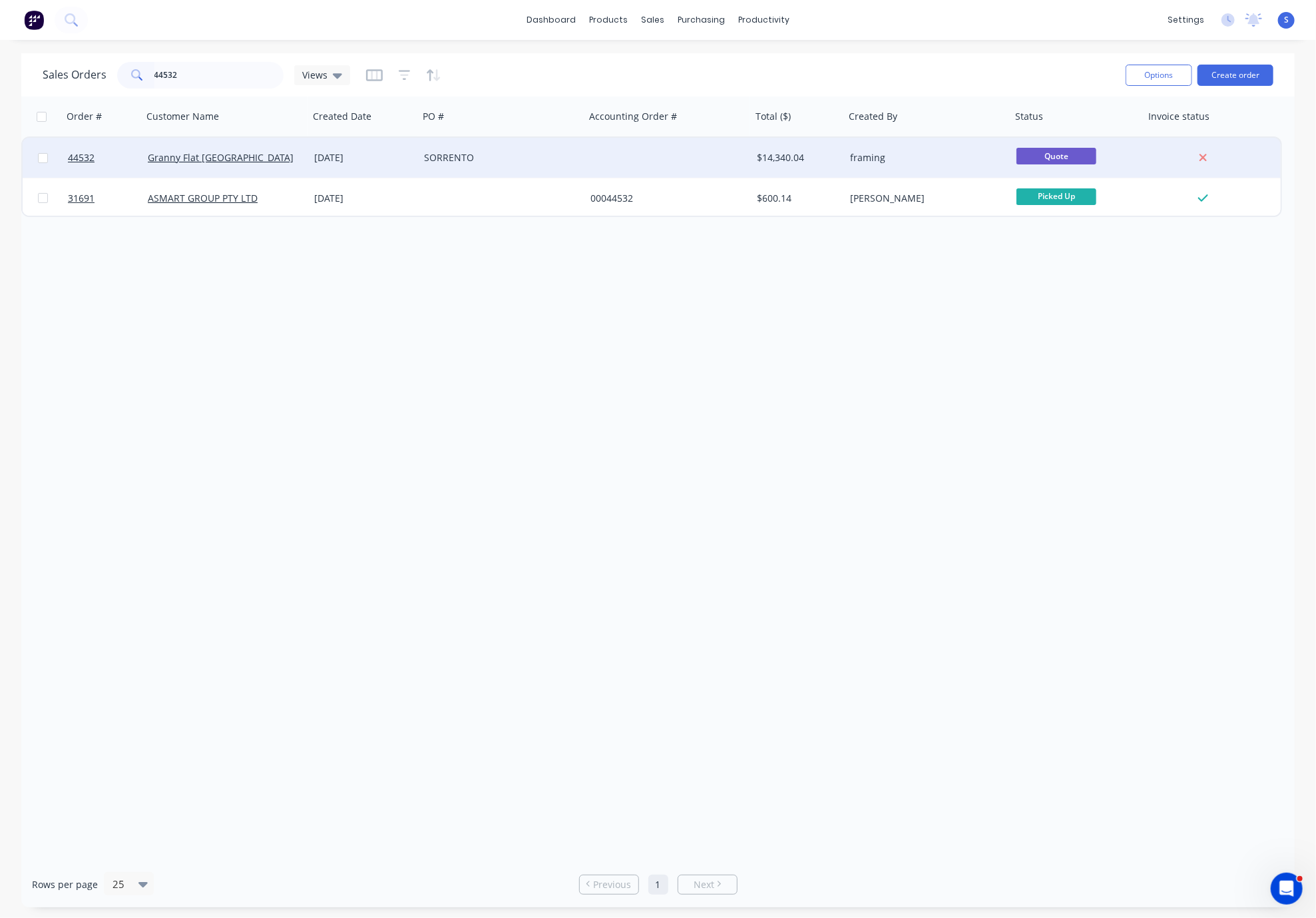
click at [508, 154] on div "SORRENTO" at bounding box center [498, 157] width 147 height 13
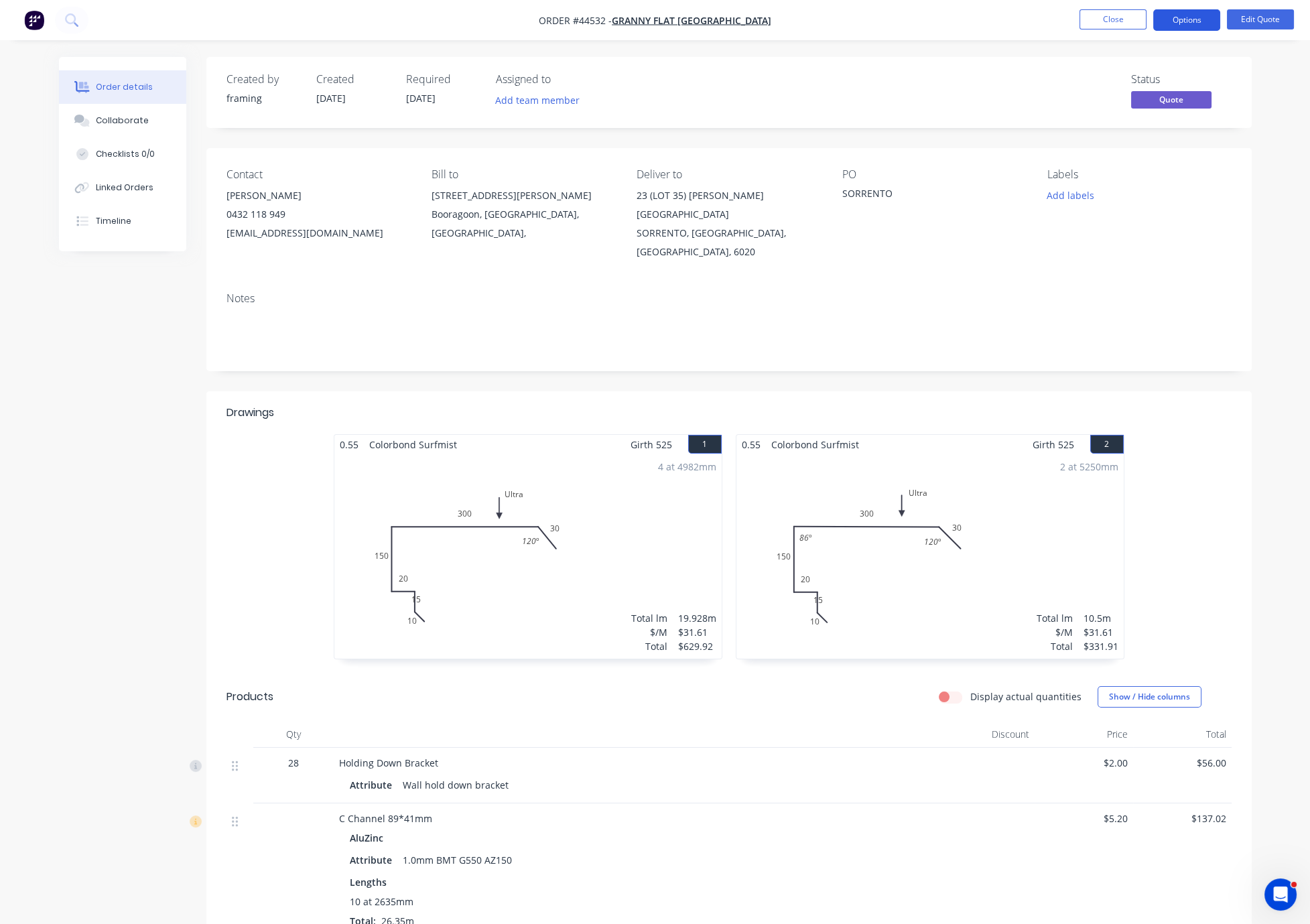
click at [1196, 13] on button "Options" at bounding box center [1187, 20] width 67 height 22
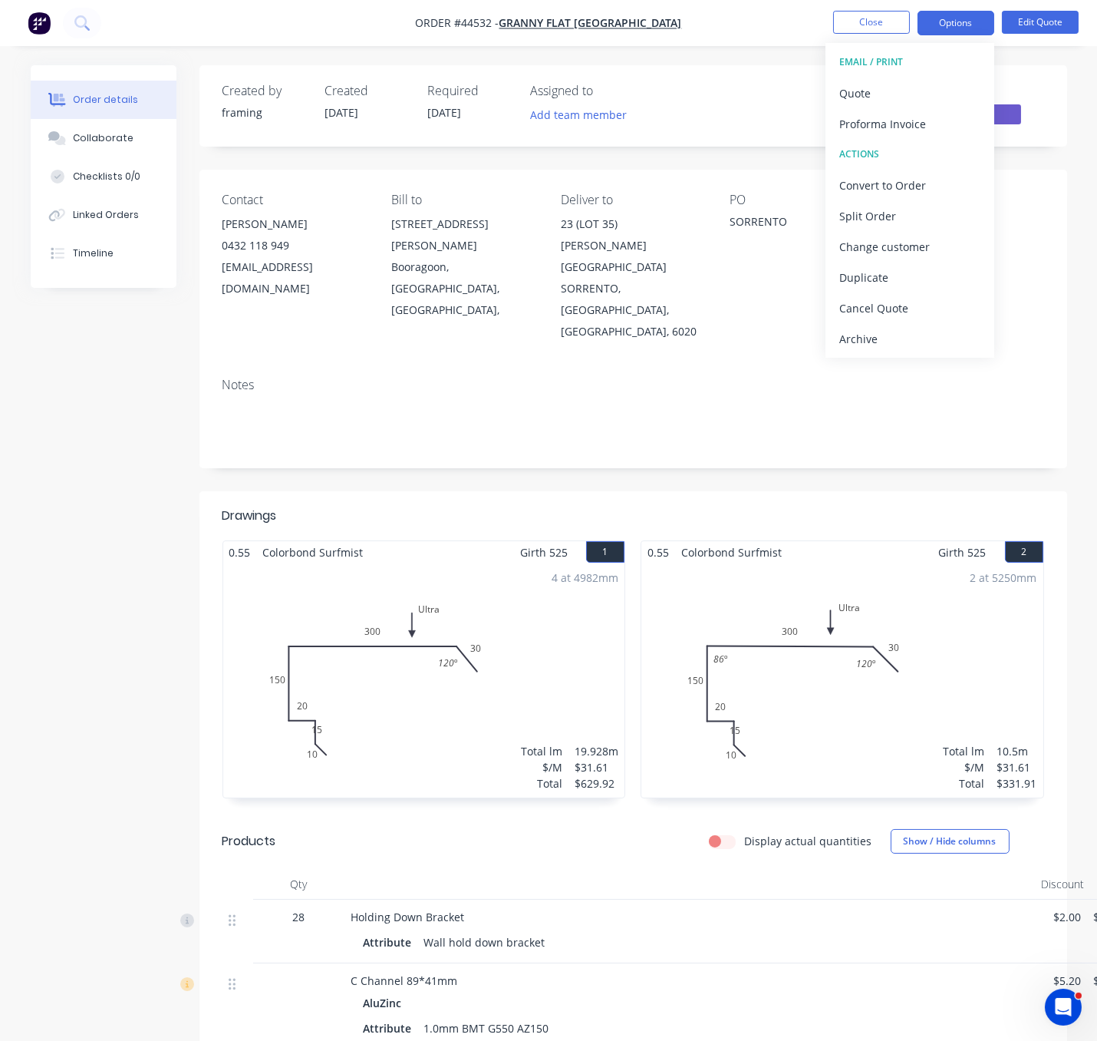
scroll to position [0, 68]
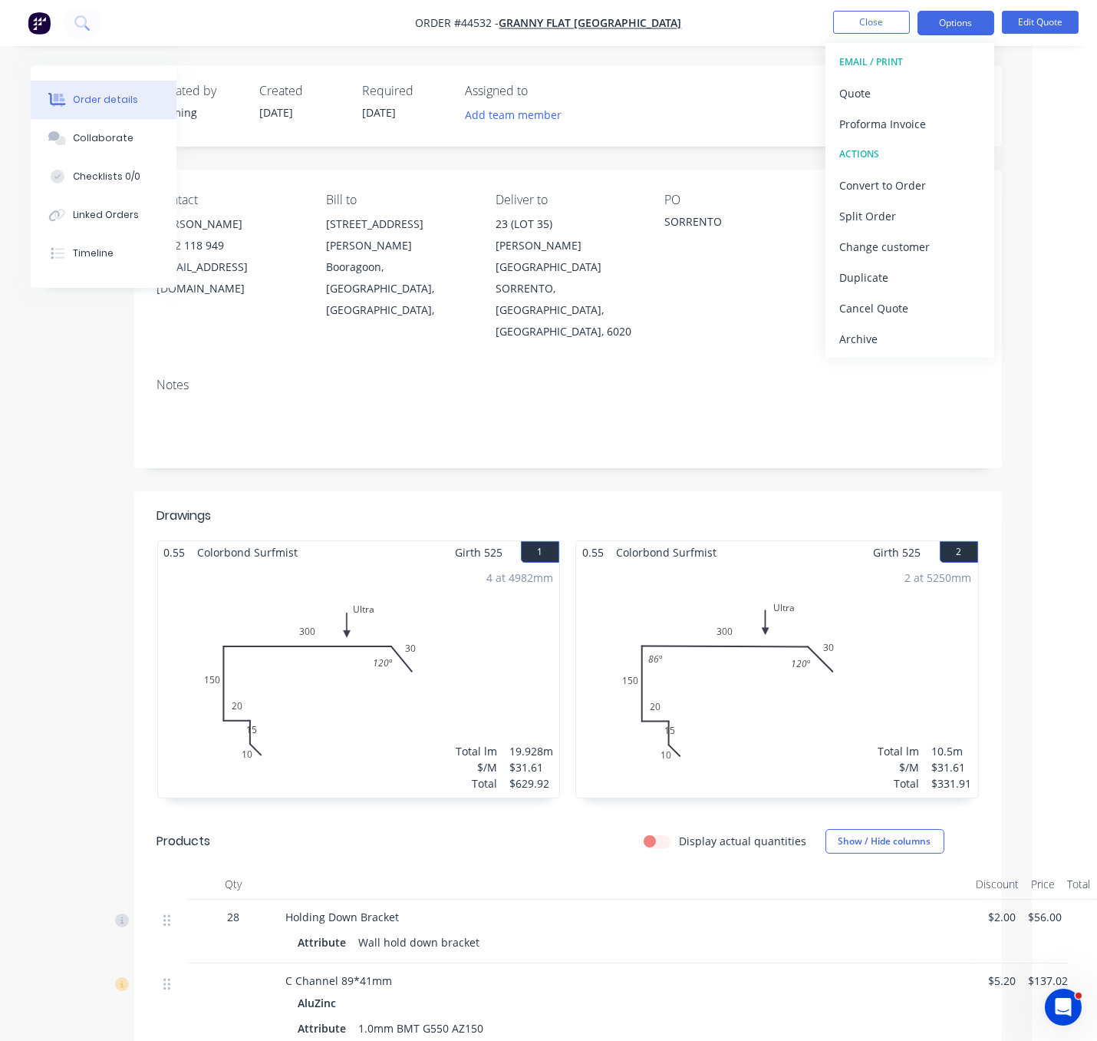
drag, startPoint x: 403, startPoint y: 468, endPoint x: 665, endPoint y: 470, distance: 261.7
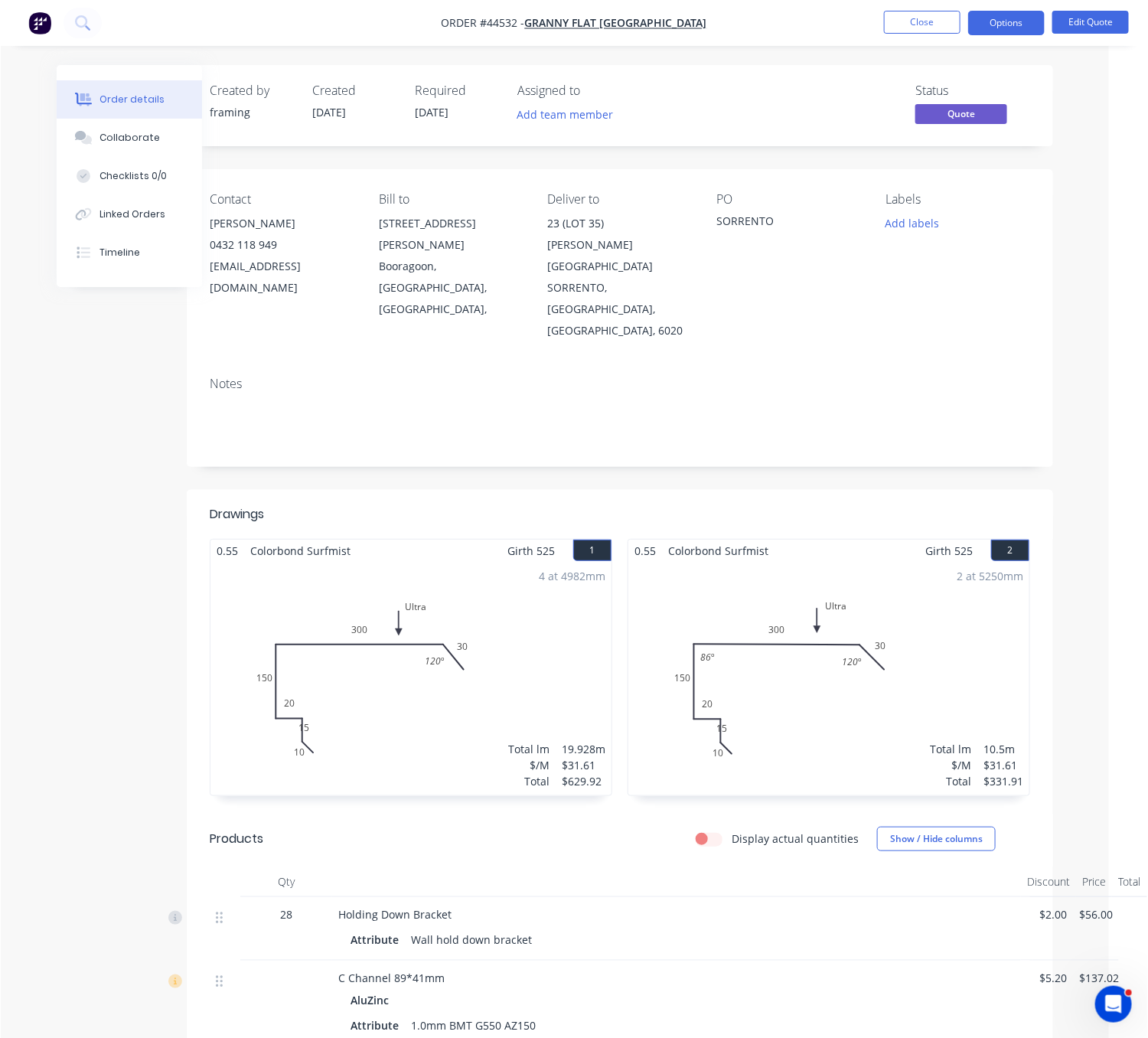
scroll to position [0, 41]
drag, startPoint x: 471, startPoint y: 469, endPoint x: 602, endPoint y: 471, distance: 131.0
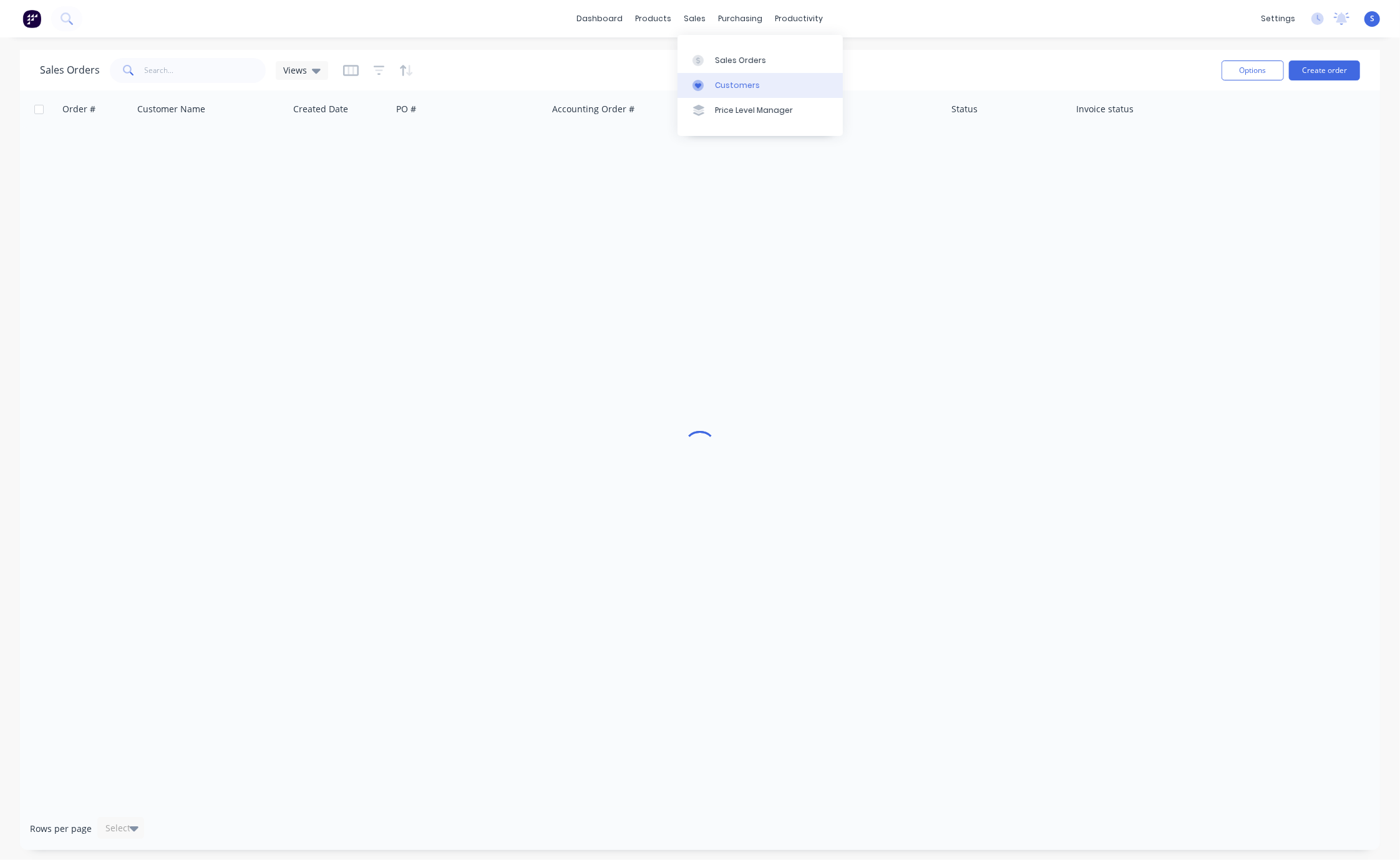
click at [745, 88] on div "Customers" at bounding box center [737, 85] width 45 height 11
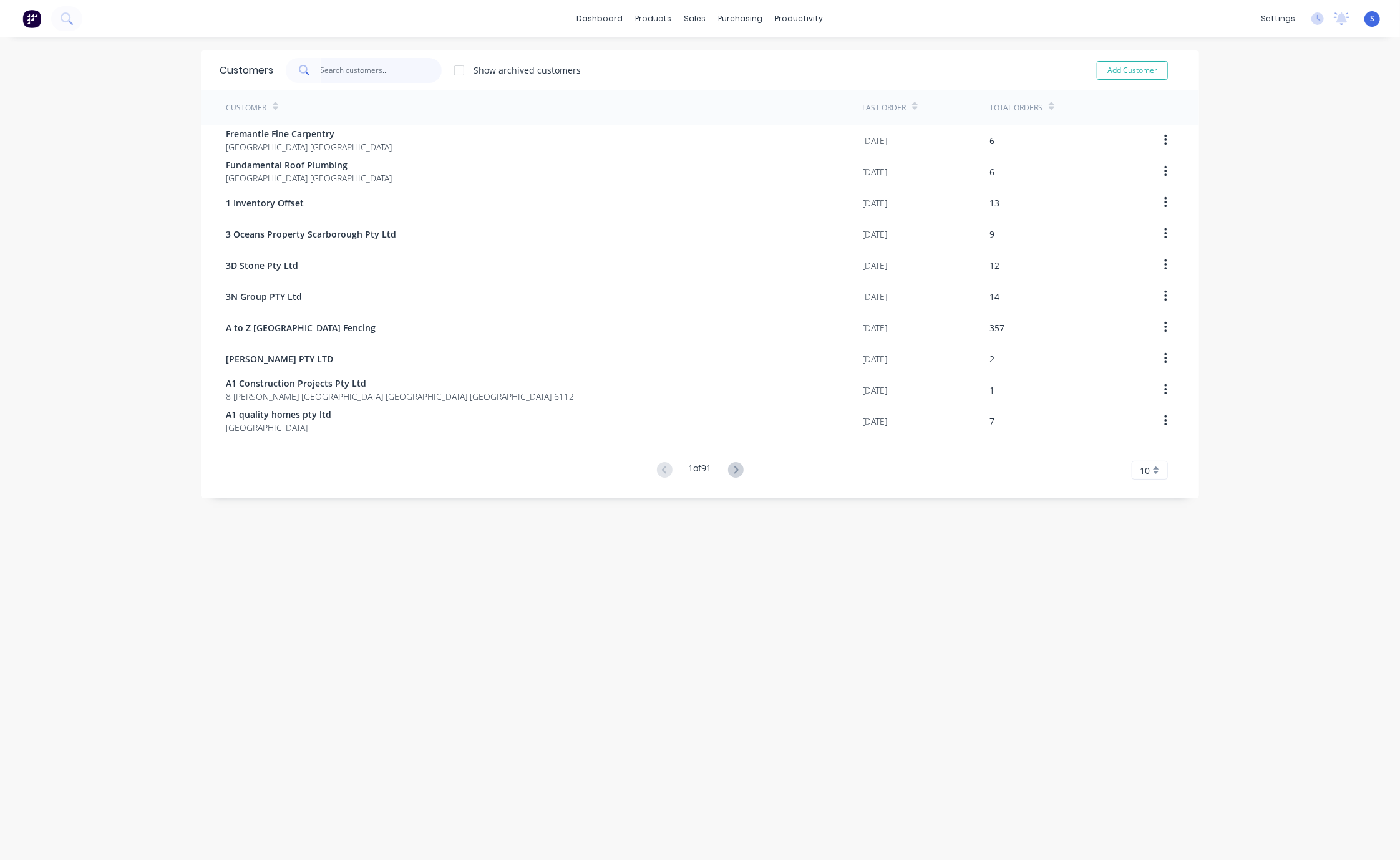
click at [357, 71] on input "text" at bounding box center [381, 70] width 122 height 25
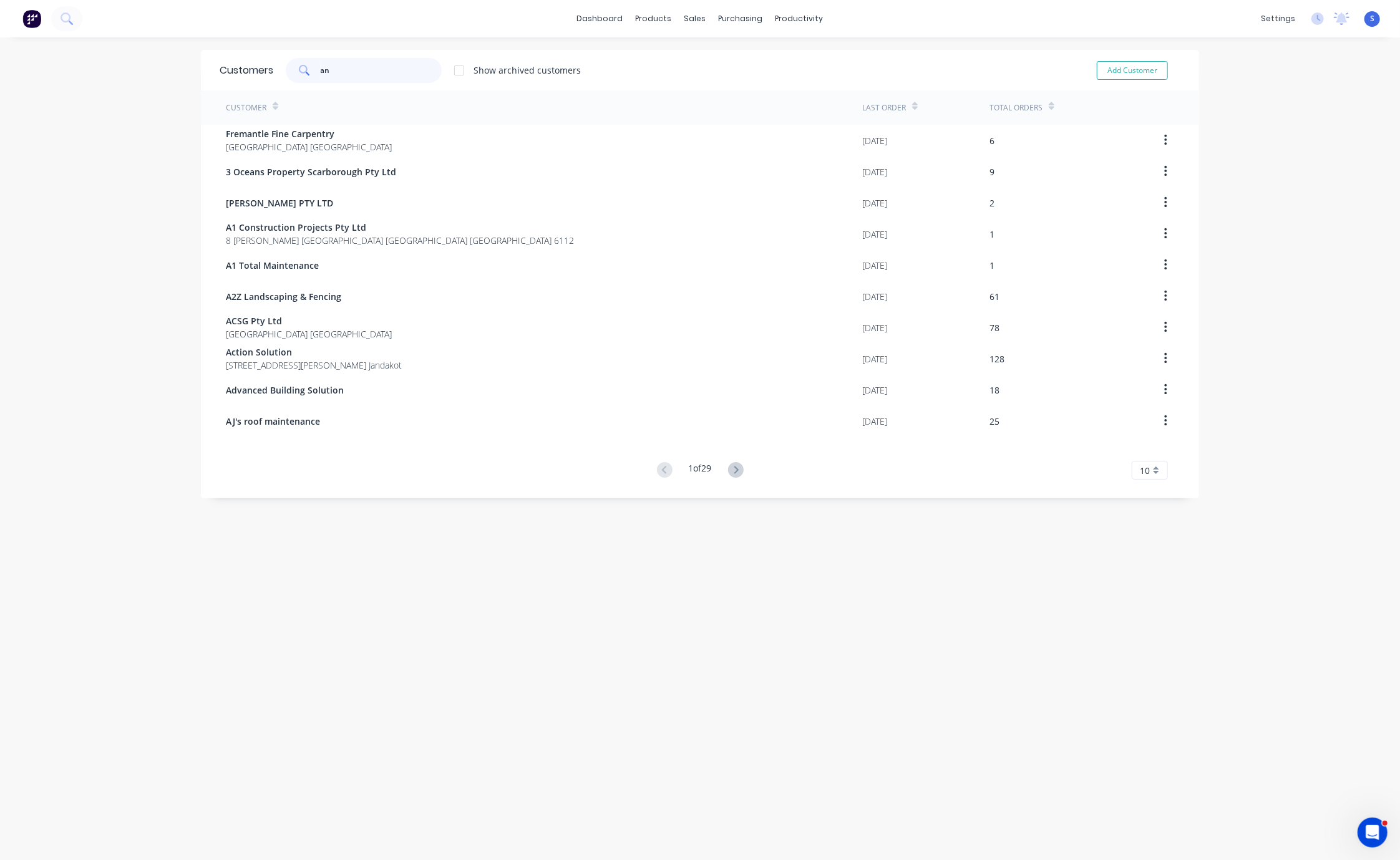
type input "a"
type input "toh"
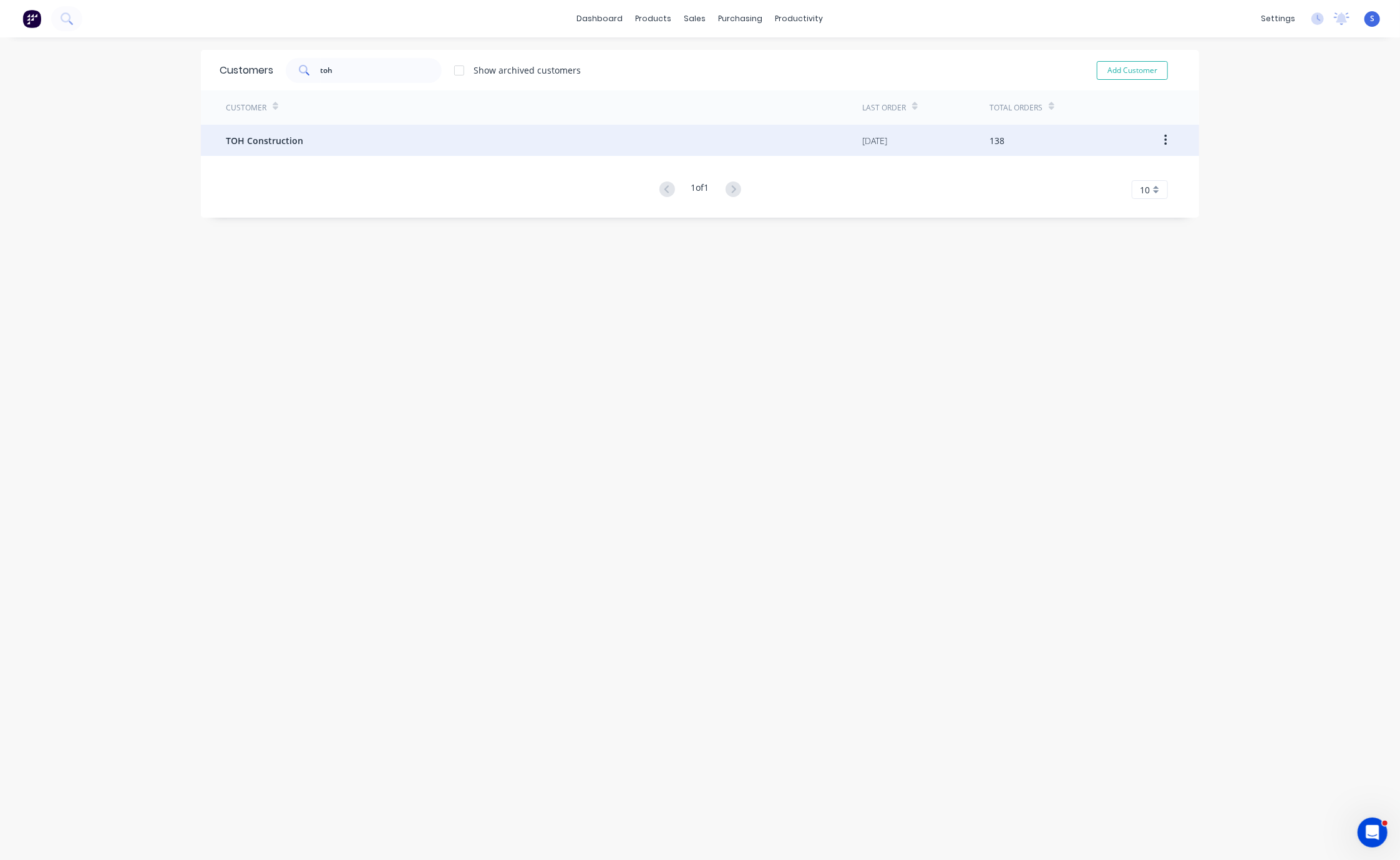
click at [315, 141] on div "TOH Construction" at bounding box center [544, 140] width 637 height 31
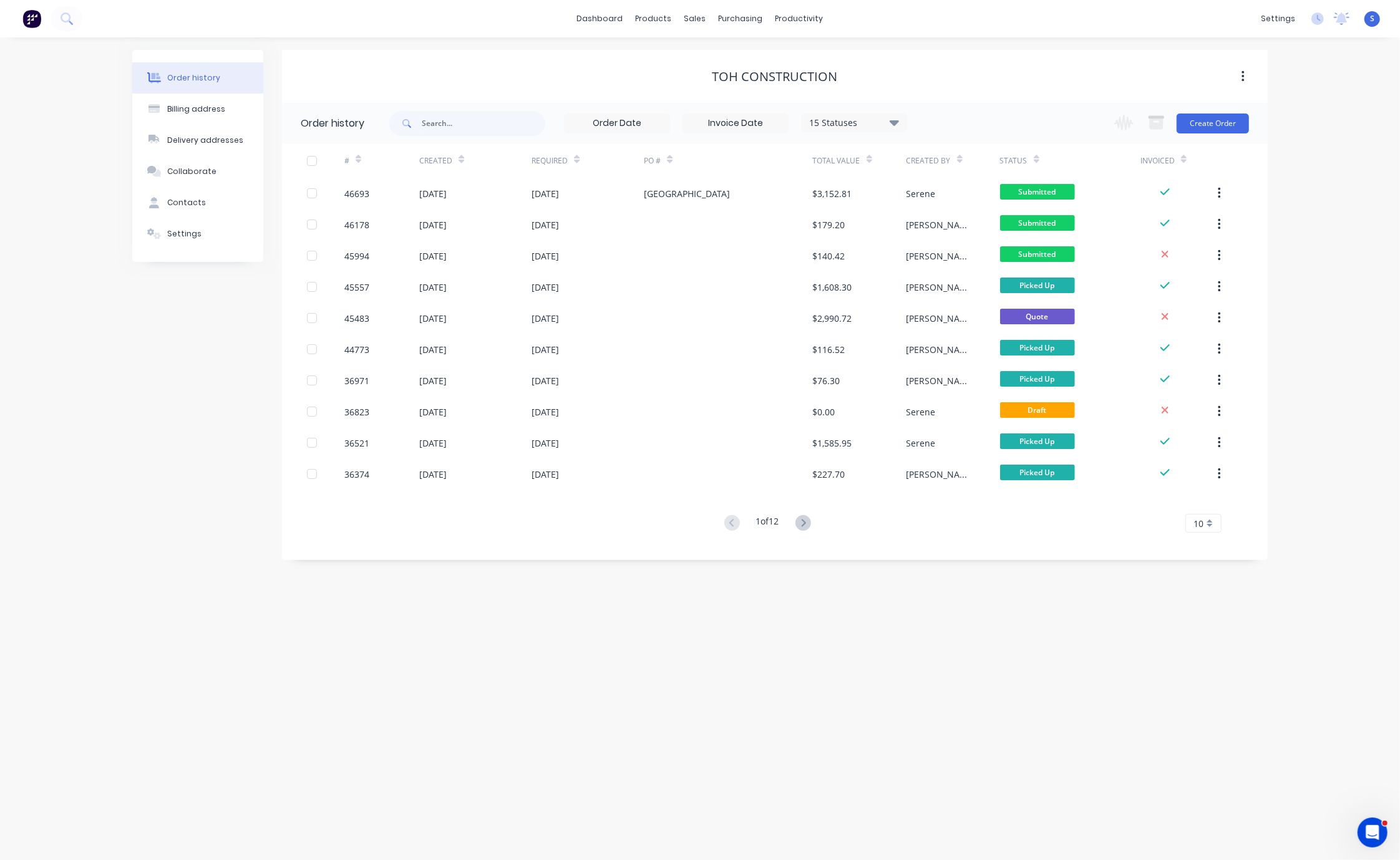
drag, startPoint x: 617, startPoint y: 53, endPoint x: 733, endPoint y: 56, distance: 116.0
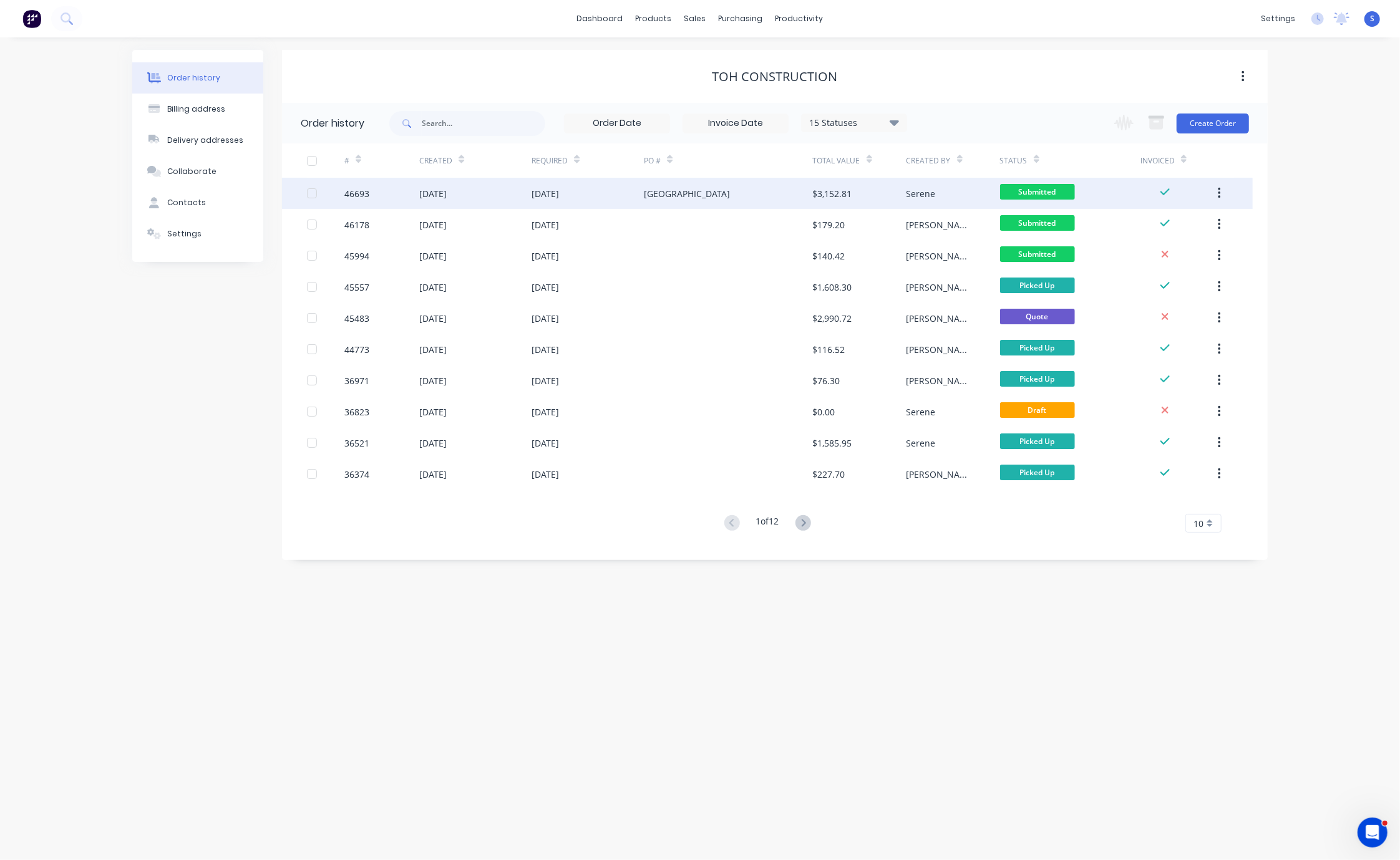
click at [680, 195] on div "[GEOGRAPHIC_DATA]" at bounding box center [687, 193] width 86 height 13
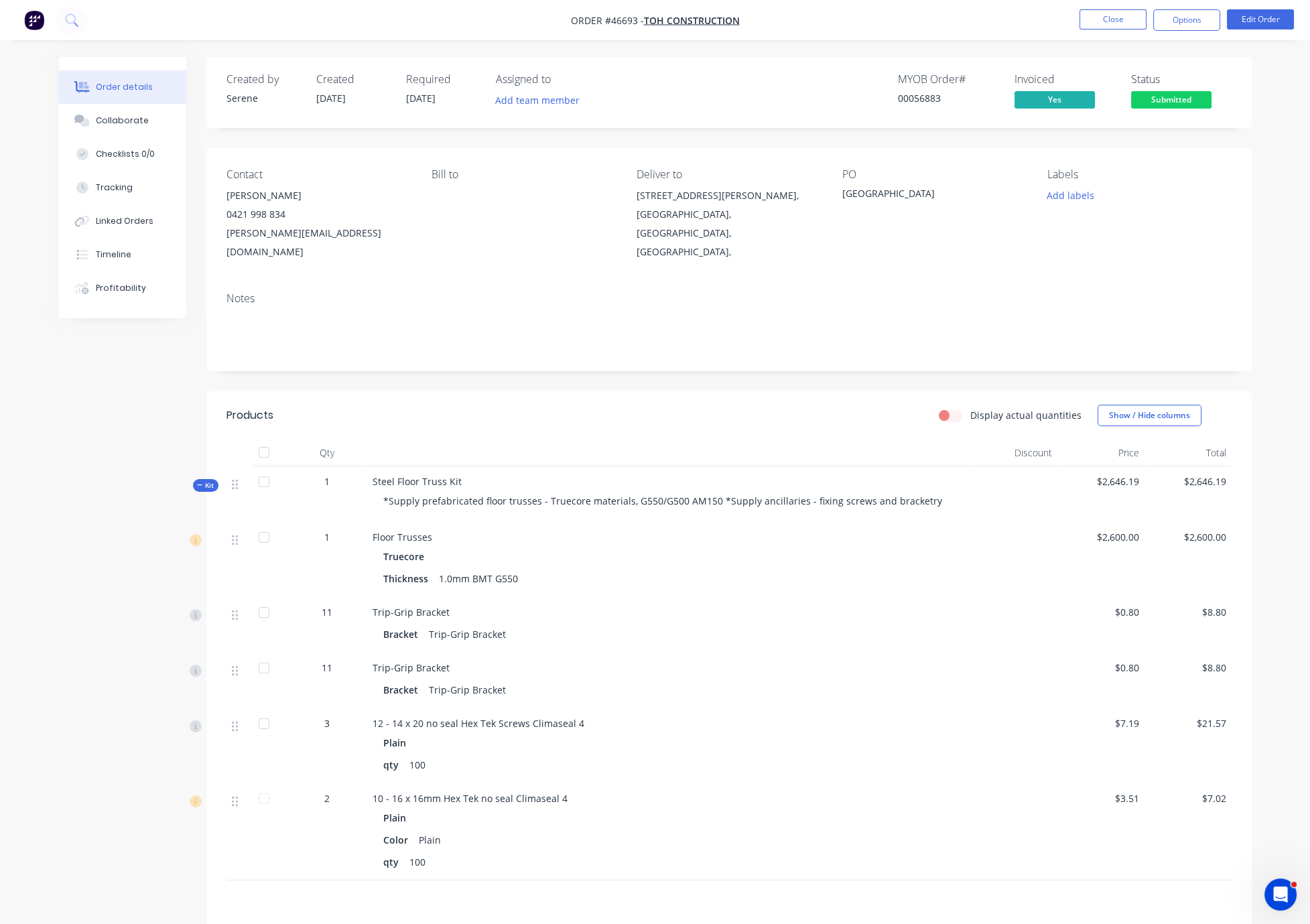
drag, startPoint x: 581, startPoint y: 417, endPoint x: 746, endPoint y: 409, distance: 165.2
